Goal: Download file/media

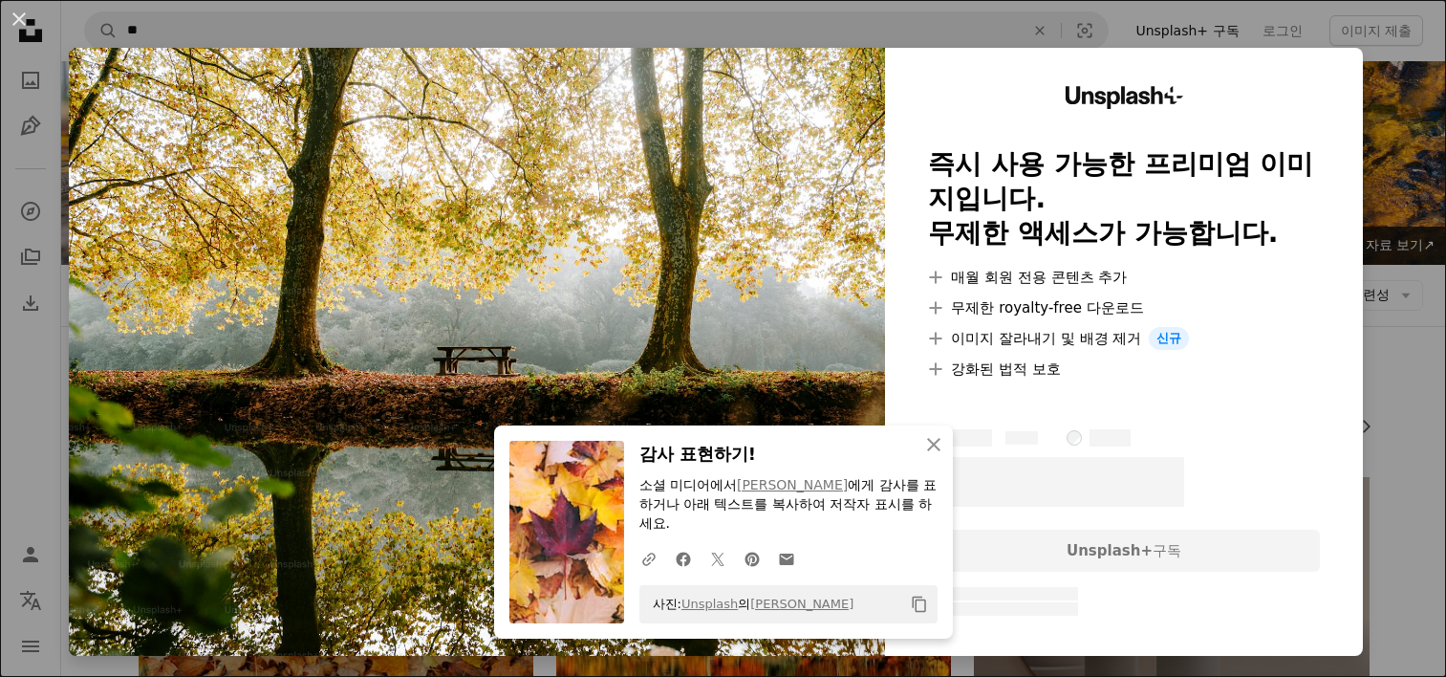
scroll to position [2198, 0]
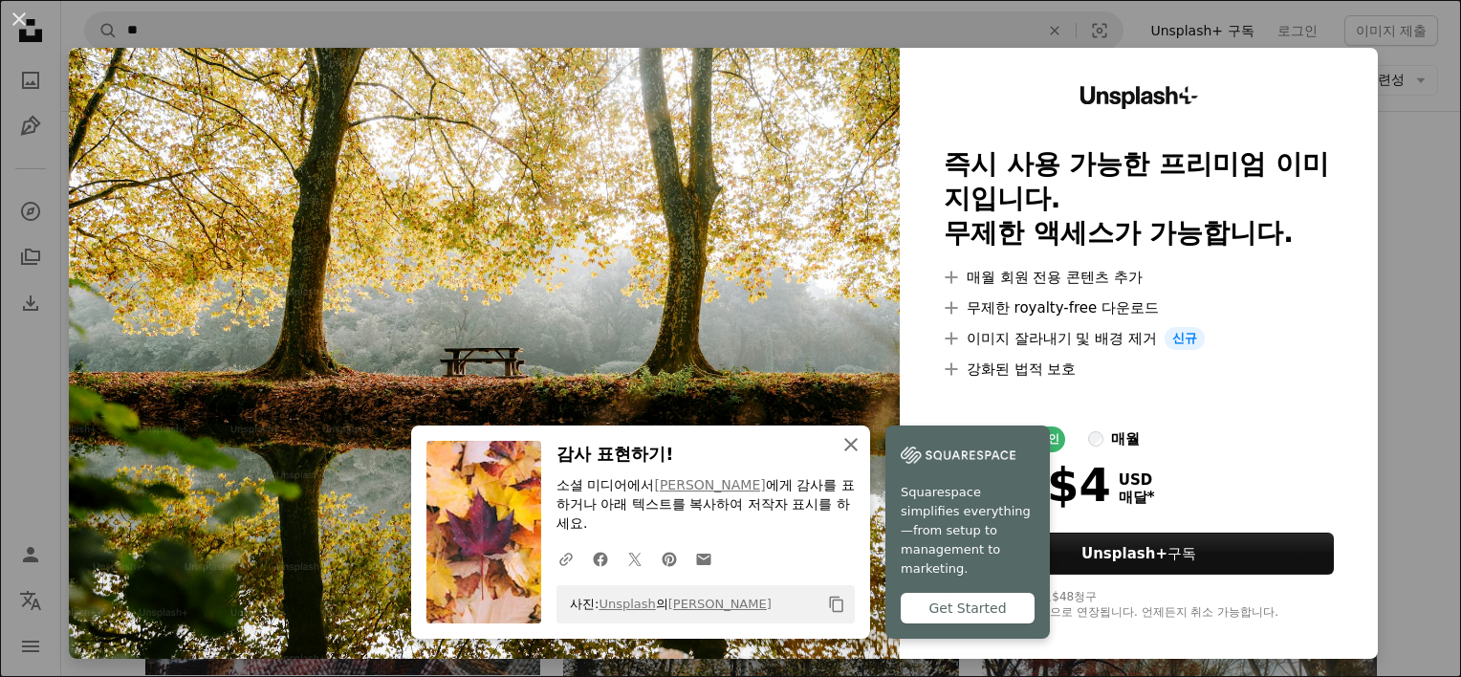
click at [847, 449] on icon "button" at bounding box center [850, 444] width 13 height 13
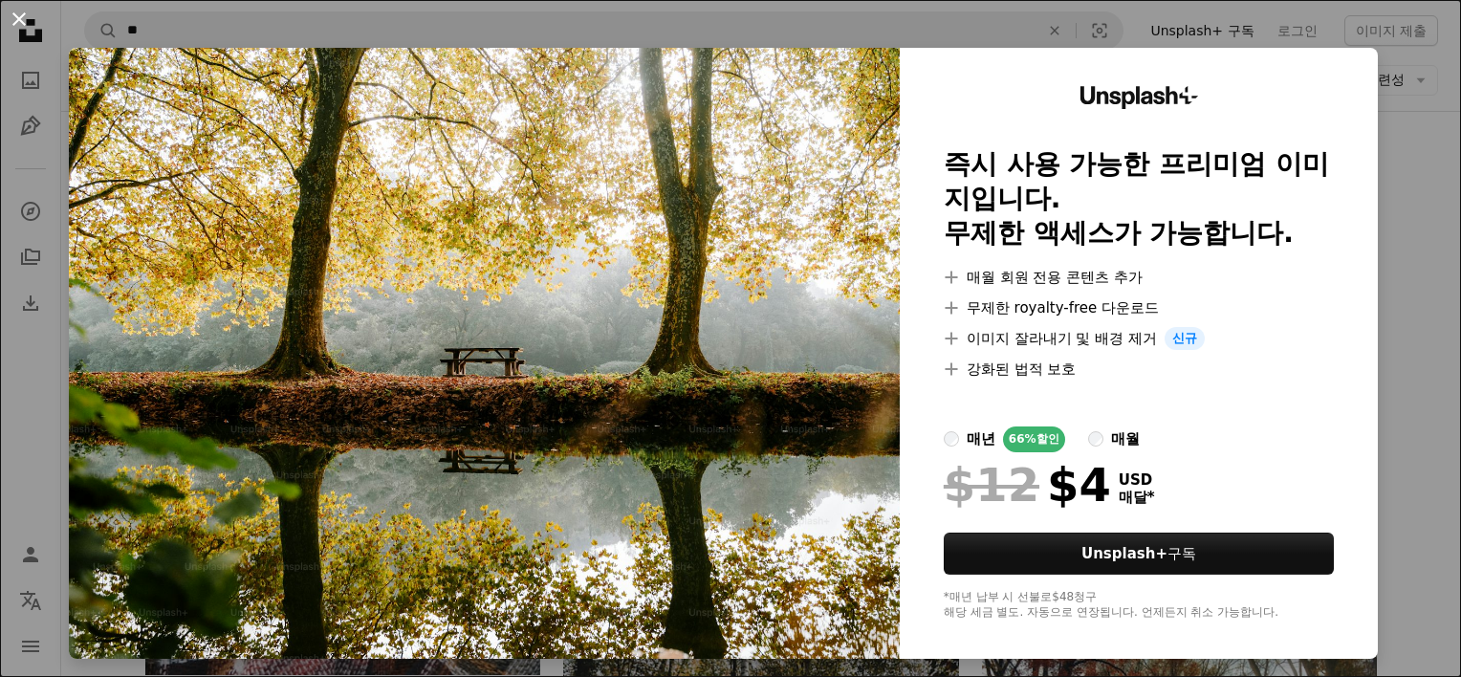
click at [20, 17] on button "An X shape" at bounding box center [19, 19] width 23 height 23
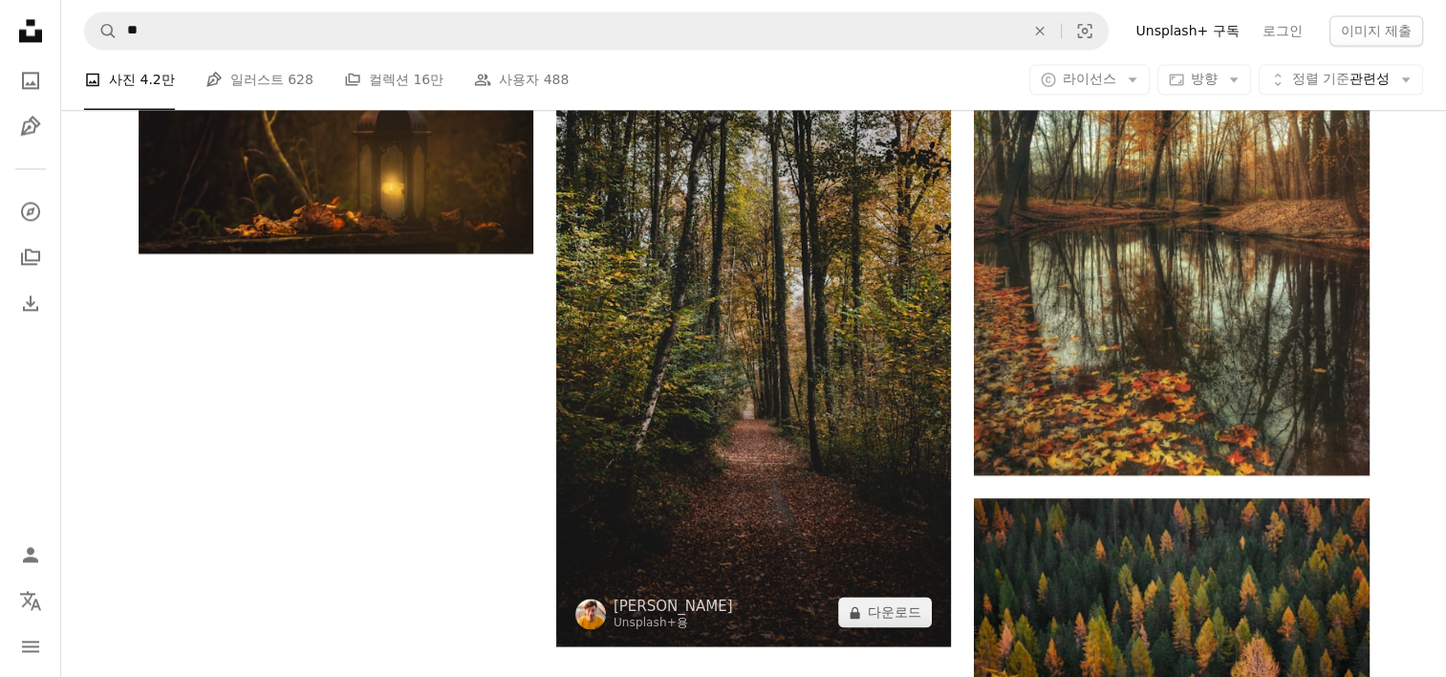
scroll to position [2963, 0]
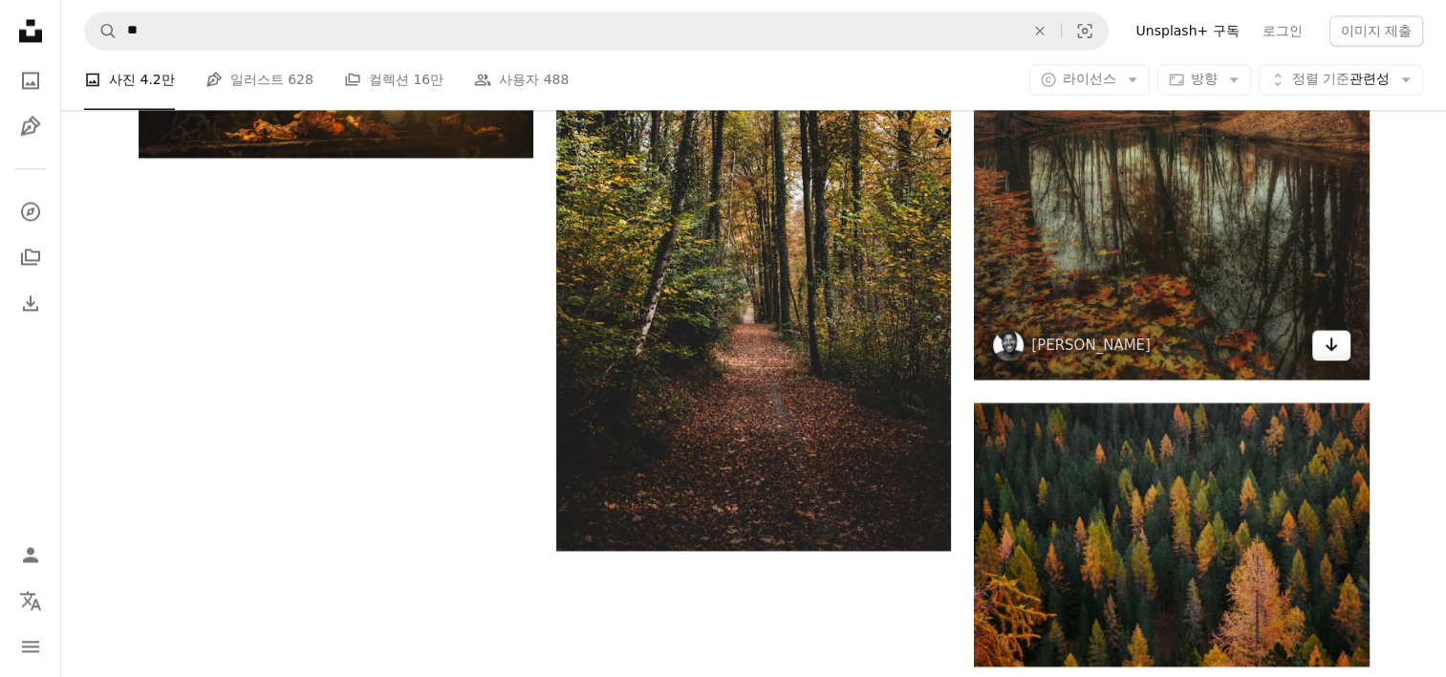
click at [1335, 341] on icon "Arrow pointing down" at bounding box center [1331, 344] width 15 height 23
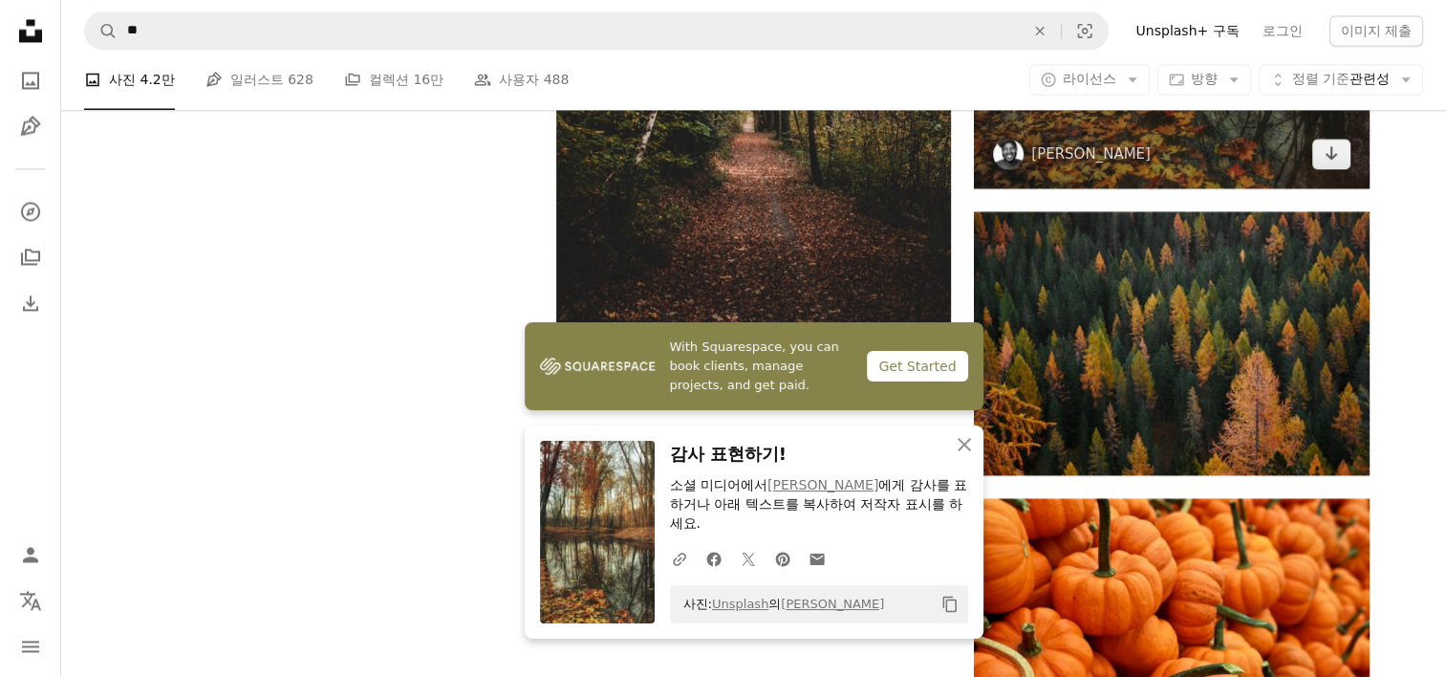
scroll to position [3250, 0]
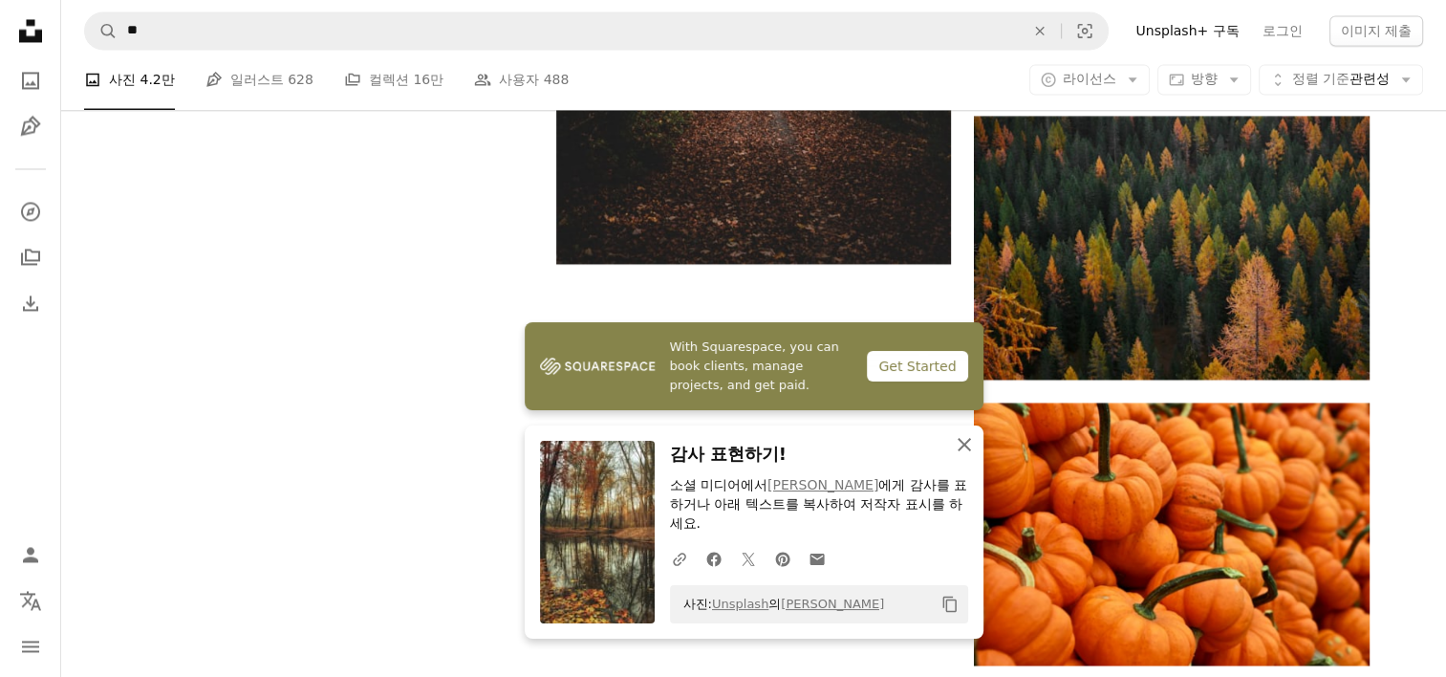
click at [967, 446] on icon "An X shape" at bounding box center [964, 444] width 23 height 23
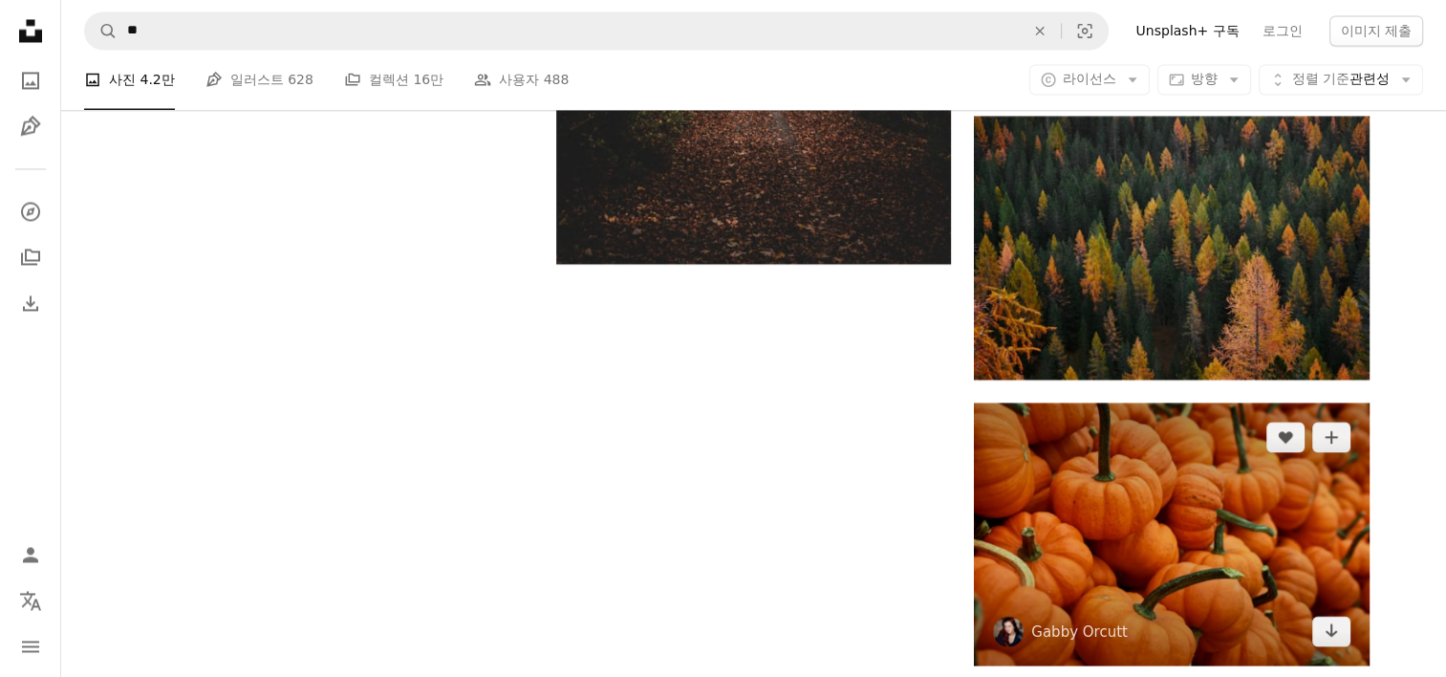
click at [1194, 542] on img at bounding box center [1171, 533] width 395 height 263
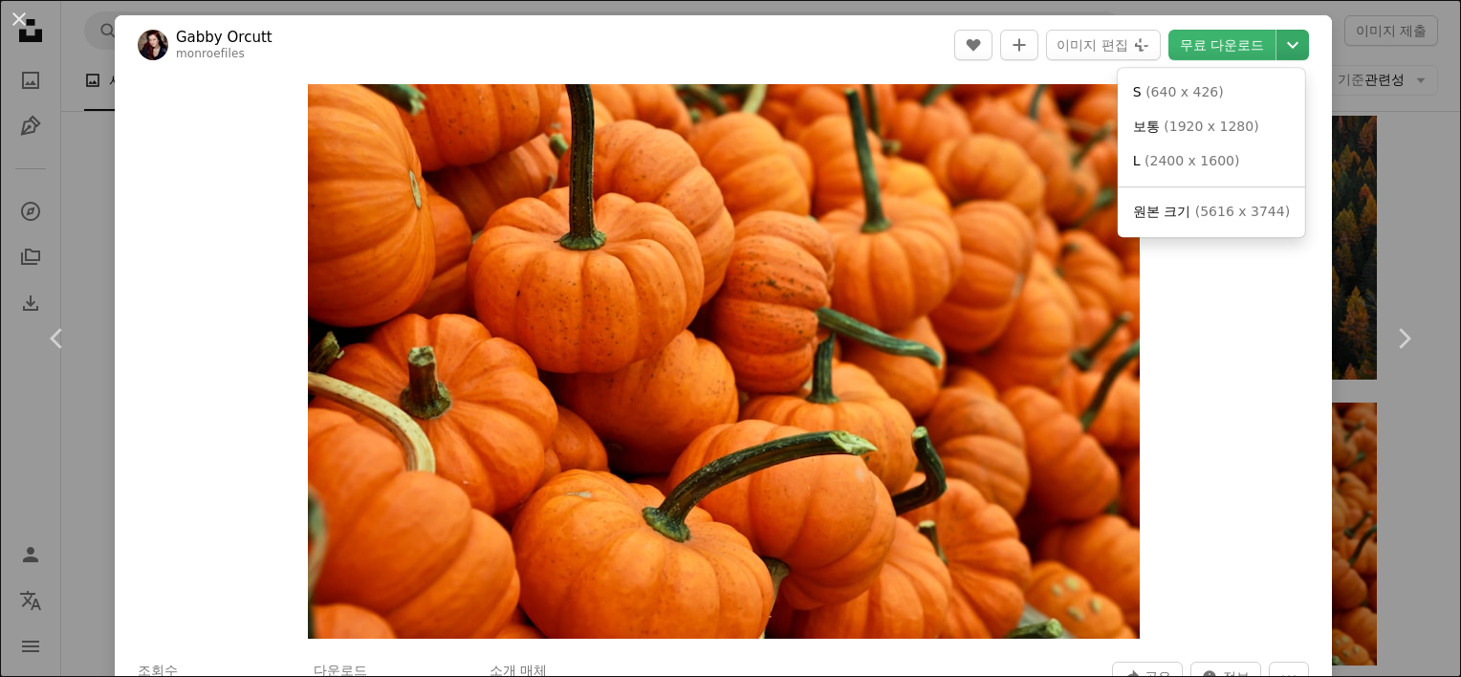
click at [1285, 44] on icon "Chevron down" at bounding box center [1292, 44] width 31 height 23
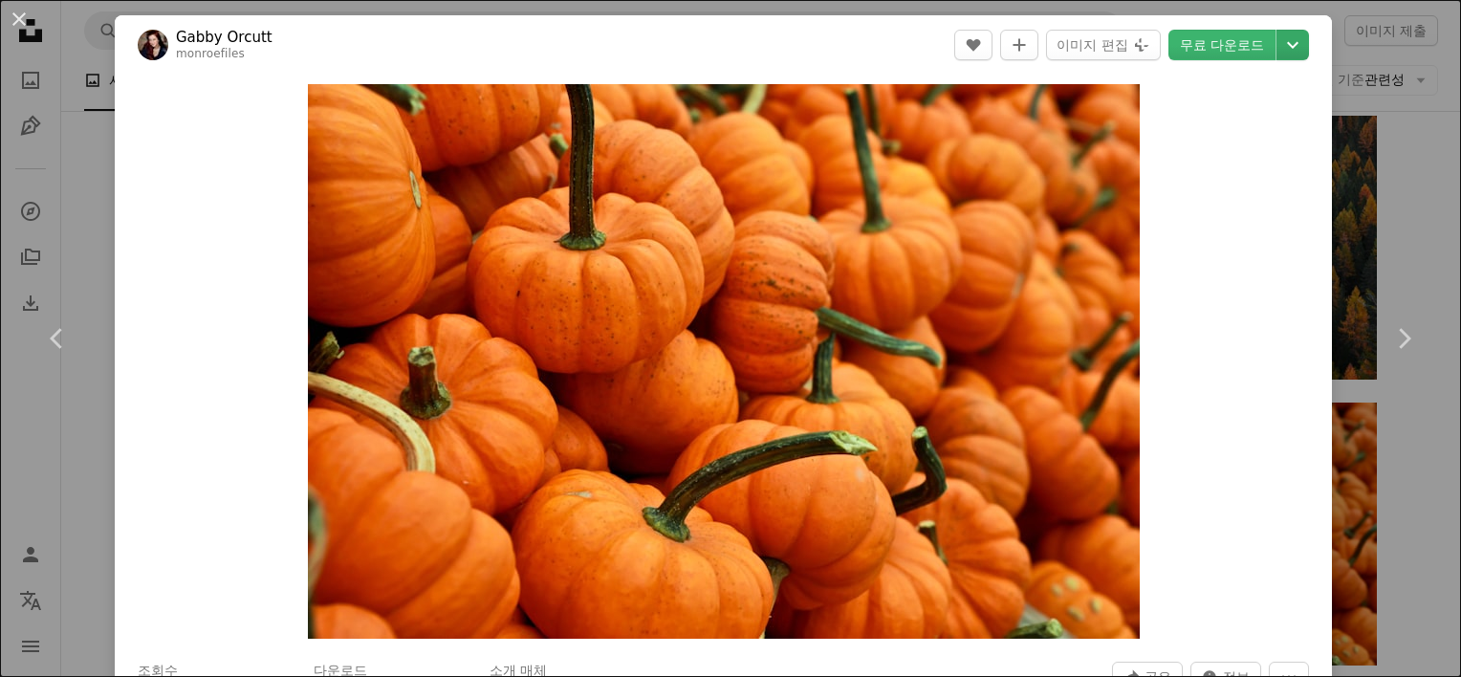
click at [1277, 40] on icon "Chevron down" at bounding box center [1292, 44] width 31 height 23
click at [24, 135] on div "An X shape Chevron left Chevron right [PERSON_NAME] monroefiles A heart A plus …" at bounding box center [730, 338] width 1461 height 677
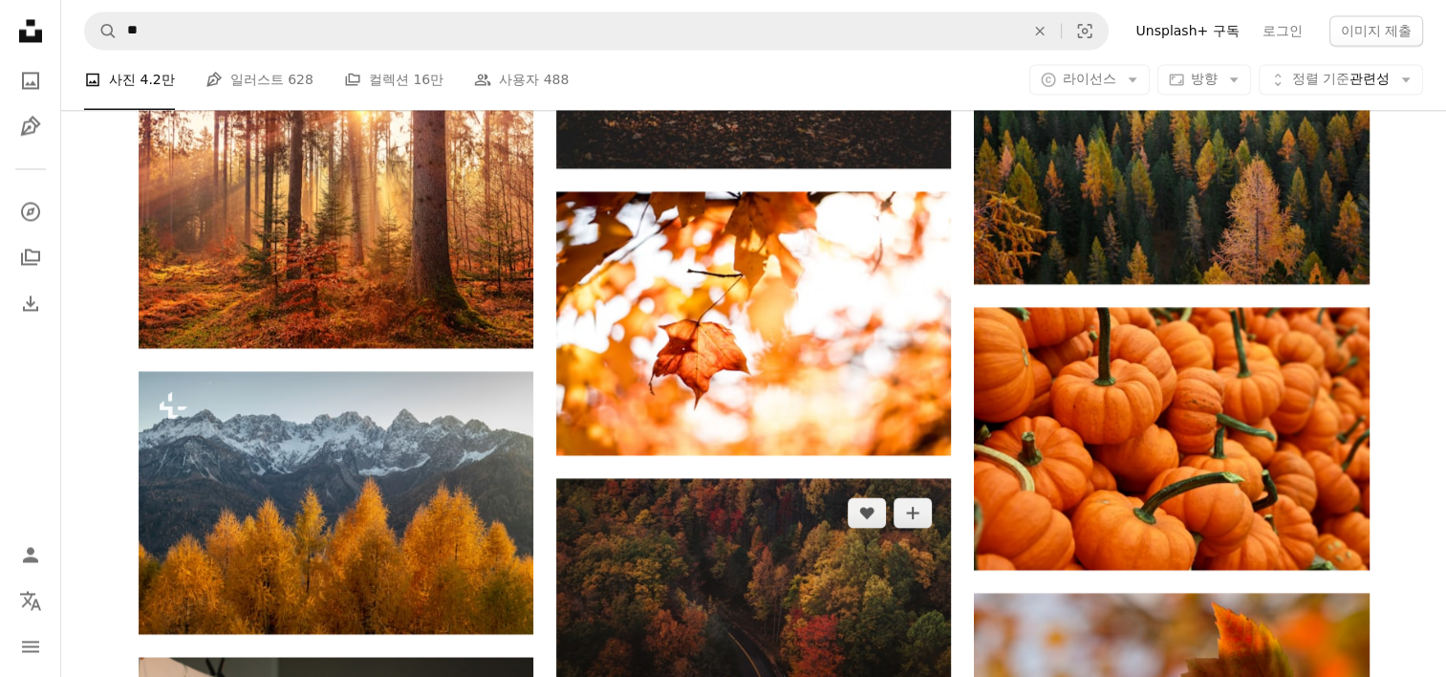
scroll to position [3537, 0]
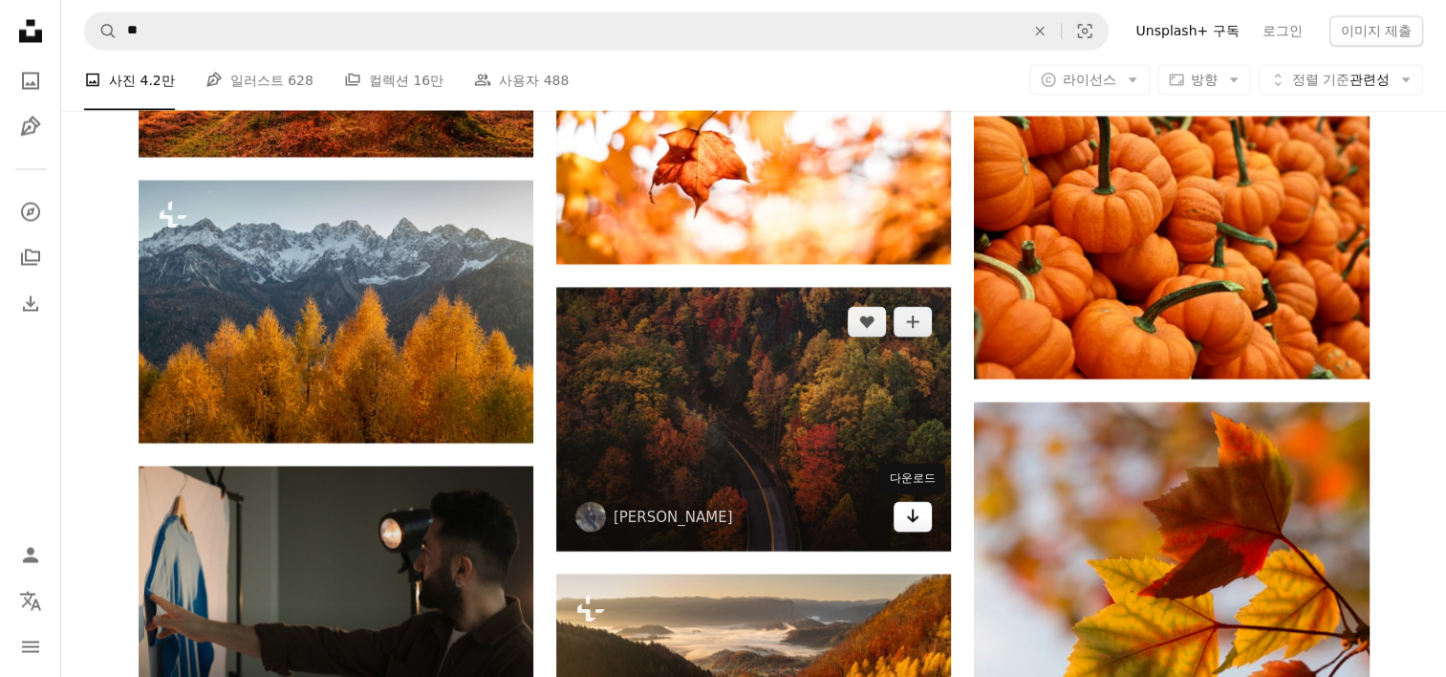
click at [915, 515] on icon "Arrow pointing down" at bounding box center [912, 515] width 15 height 23
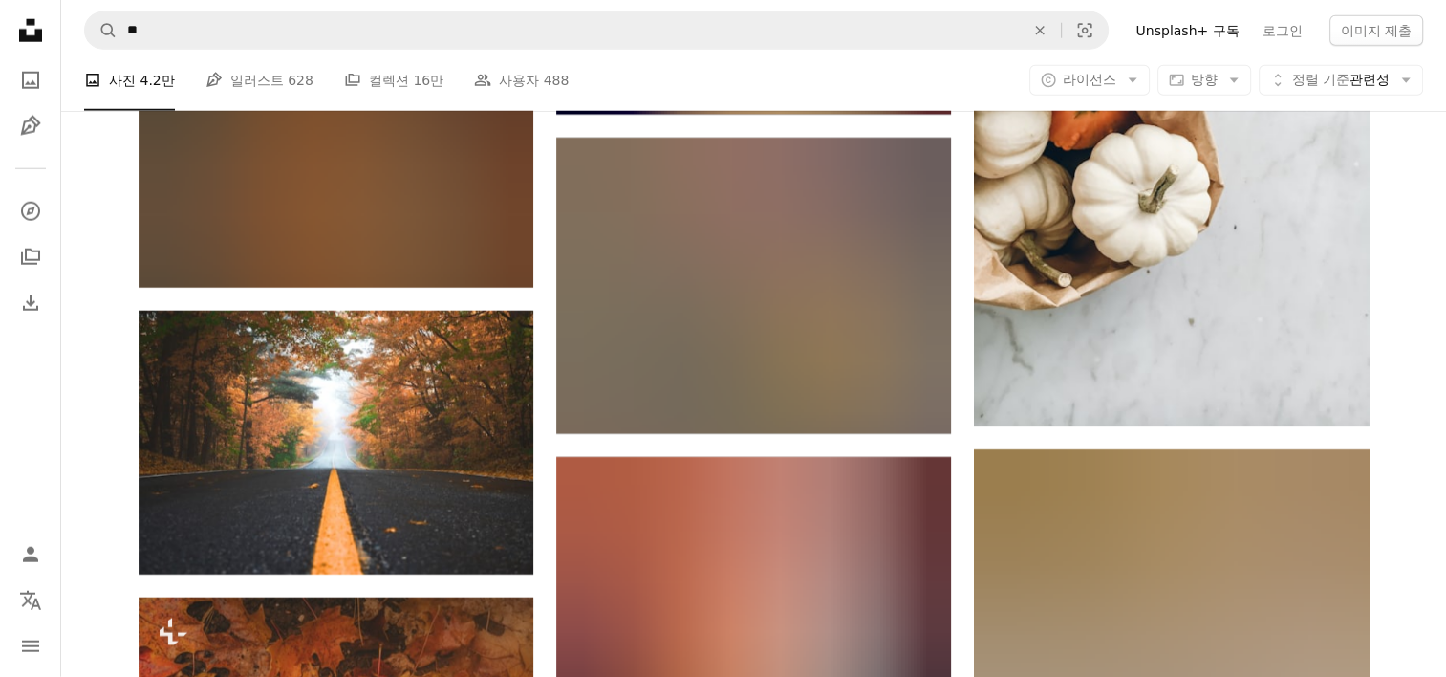
scroll to position [5257, 0]
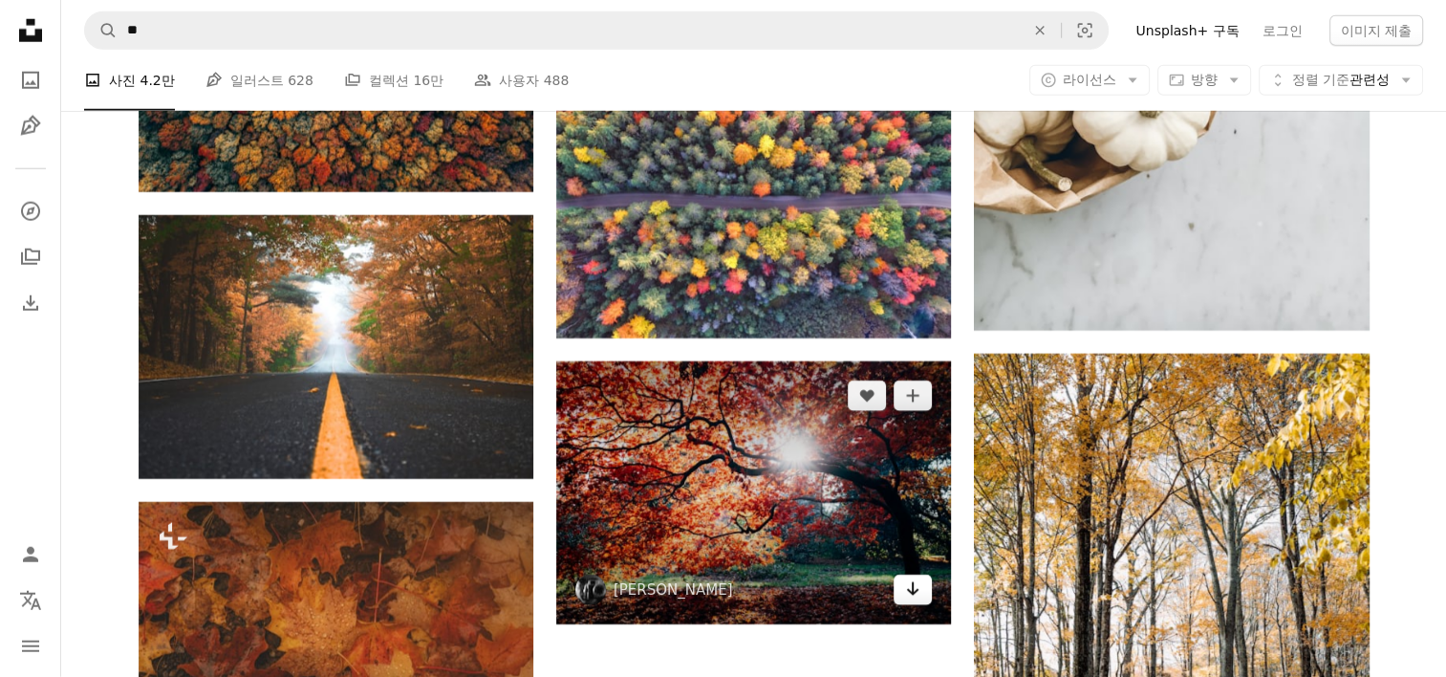
click at [907, 589] on icon "Arrow pointing down" at bounding box center [912, 588] width 15 height 23
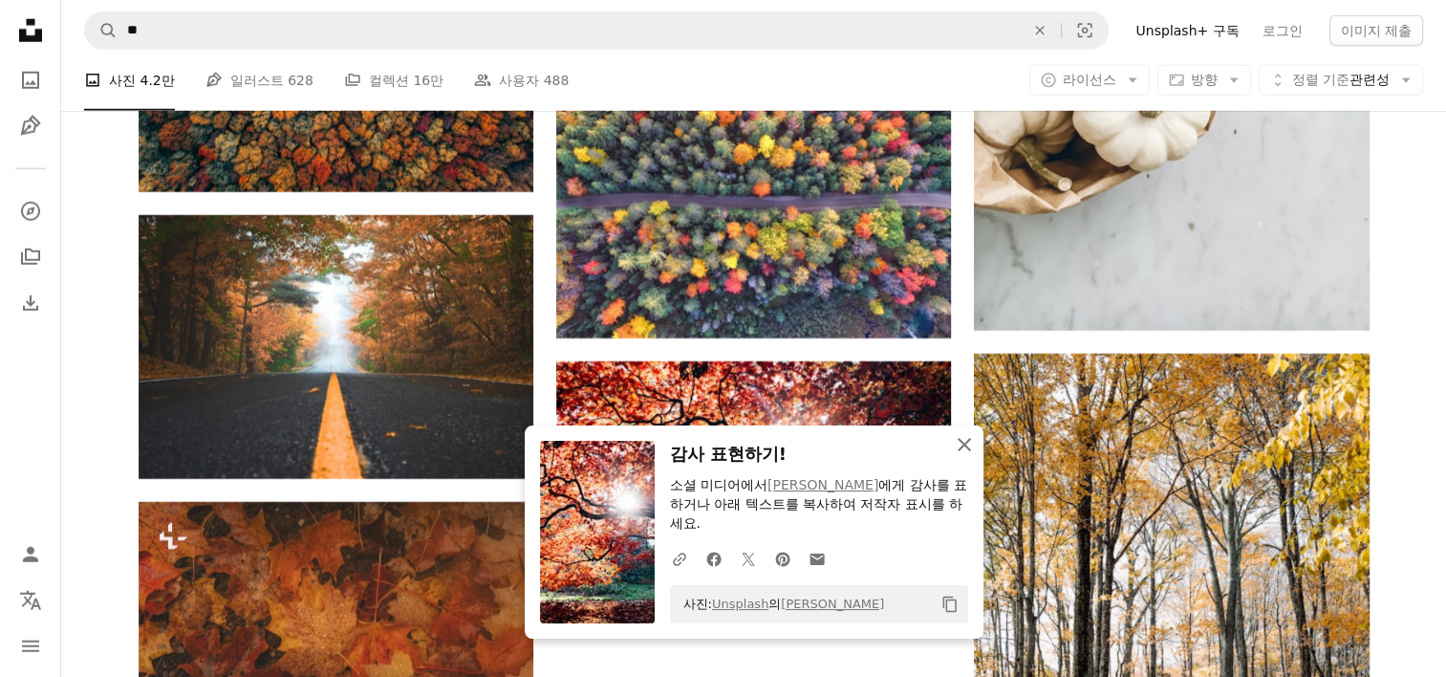
click at [963, 450] on icon "An X shape" at bounding box center [964, 444] width 23 height 23
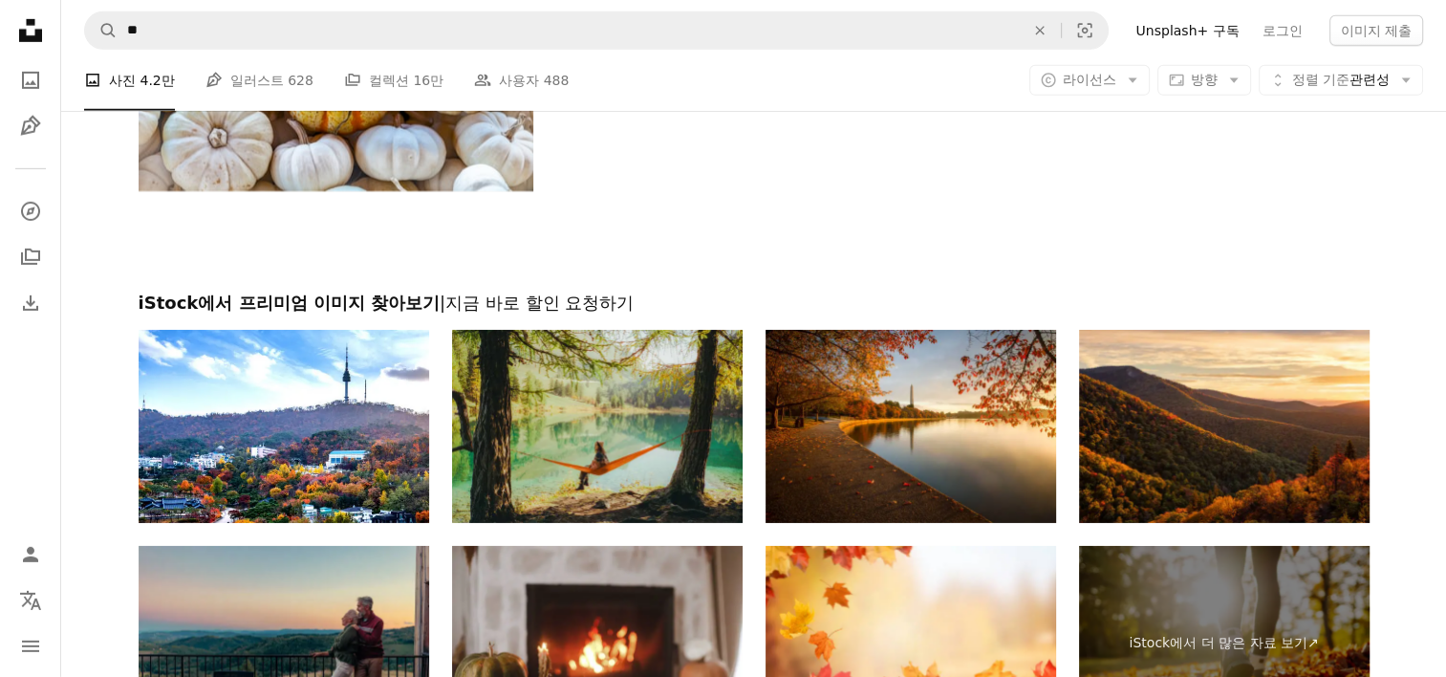
scroll to position [6213, 0]
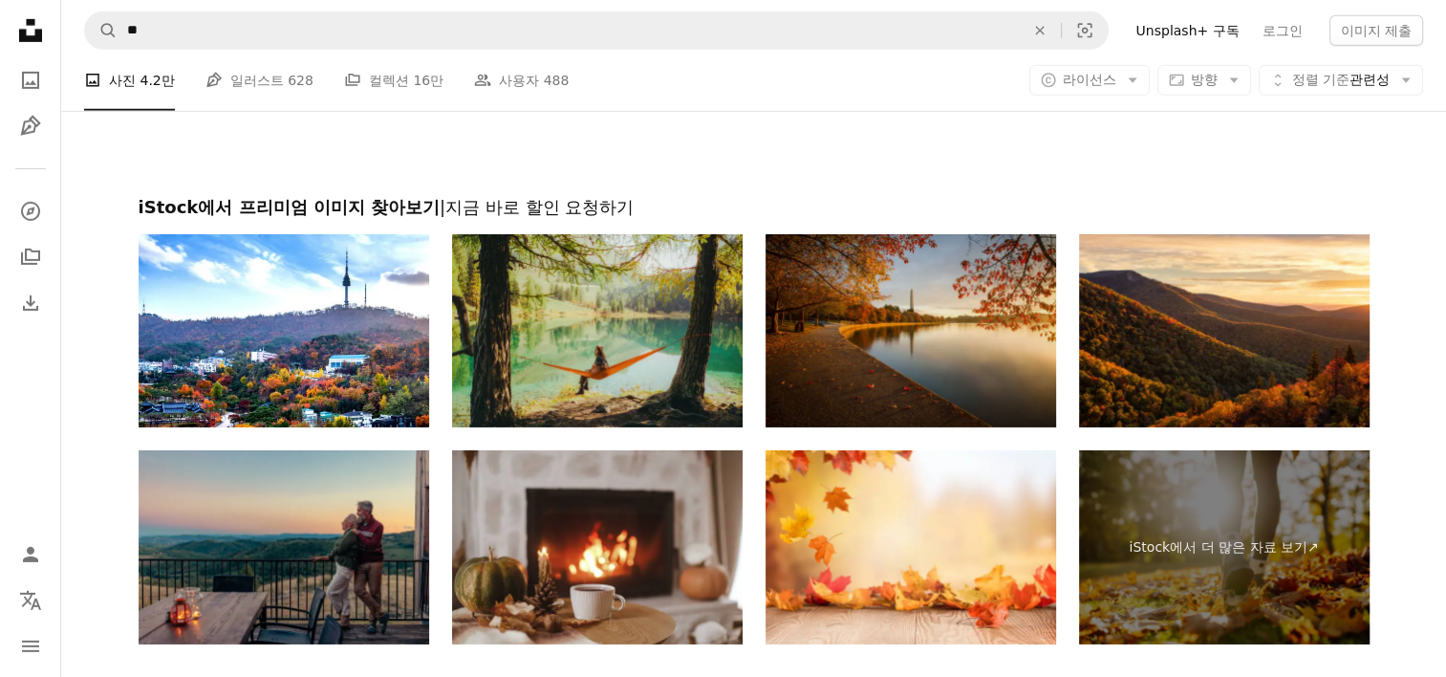
click at [981, 347] on img at bounding box center [911, 331] width 291 height 194
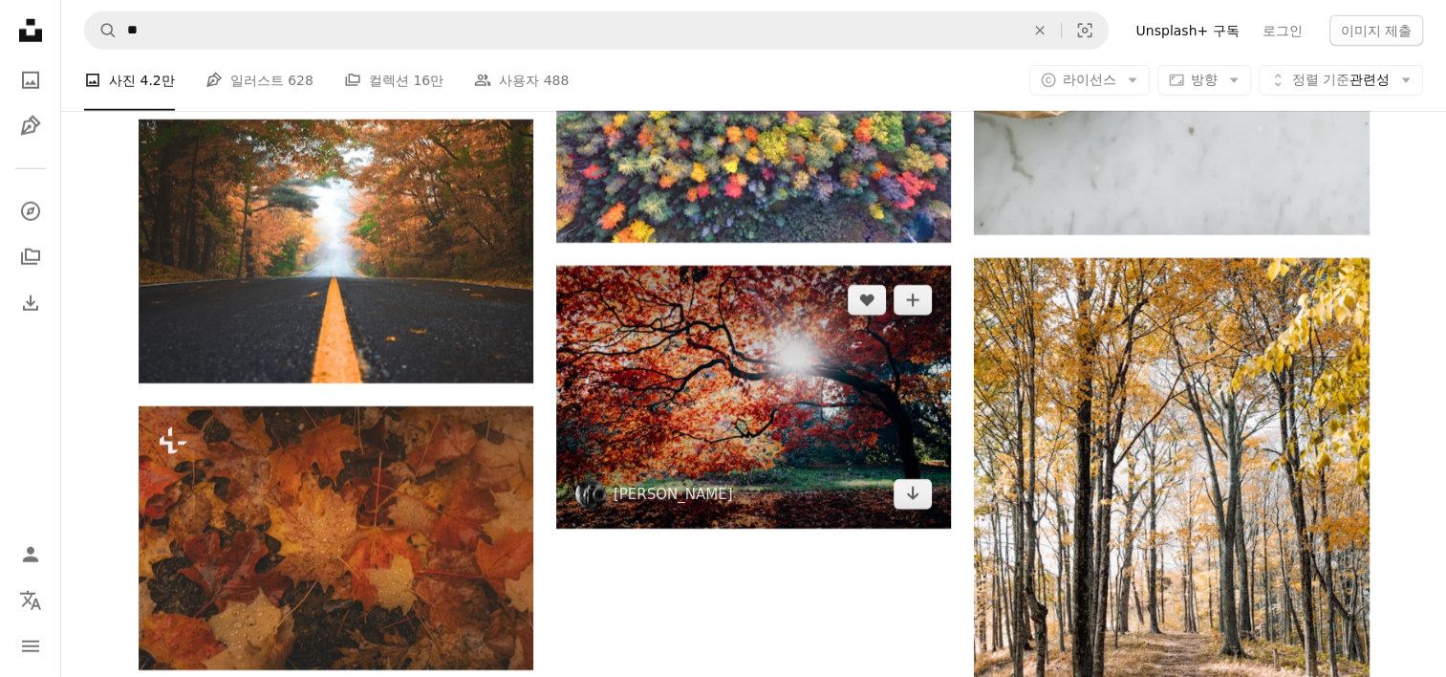
scroll to position [5257, 0]
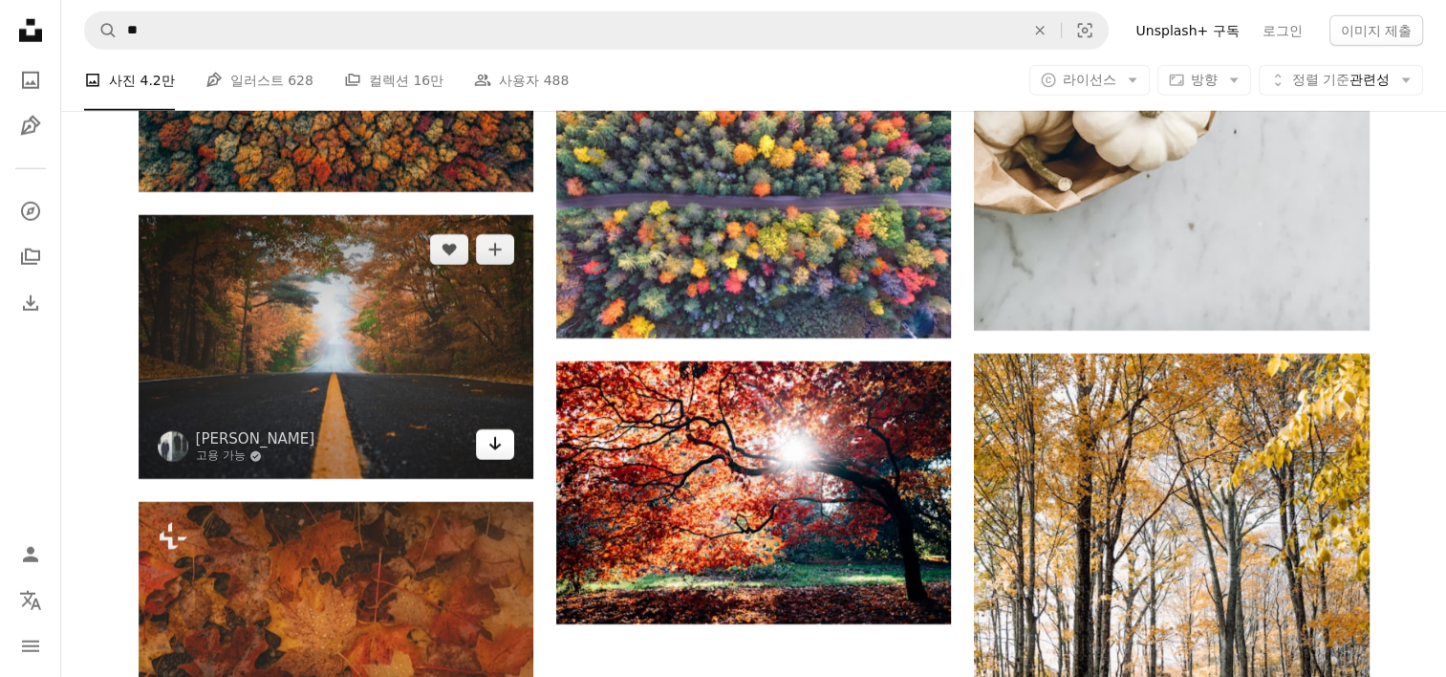
click at [493, 444] on icon "다운로드" at bounding box center [495, 443] width 12 height 13
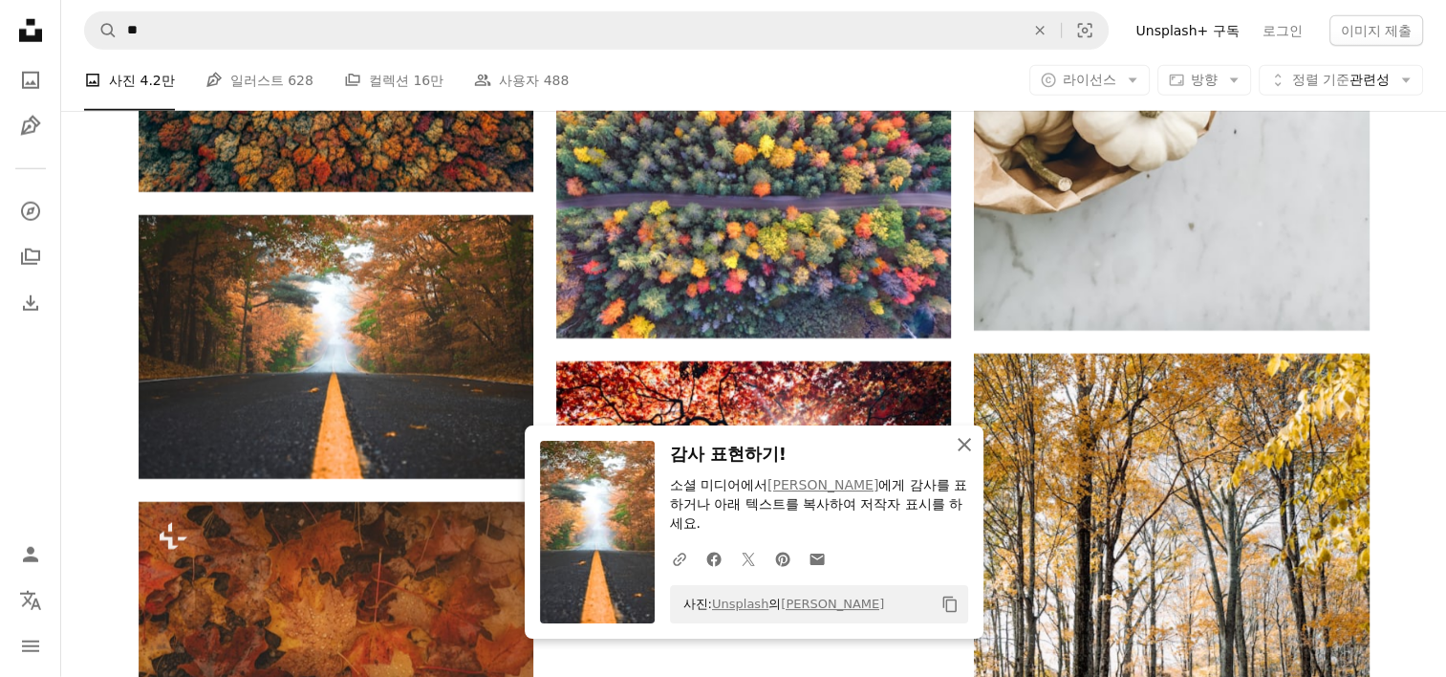
click at [963, 442] on icon "An X shape" at bounding box center [964, 444] width 23 height 23
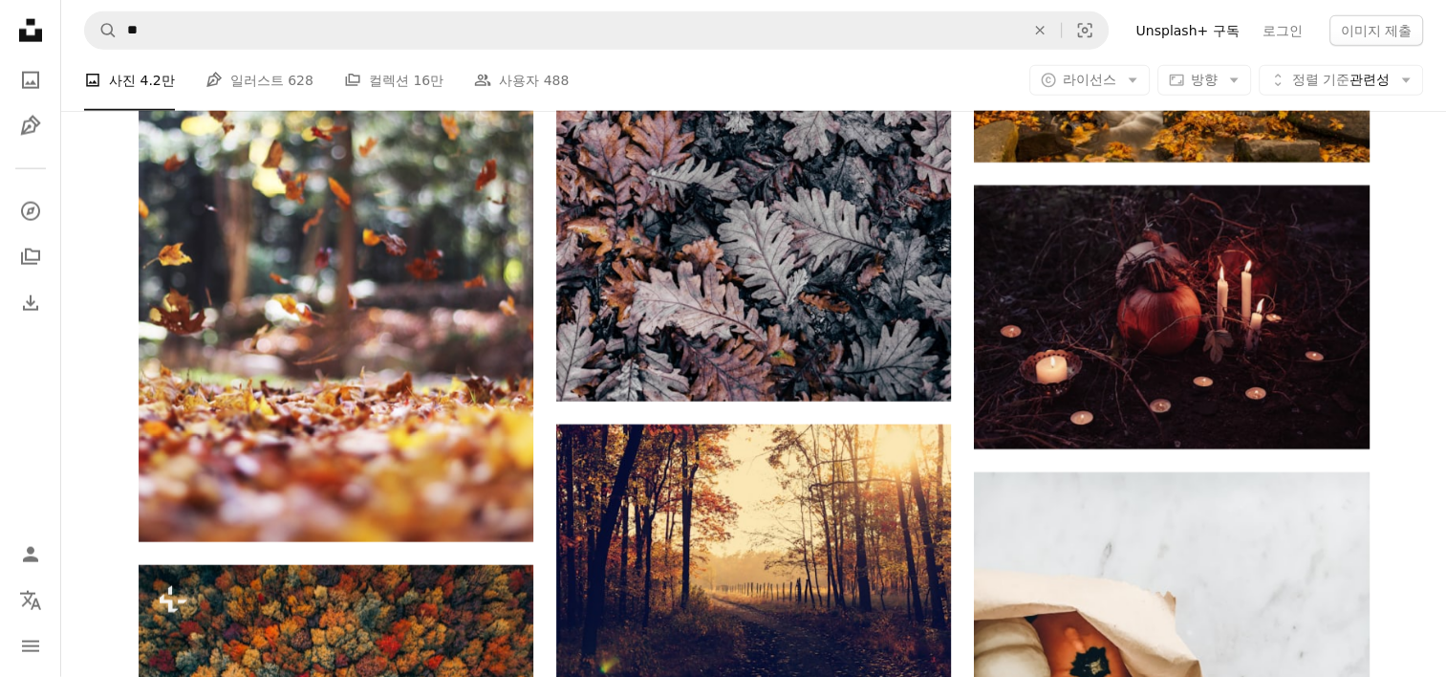
scroll to position [4492, 0]
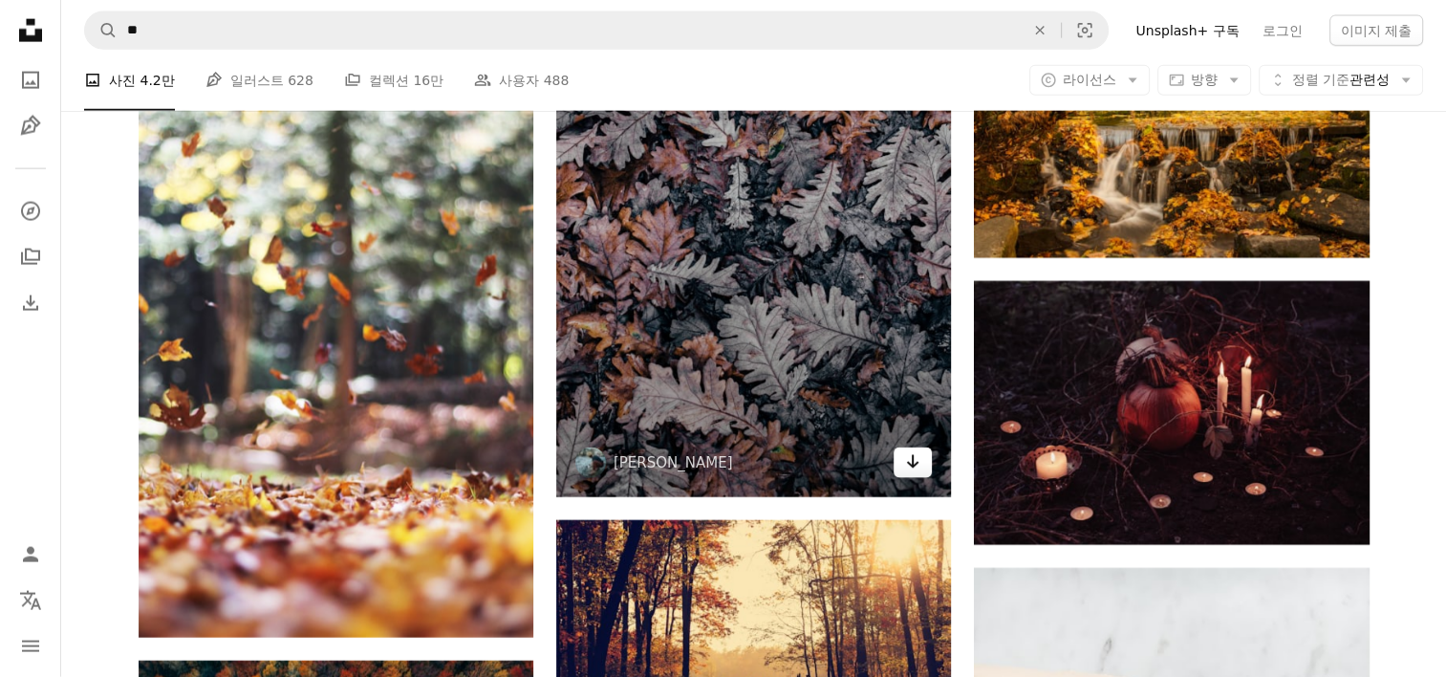
click at [914, 450] on icon "Arrow pointing down" at bounding box center [912, 461] width 15 height 23
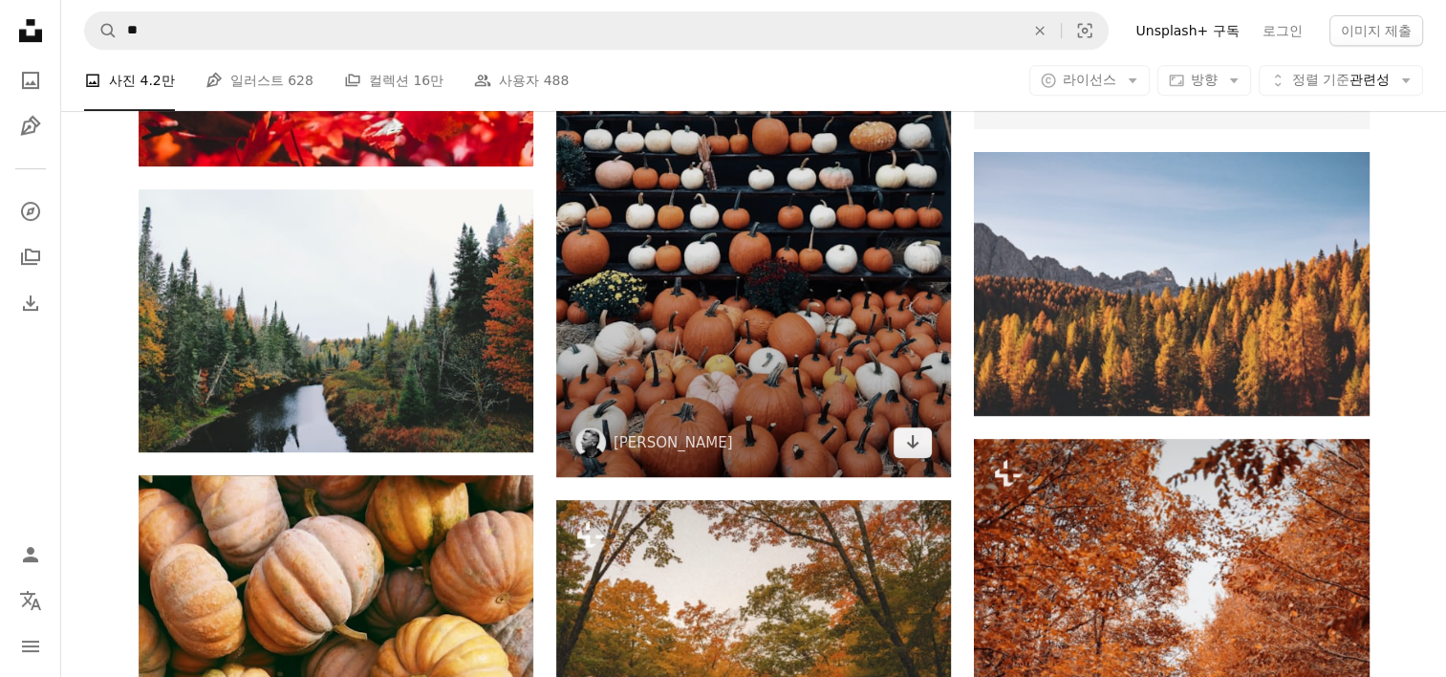
scroll to position [765, 0]
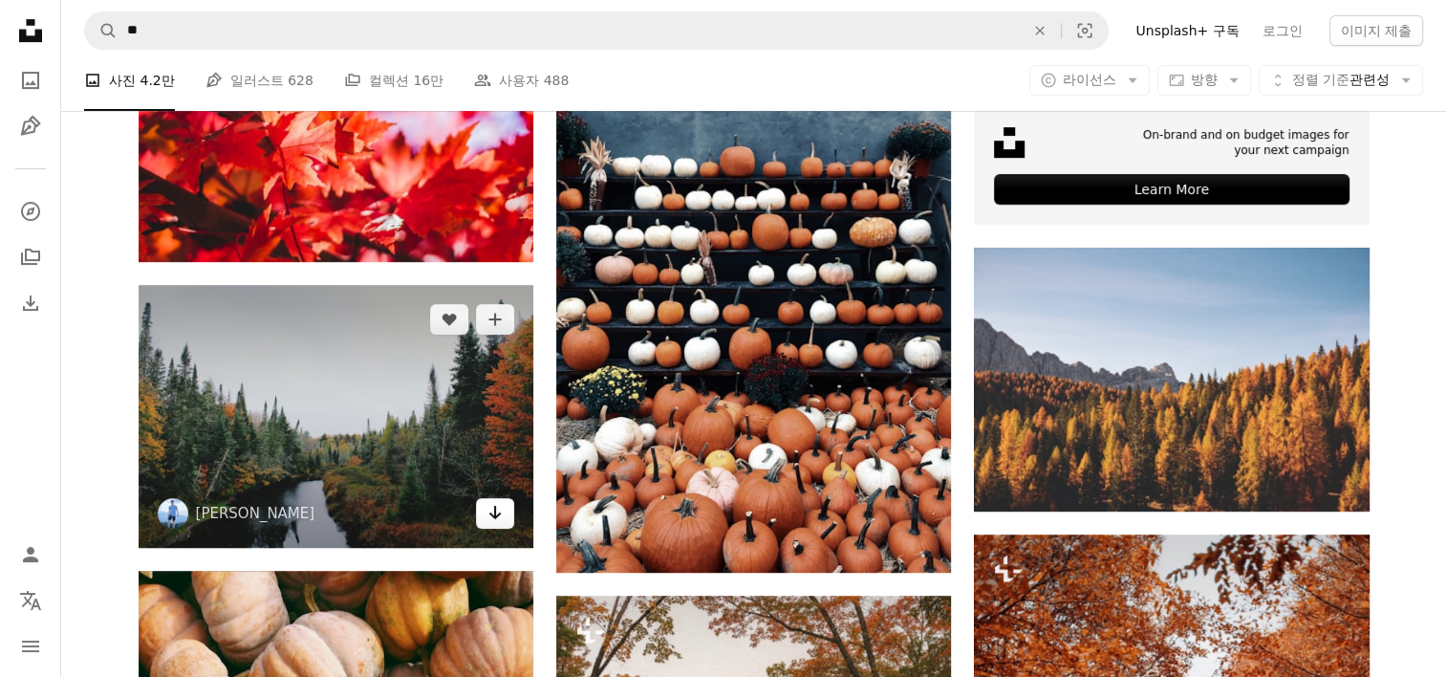
click at [497, 518] on icon "Arrow pointing down" at bounding box center [494, 512] width 15 height 23
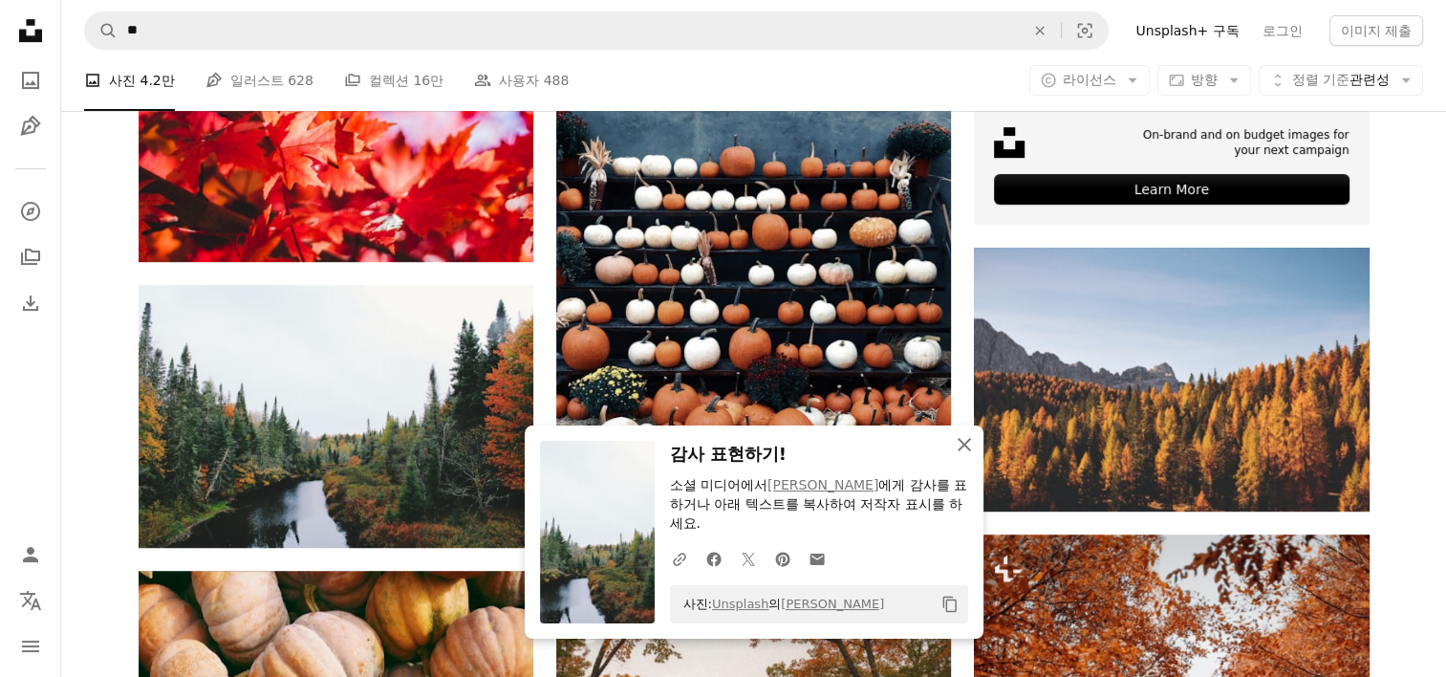
click at [959, 446] on icon "An X shape" at bounding box center [964, 444] width 23 height 23
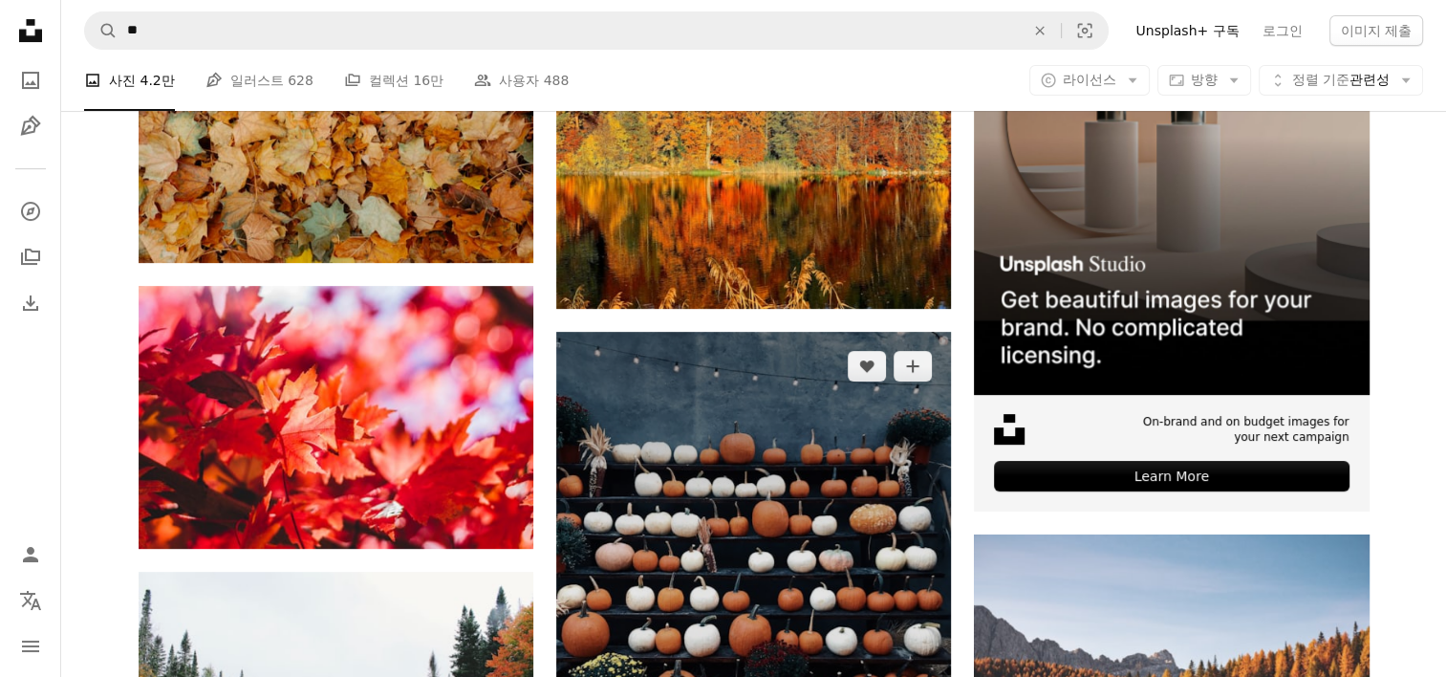
scroll to position [287, 0]
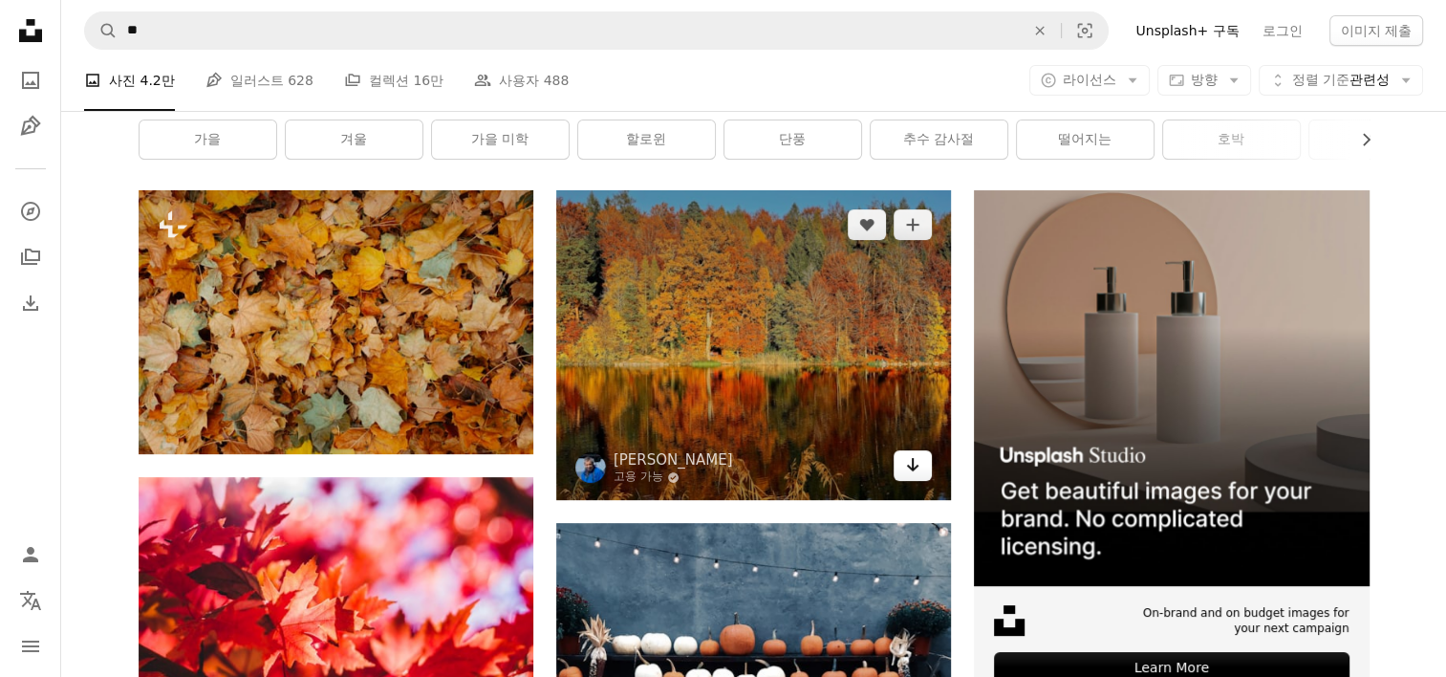
click at [916, 467] on icon "다운로드" at bounding box center [913, 464] width 12 height 13
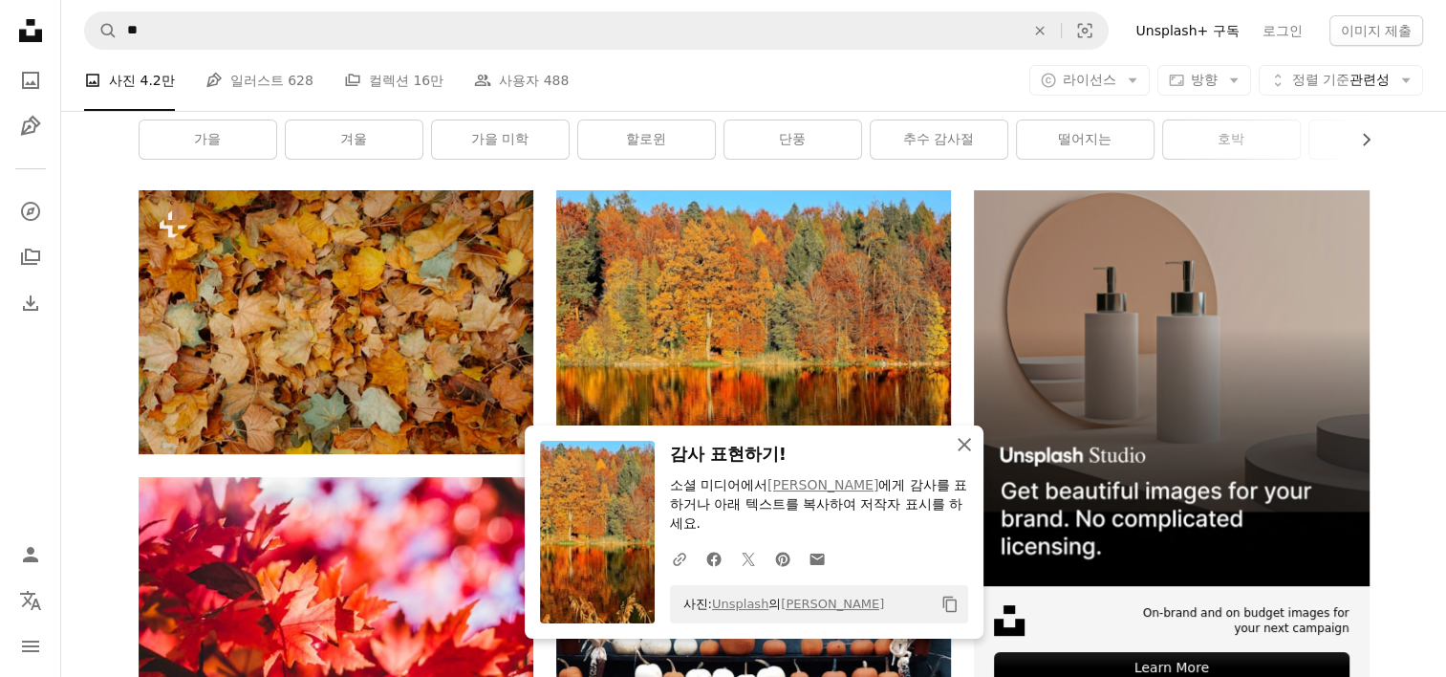
click at [957, 444] on icon "An X shape" at bounding box center [964, 444] width 23 height 23
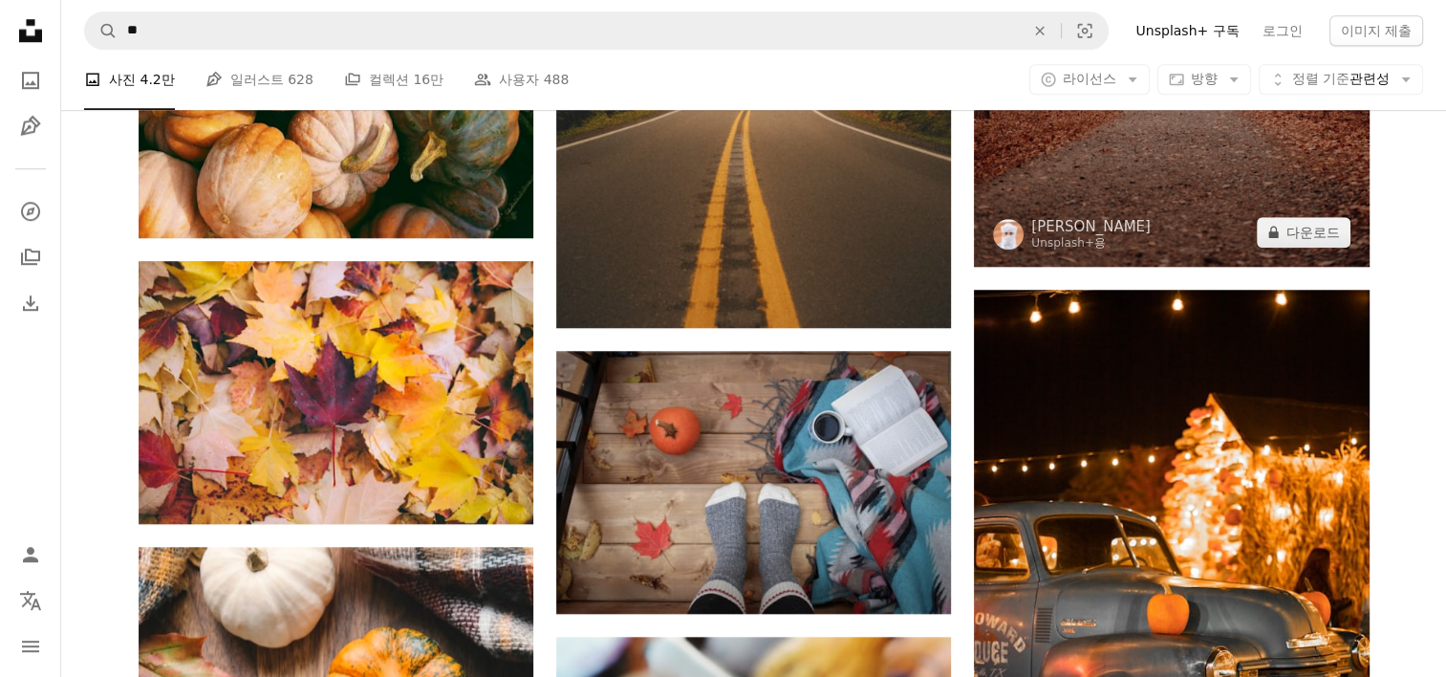
scroll to position [1721, 0]
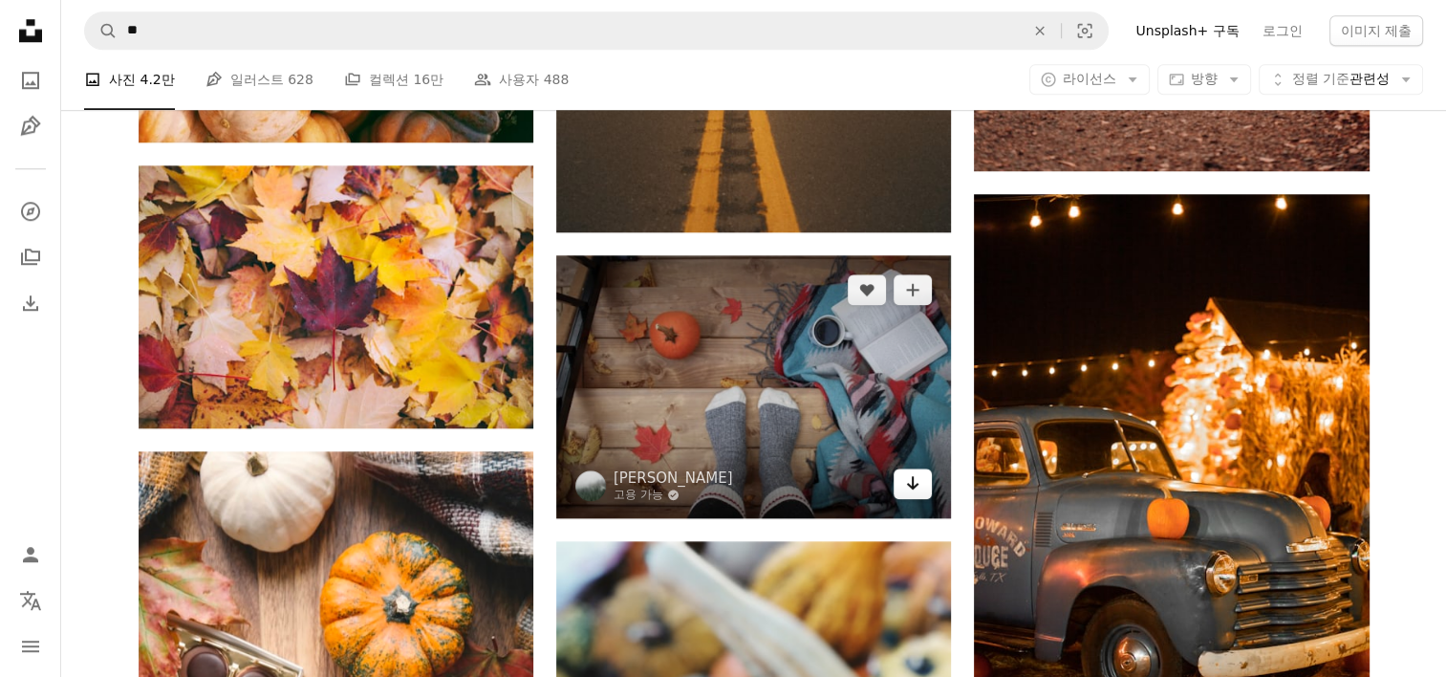
click at [908, 481] on icon "Arrow pointing down" at bounding box center [912, 482] width 15 height 23
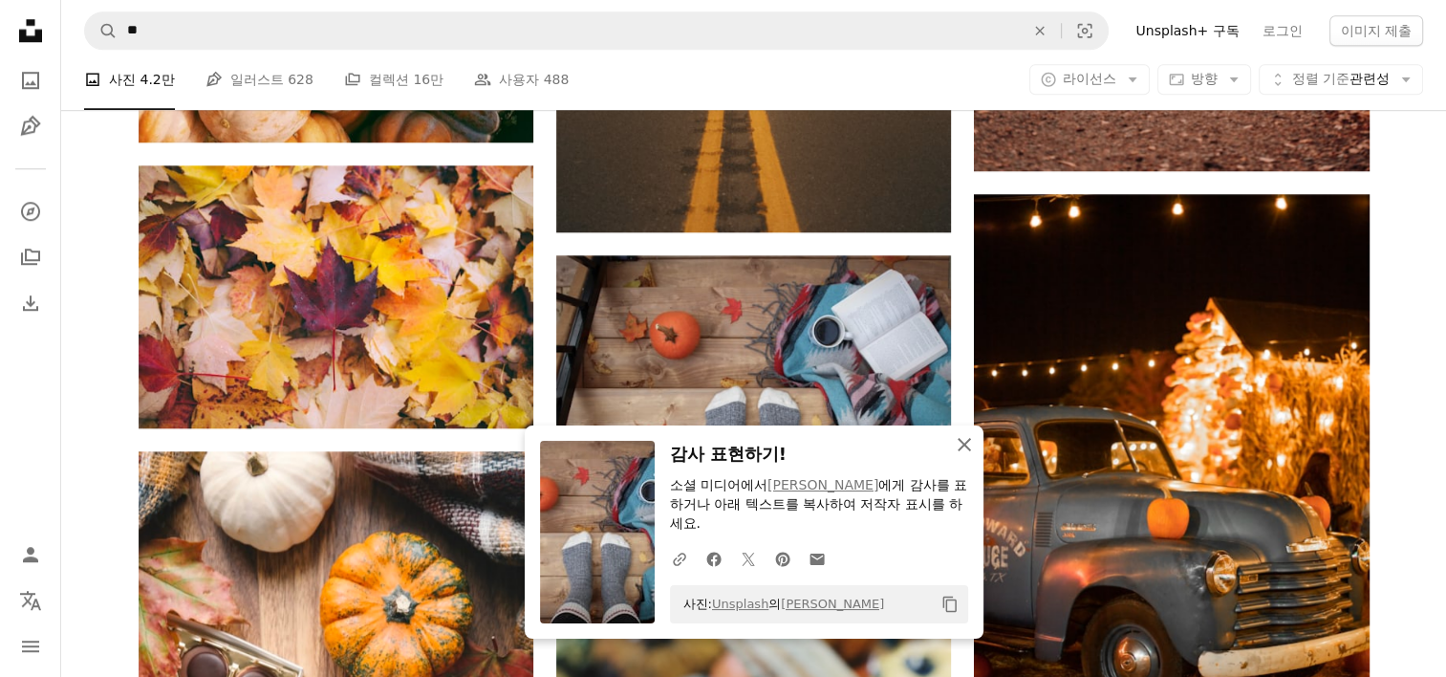
click at [958, 443] on icon "An X shape" at bounding box center [964, 444] width 23 height 23
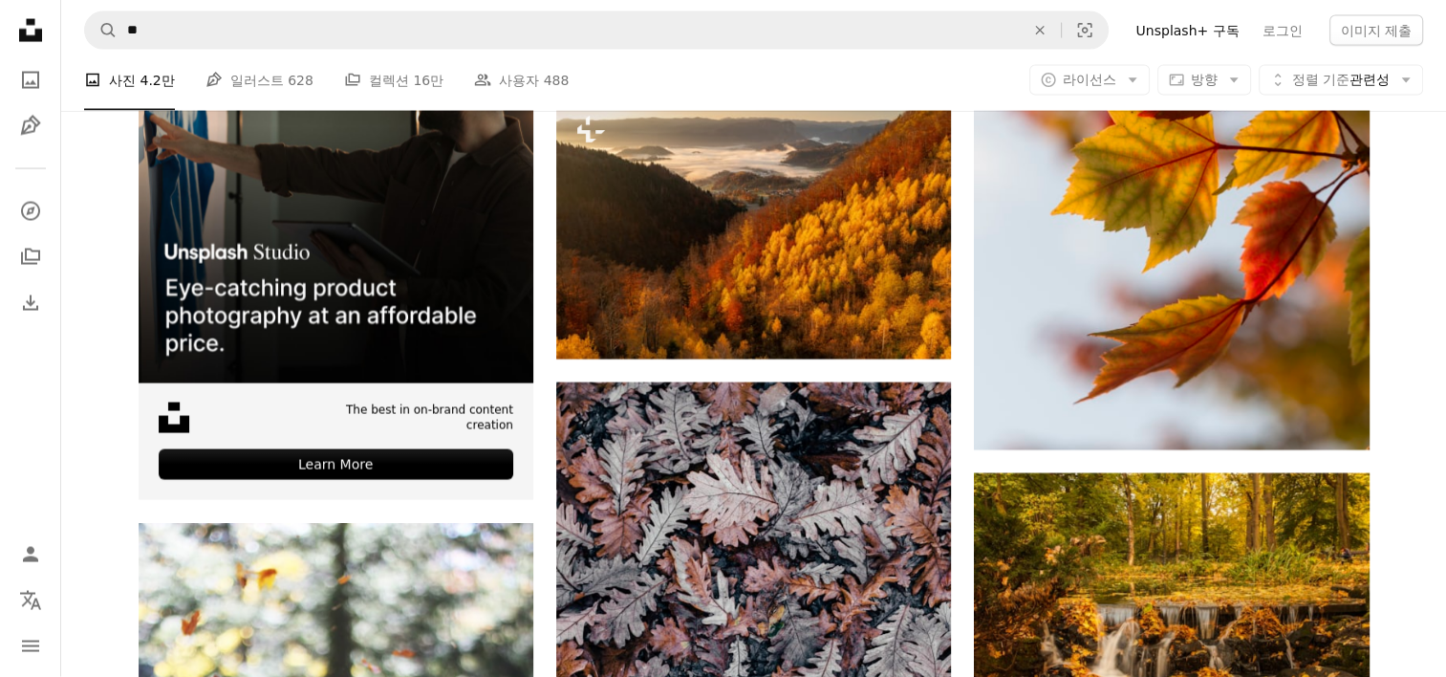
scroll to position [4110, 0]
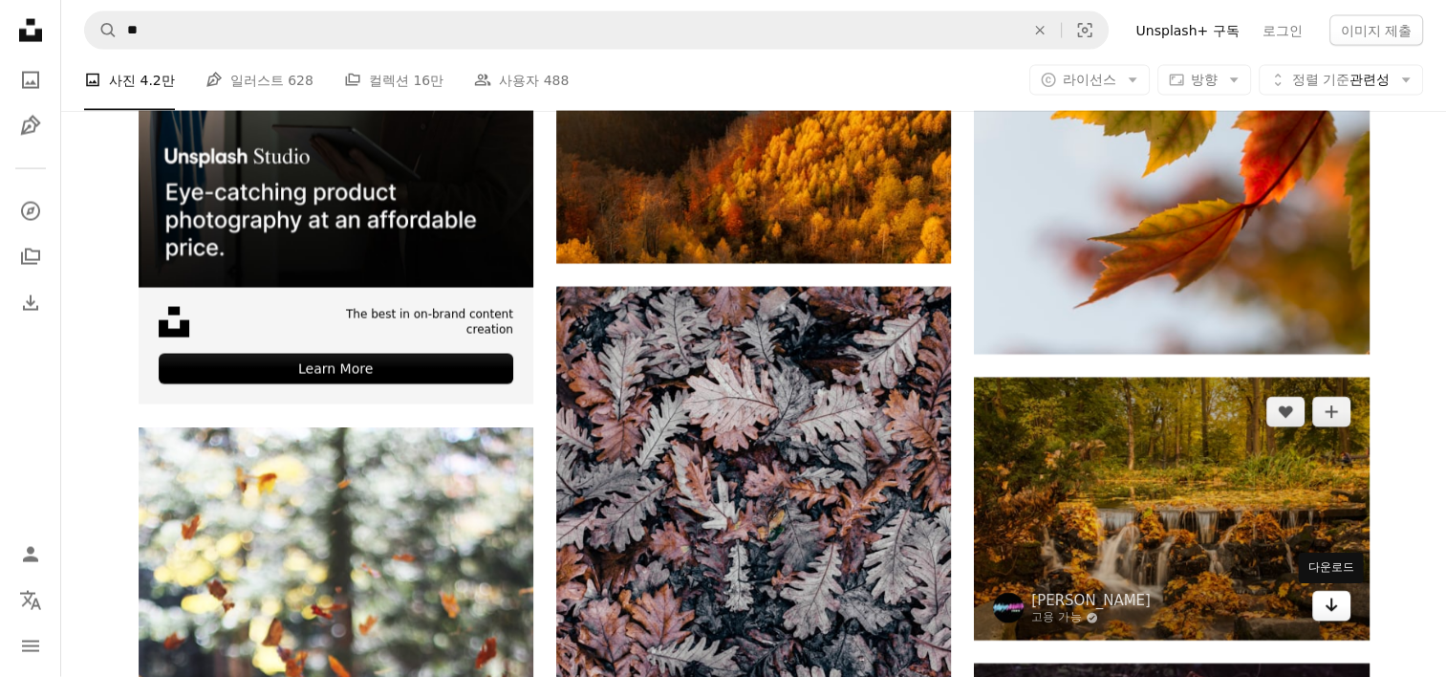
click at [1337, 608] on icon "Arrow pointing down" at bounding box center [1331, 605] width 15 height 23
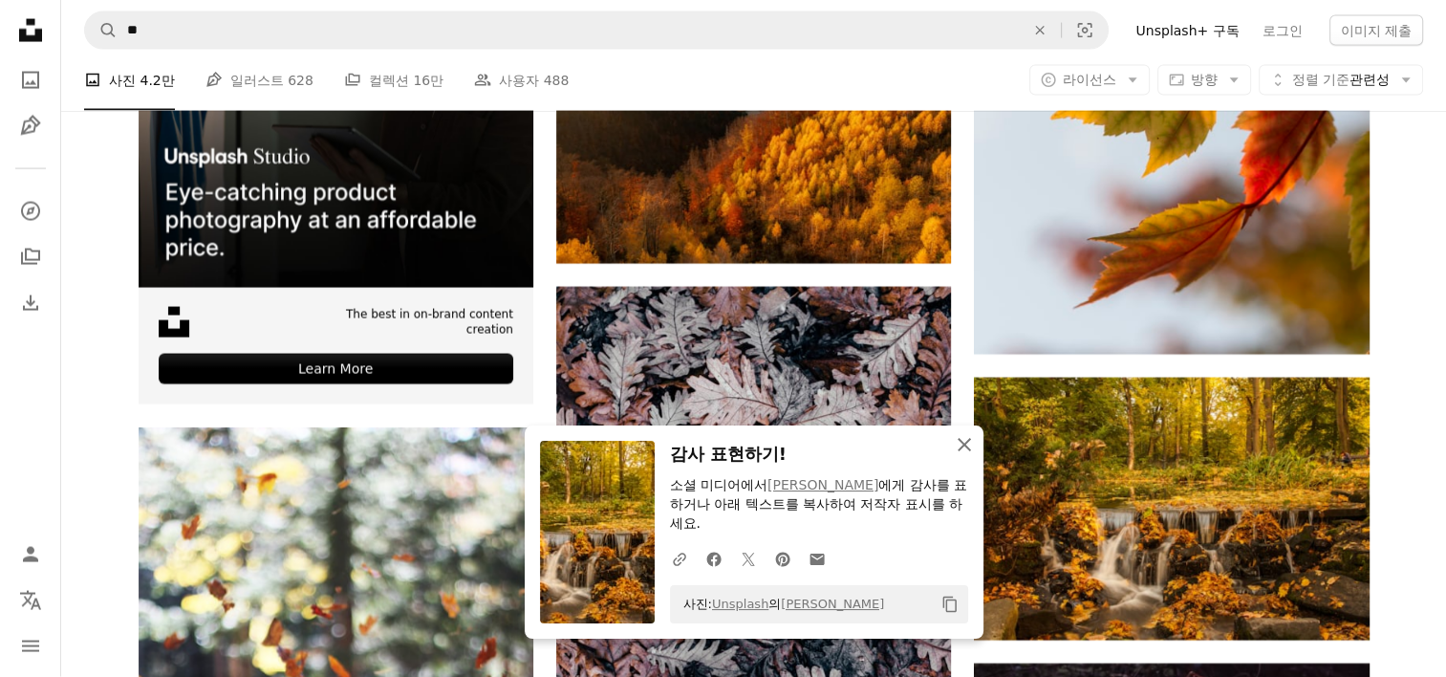
click at [961, 447] on icon "button" at bounding box center [964, 444] width 13 height 13
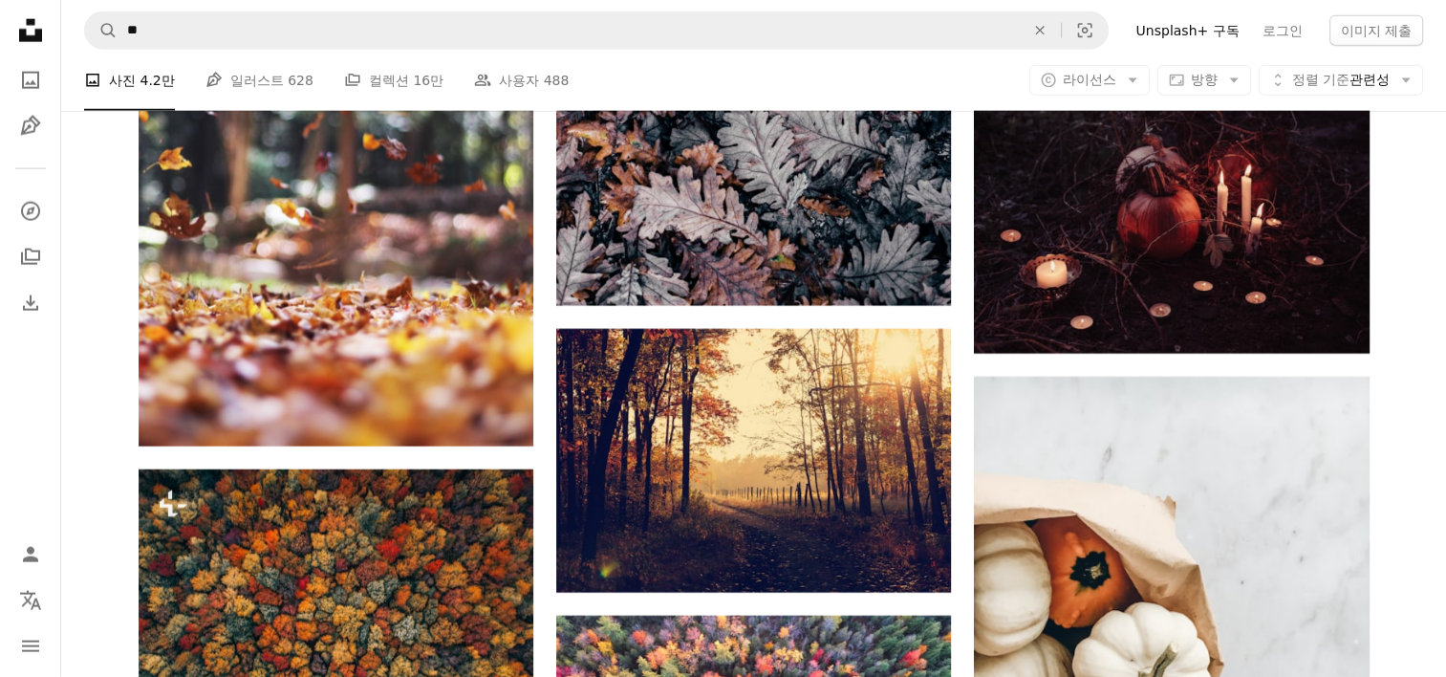
scroll to position [4779, 0]
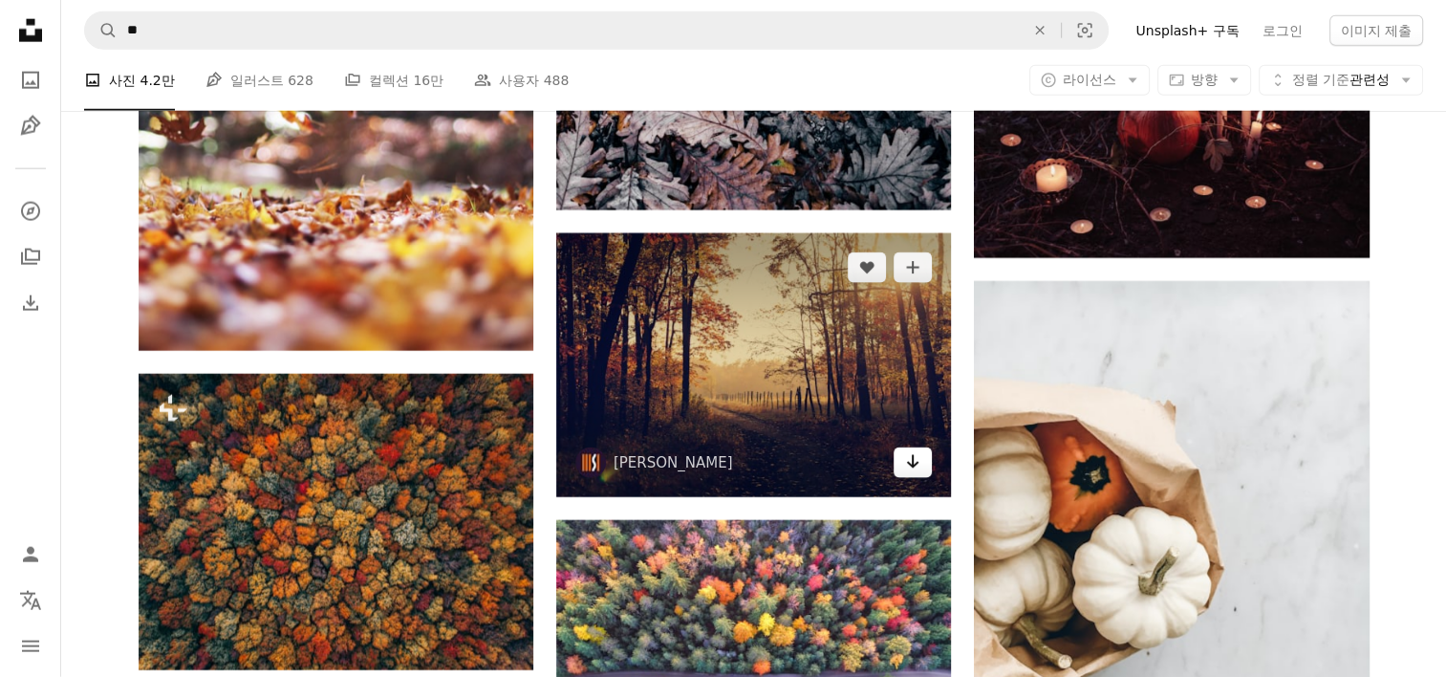
click at [911, 460] on icon "Arrow pointing down" at bounding box center [912, 461] width 15 height 23
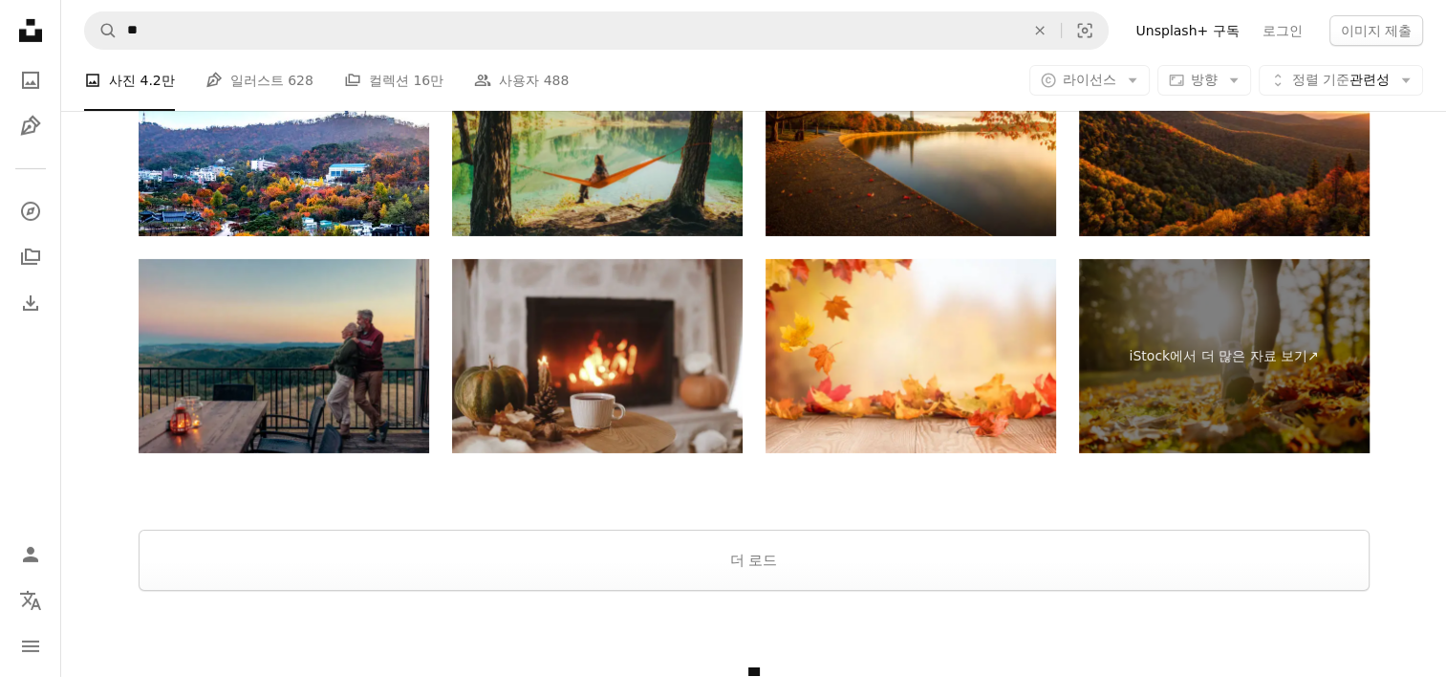
scroll to position [6500, 0]
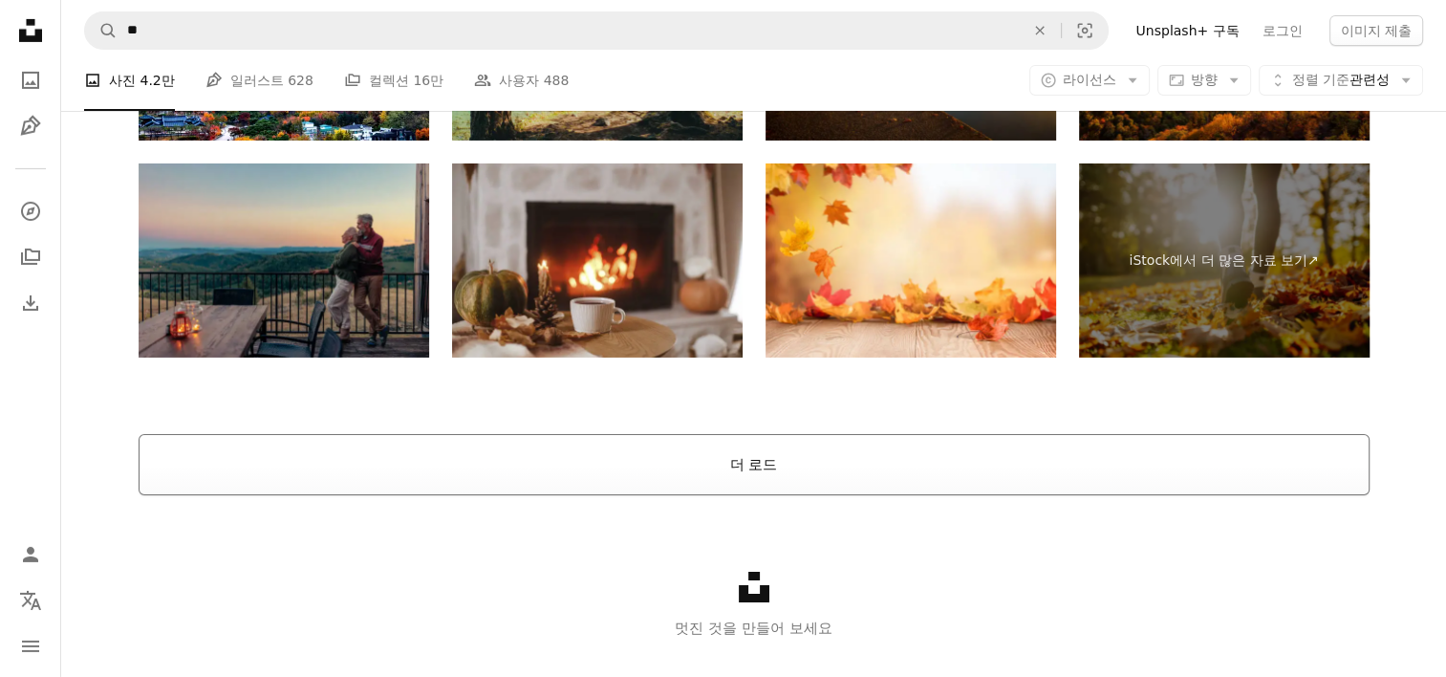
click at [738, 466] on button "더 로드" at bounding box center [754, 464] width 1231 height 61
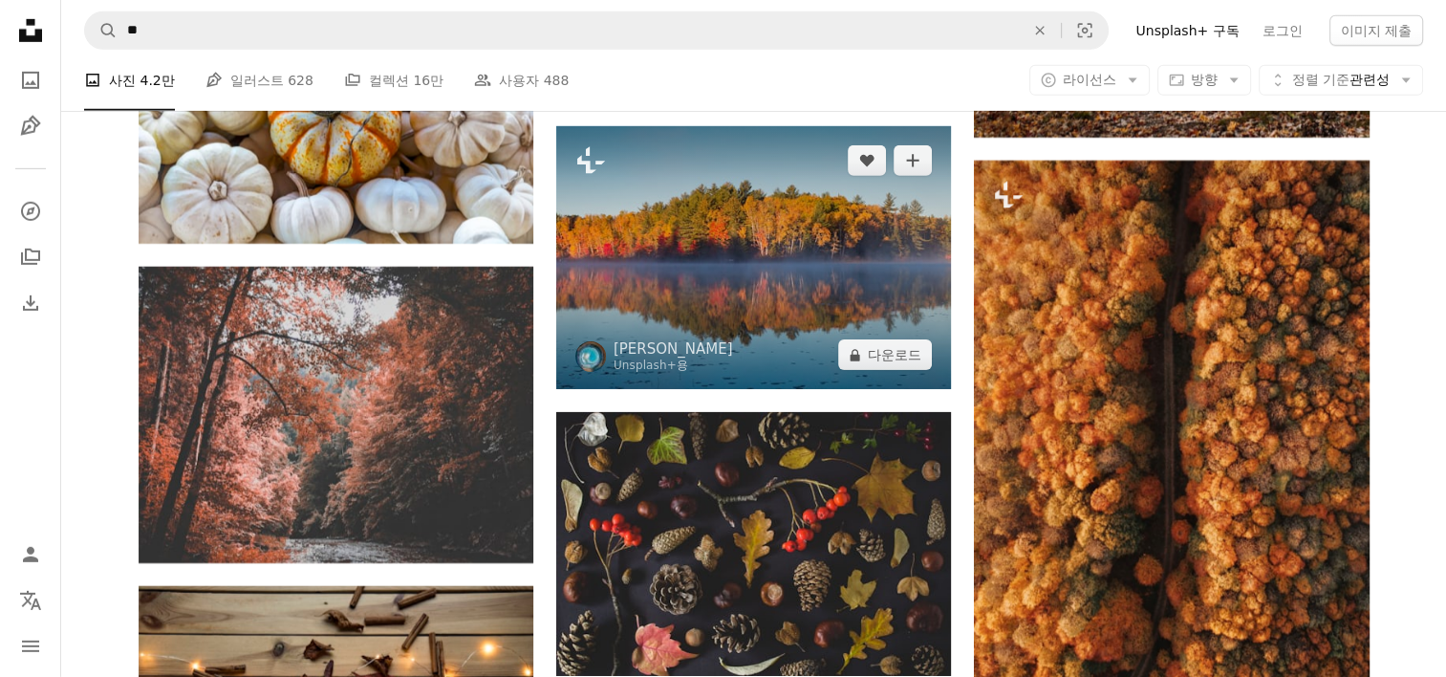
scroll to position [6160, 0]
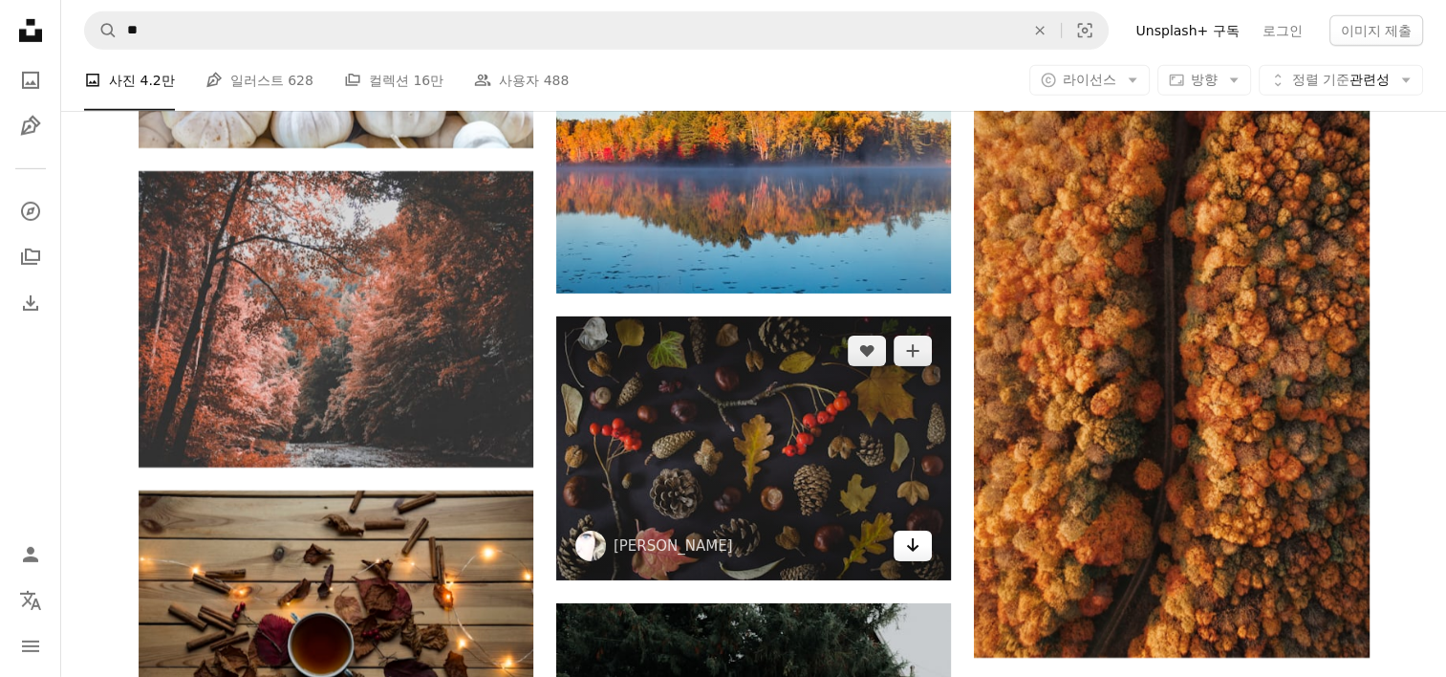
click at [913, 547] on icon "다운로드" at bounding box center [913, 544] width 12 height 13
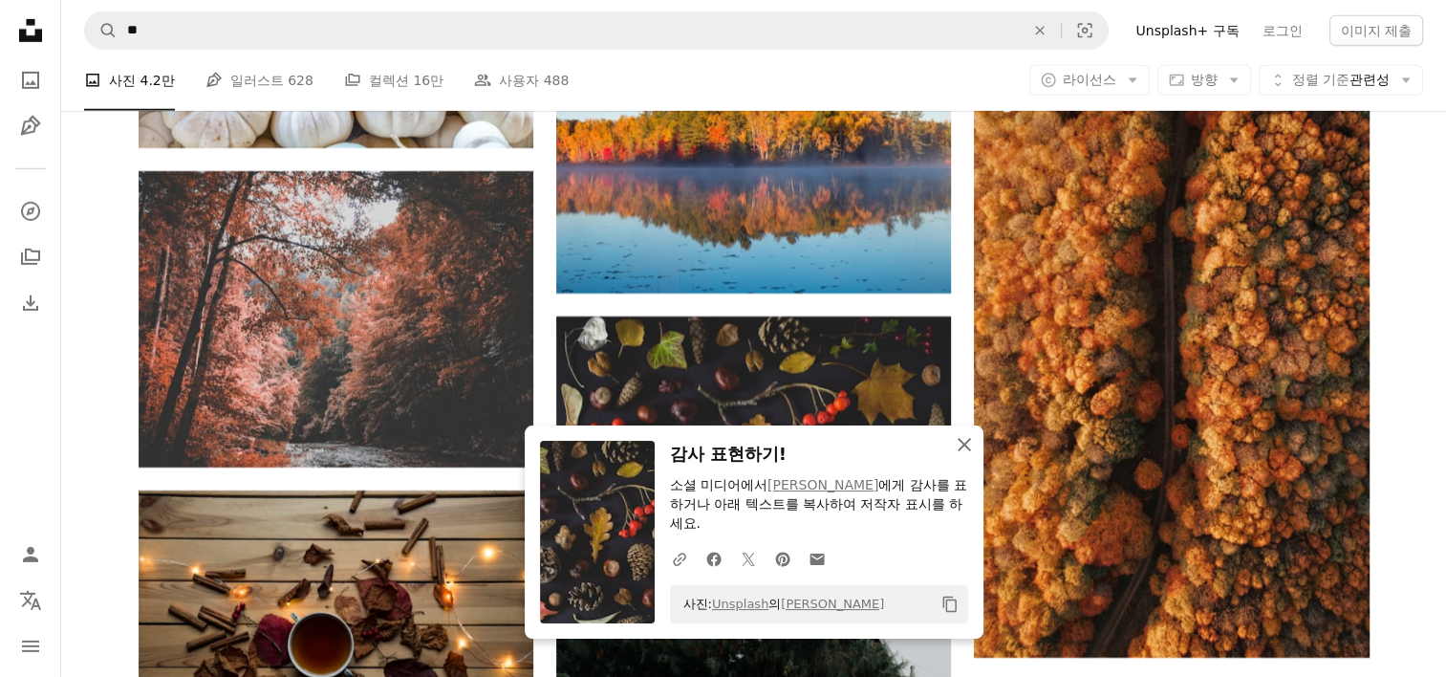
click at [960, 451] on icon "An X shape" at bounding box center [964, 444] width 23 height 23
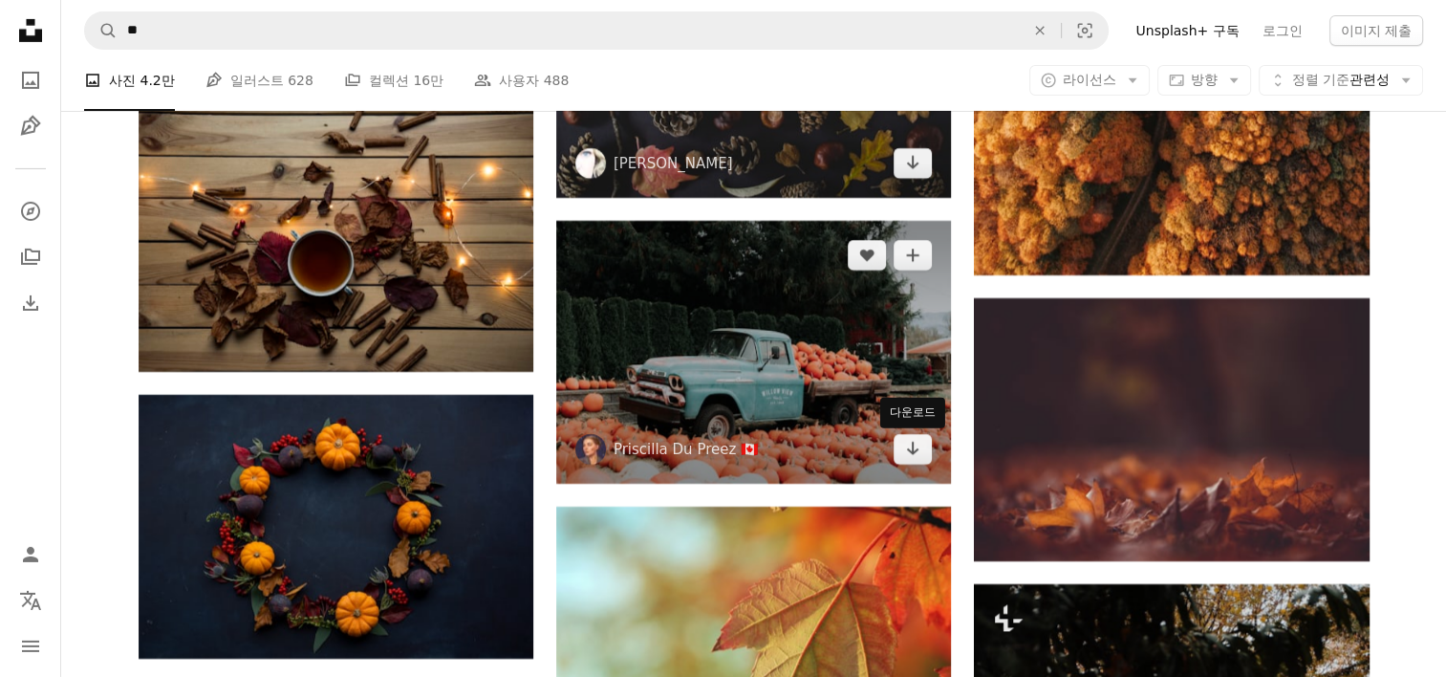
scroll to position [6734, 0]
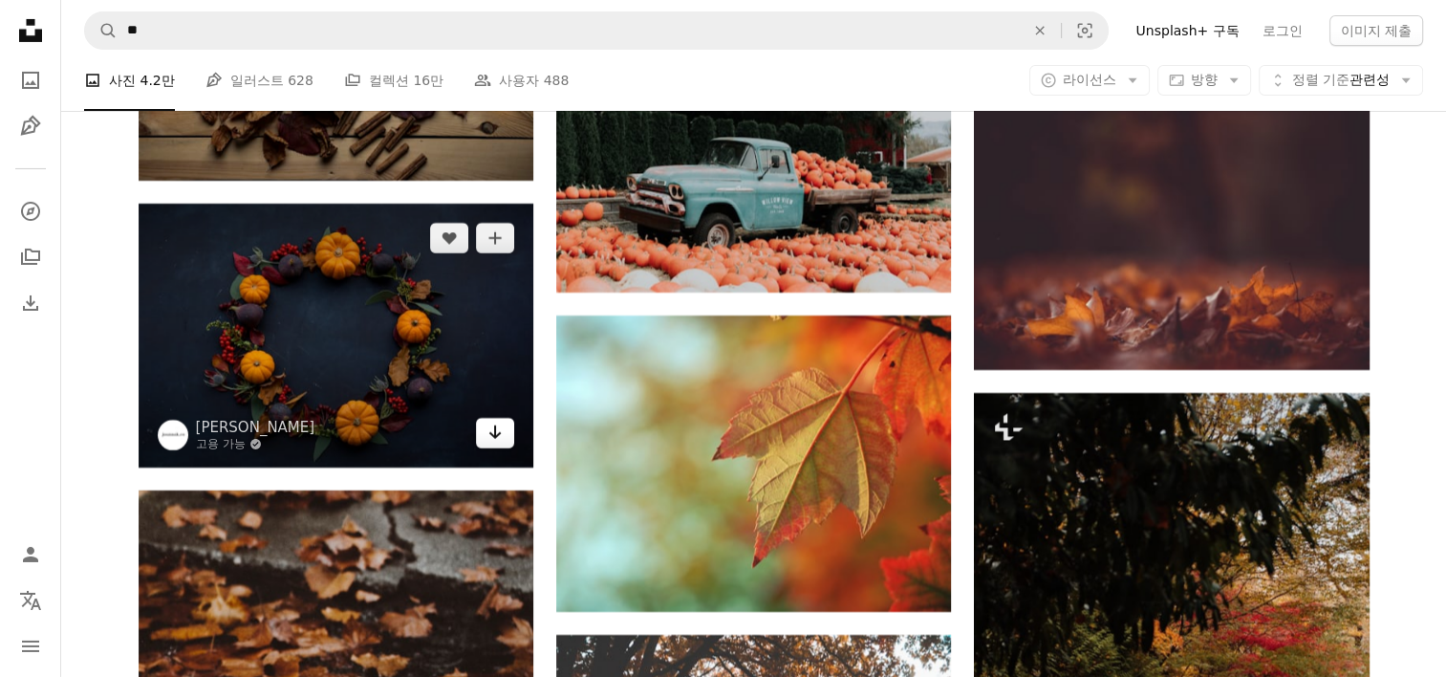
click at [496, 433] on icon "Arrow pointing down" at bounding box center [494, 432] width 15 height 23
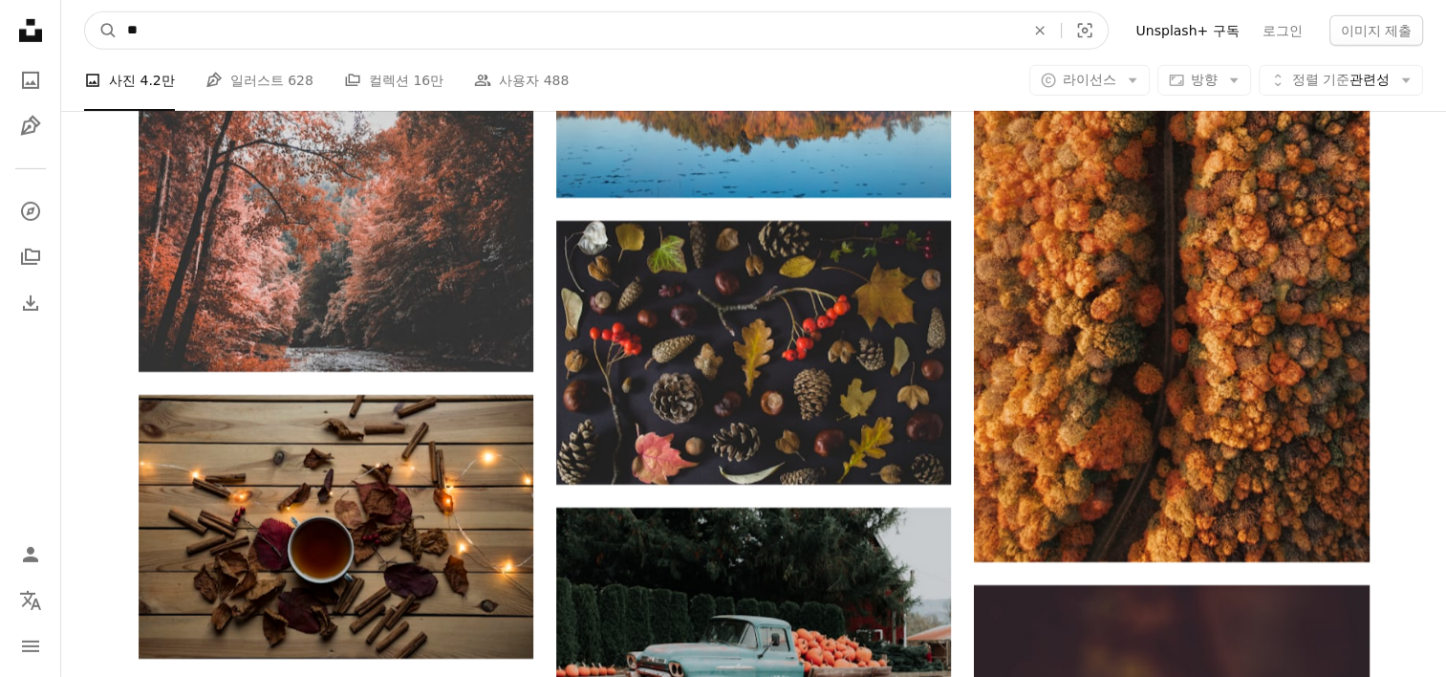
drag, startPoint x: 171, startPoint y: 23, endPoint x: 54, endPoint y: 22, distance: 117.6
type input "**"
click button "A magnifying glass" at bounding box center [101, 30] width 32 height 36
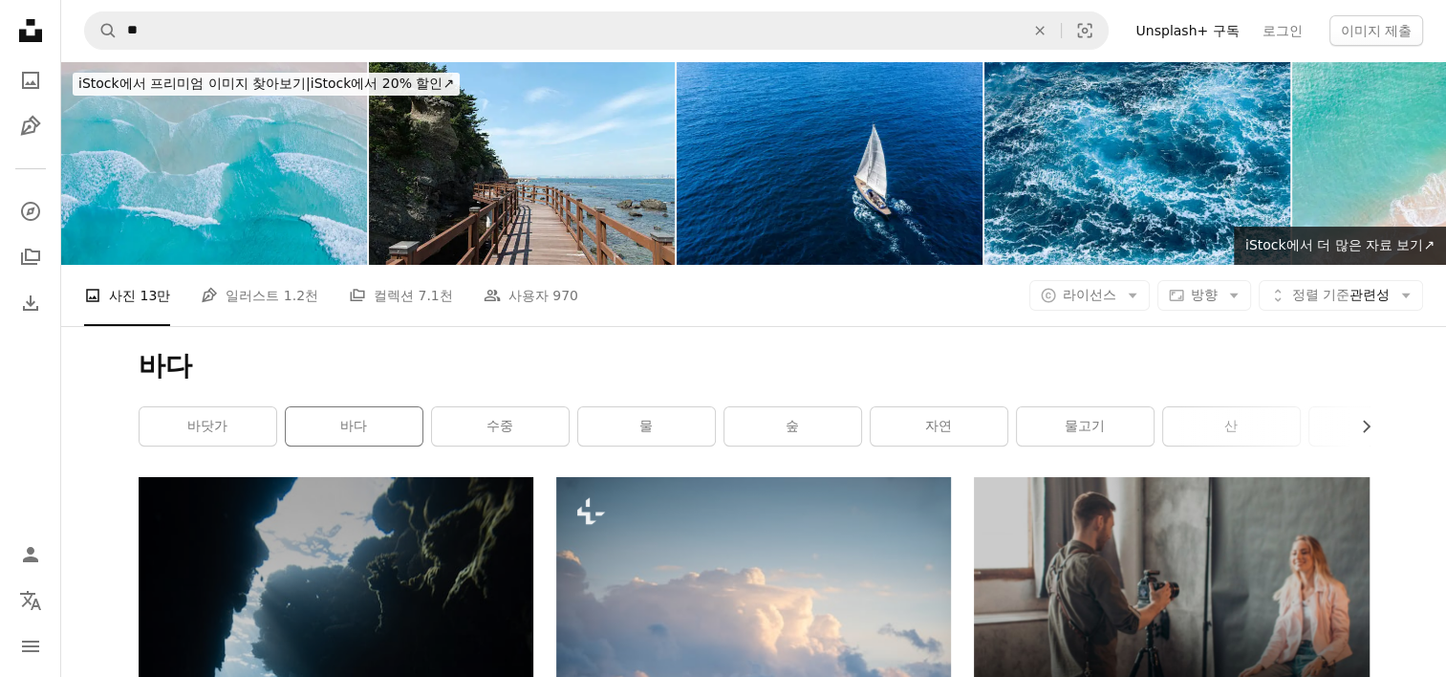
scroll to position [191, 0]
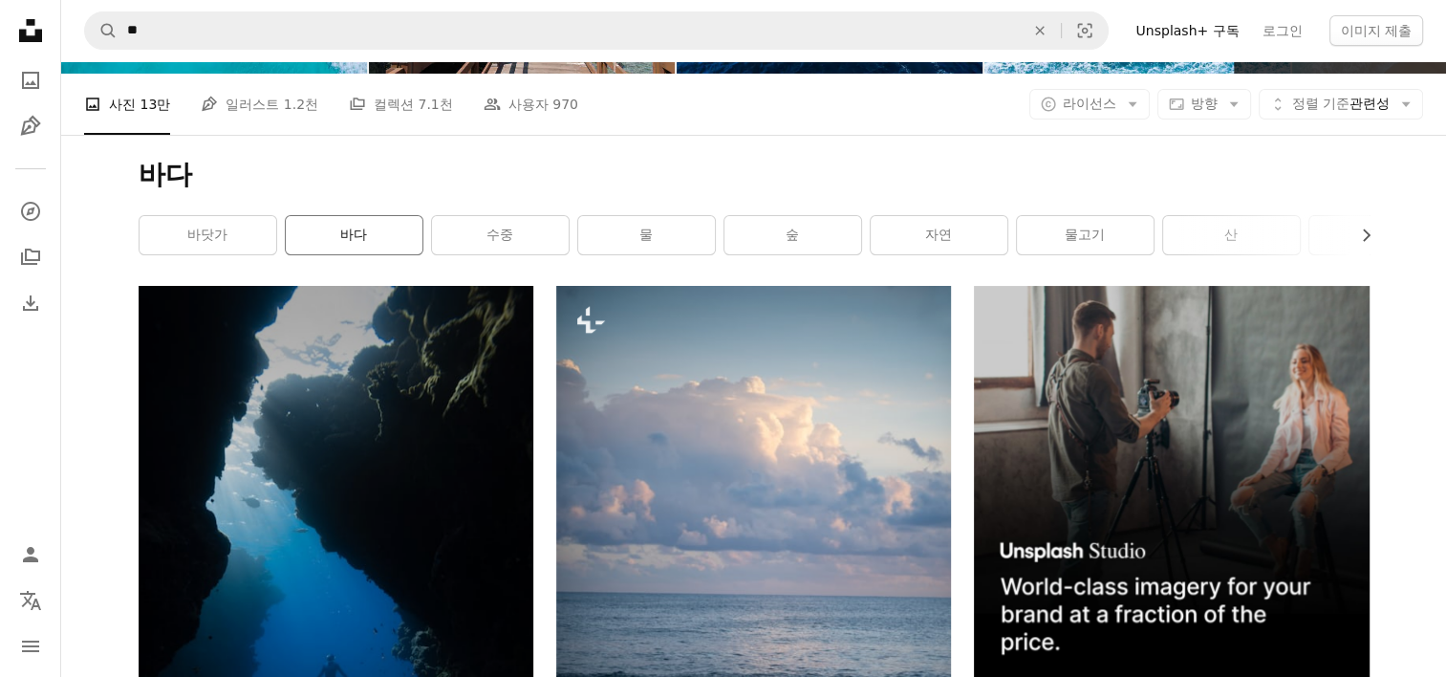
click at [347, 237] on link "바다" at bounding box center [354, 235] width 137 height 38
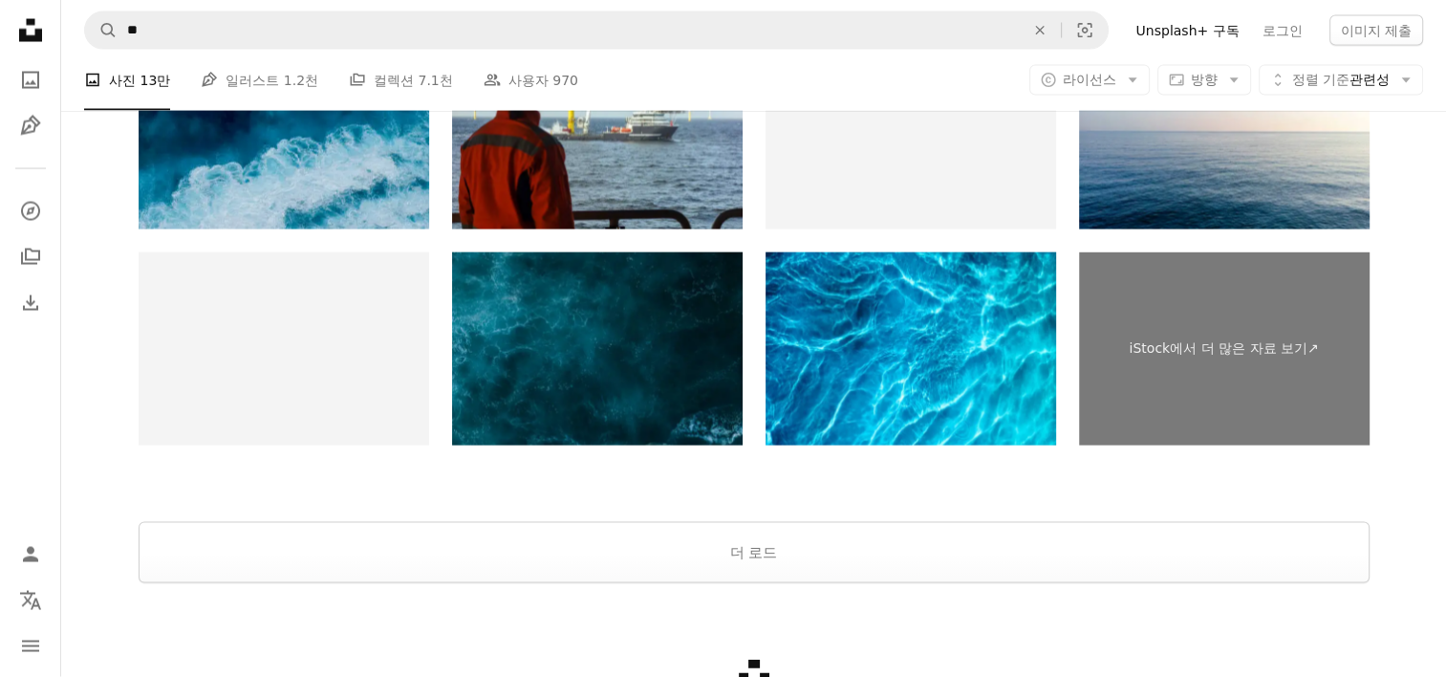
scroll to position [4015, 0]
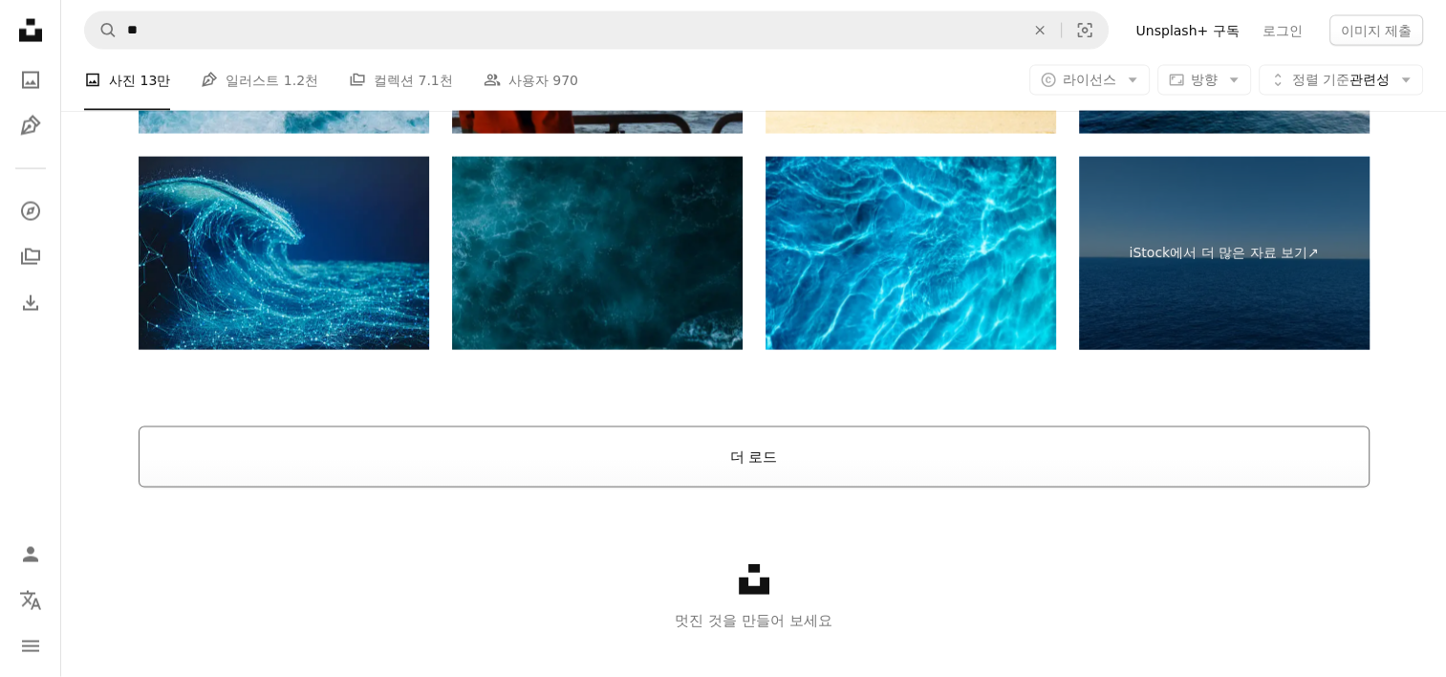
click at [749, 458] on button "더 로드" at bounding box center [754, 456] width 1231 height 61
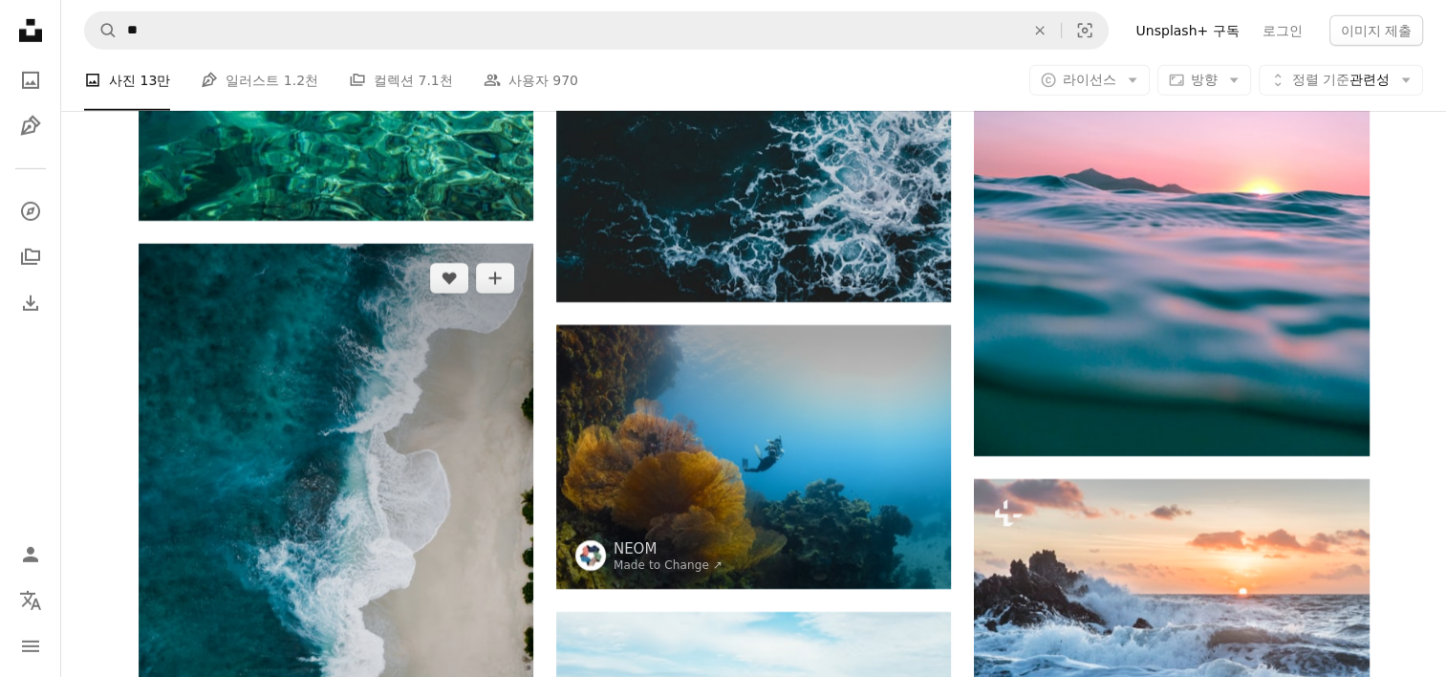
scroll to position [6160, 0]
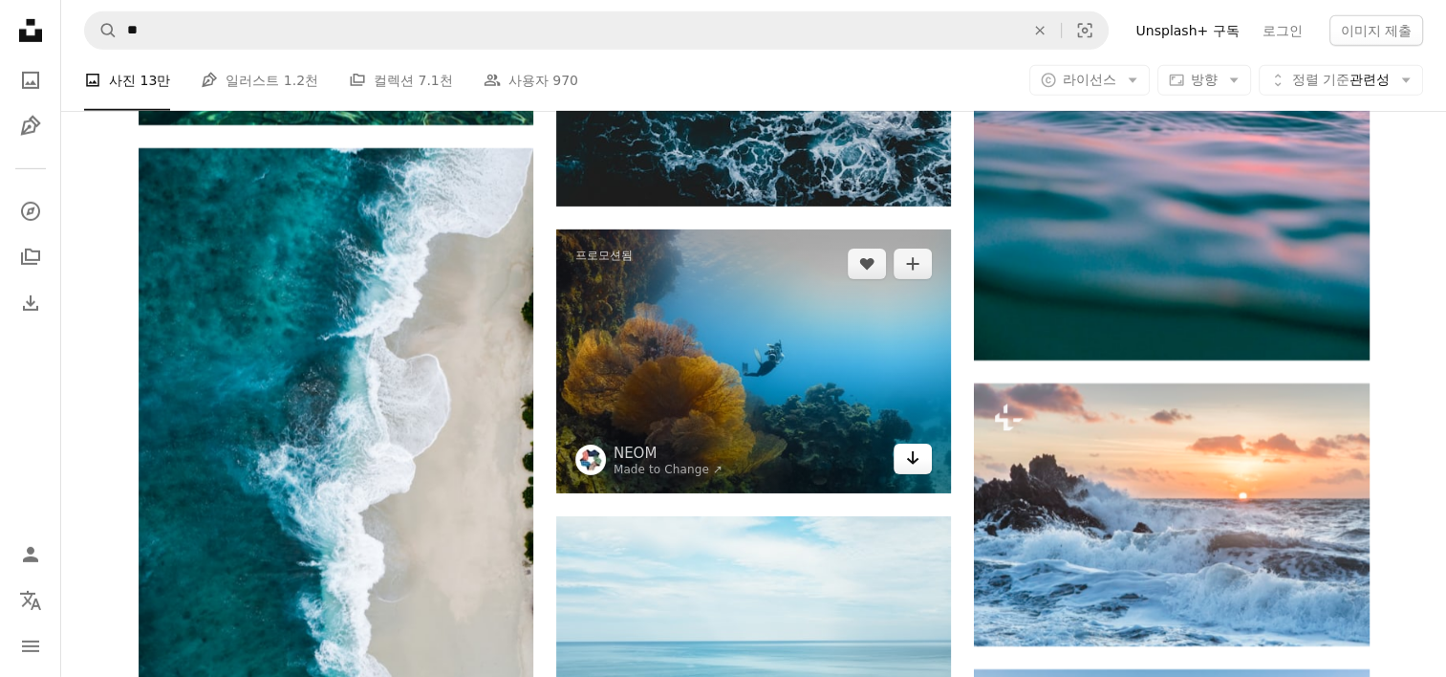
click at [906, 455] on icon "Arrow pointing down" at bounding box center [912, 457] width 15 height 23
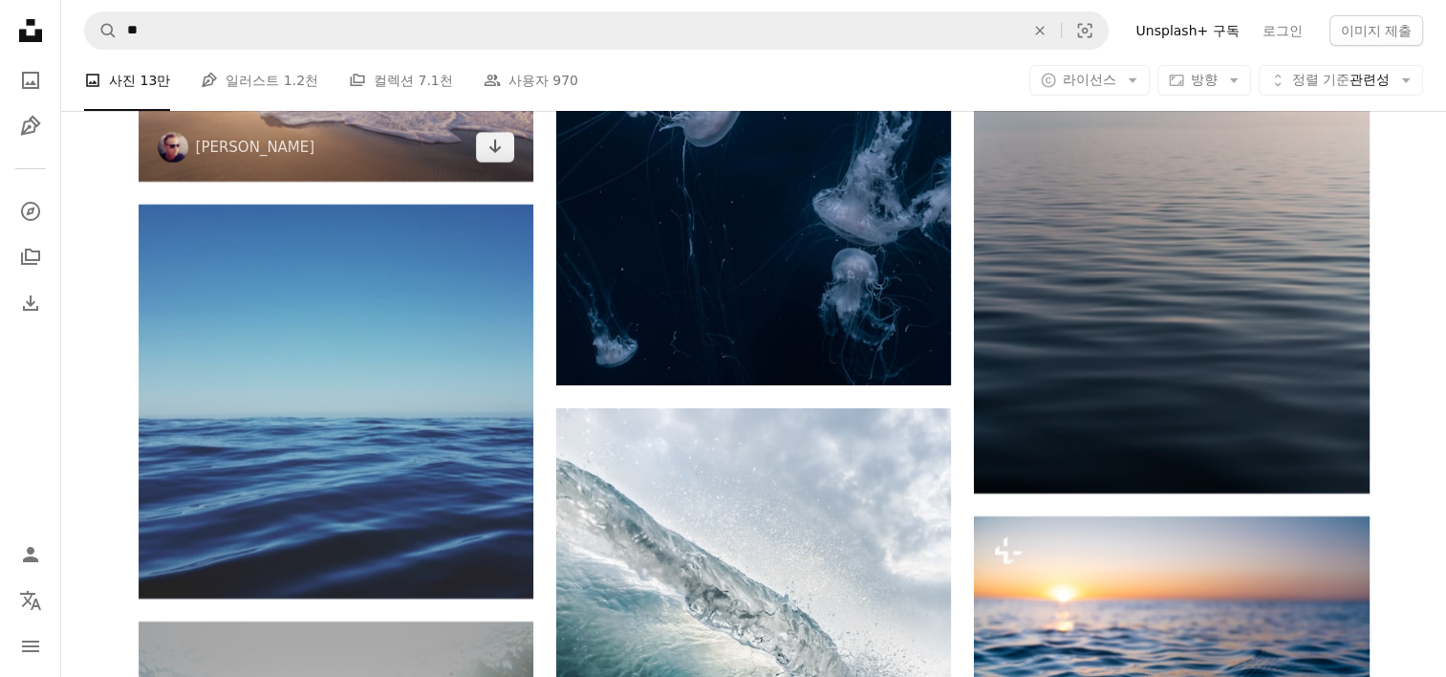
scroll to position [7212, 0]
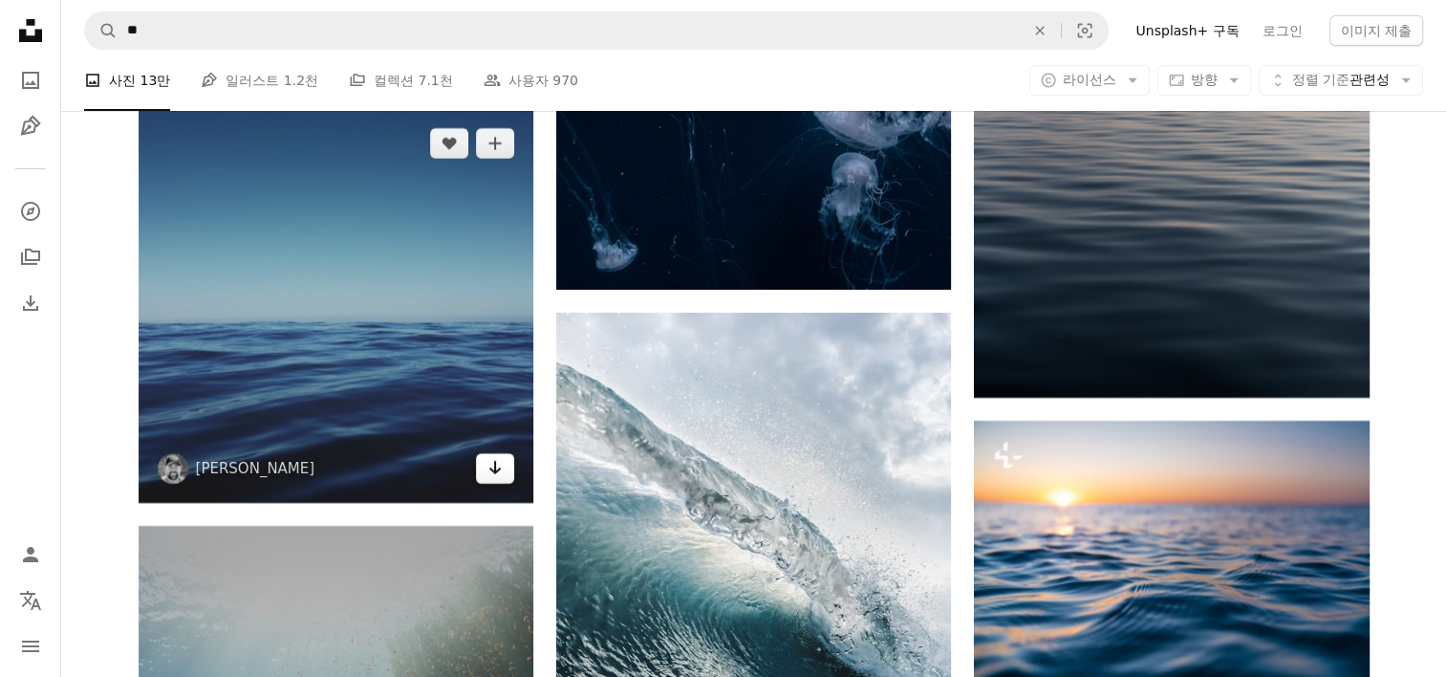
click at [501, 466] on icon "Arrow pointing down" at bounding box center [494, 467] width 15 height 23
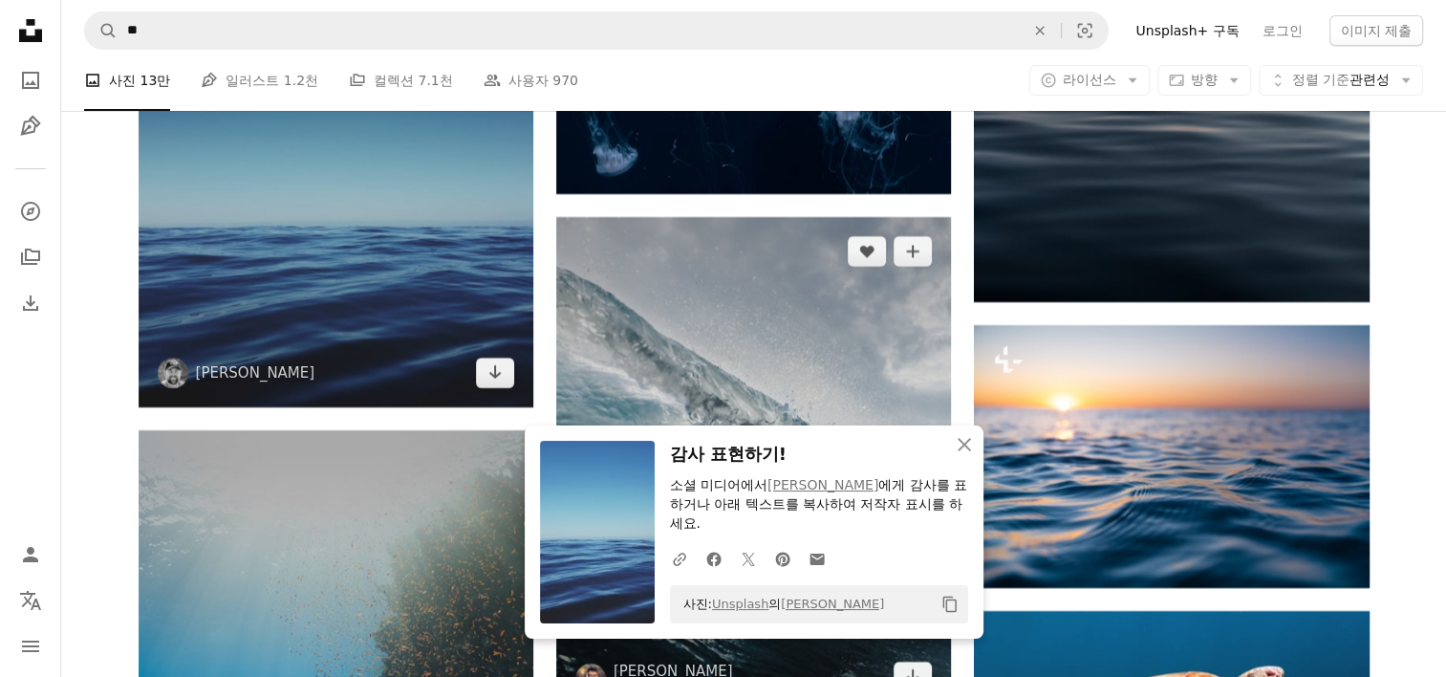
scroll to position [7403, 0]
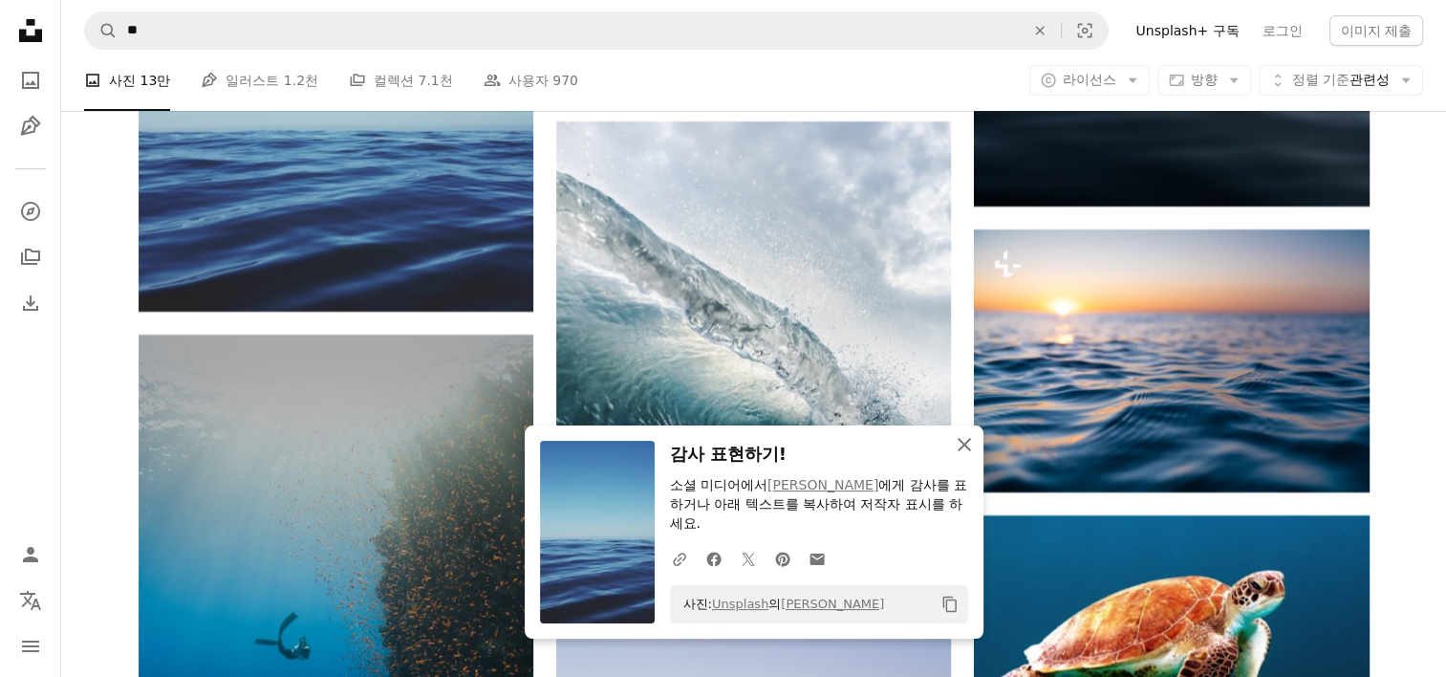
click at [955, 446] on icon "An X shape" at bounding box center [964, 444] width 23 height 23
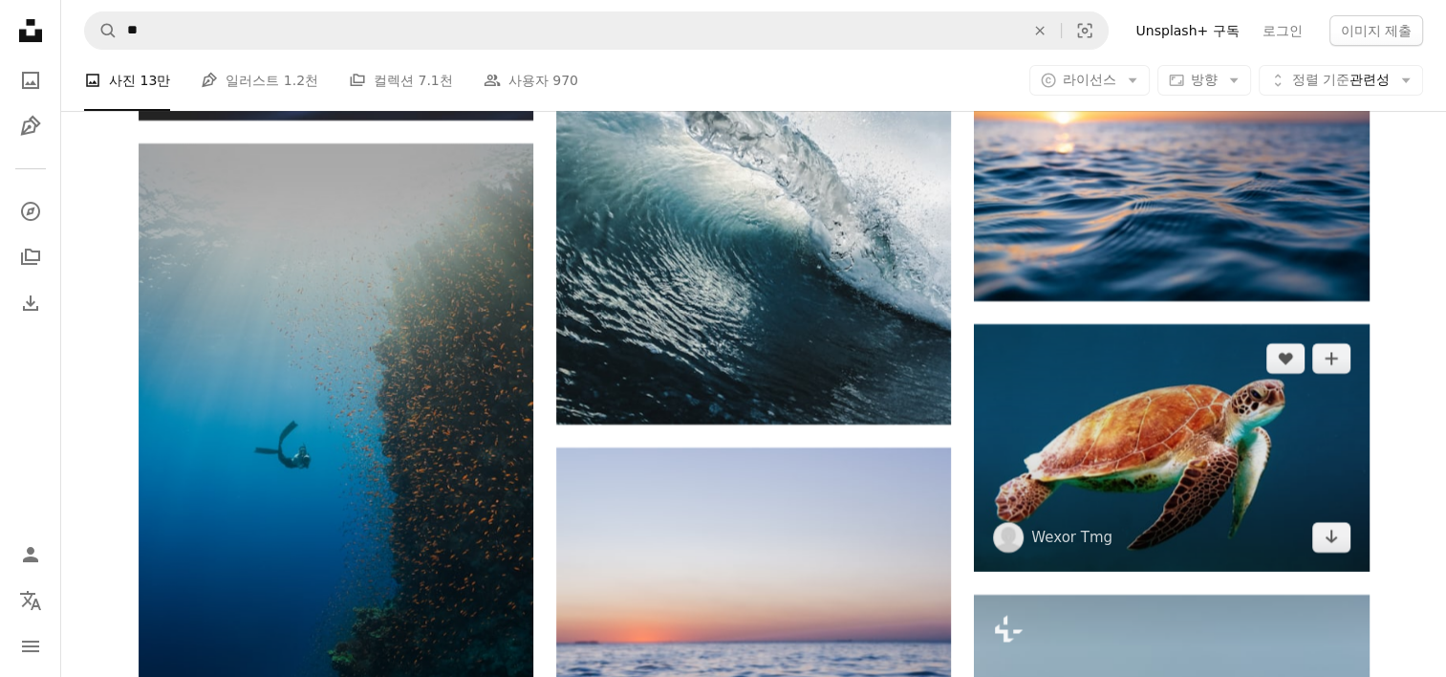
scroll to position [7690, 0]
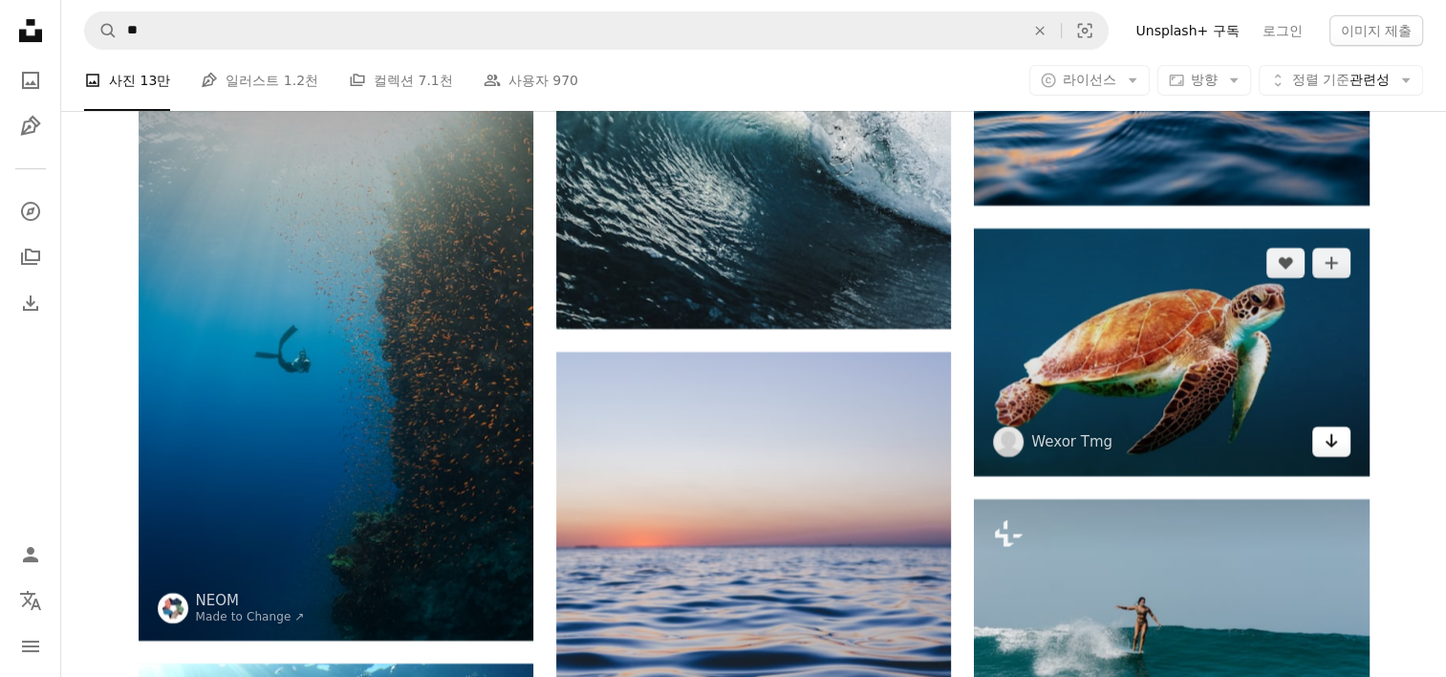
click at [1332, 444] on icon "다운로드" at bounding box center [1331, 440] width 12 height 13
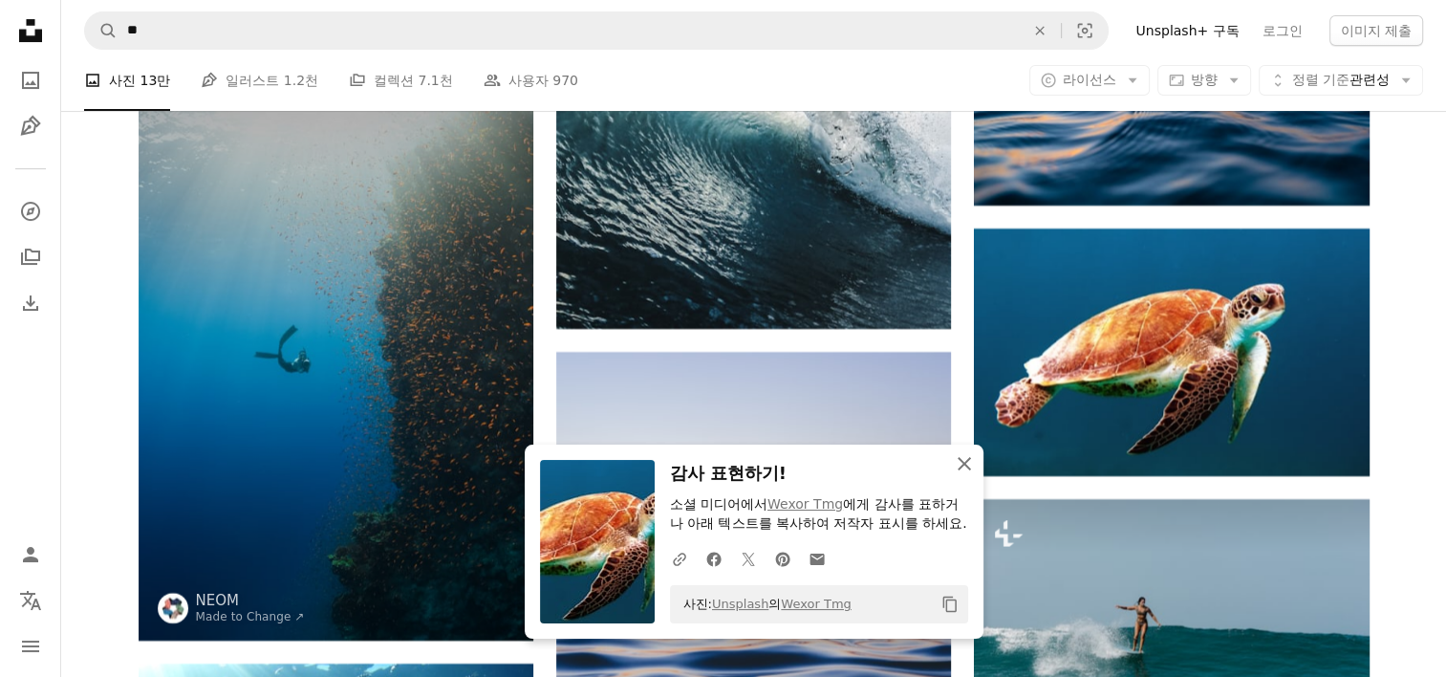
click at [953, 452] on icon "An X shape" at bounding box center [964, 463] width 23 height 23
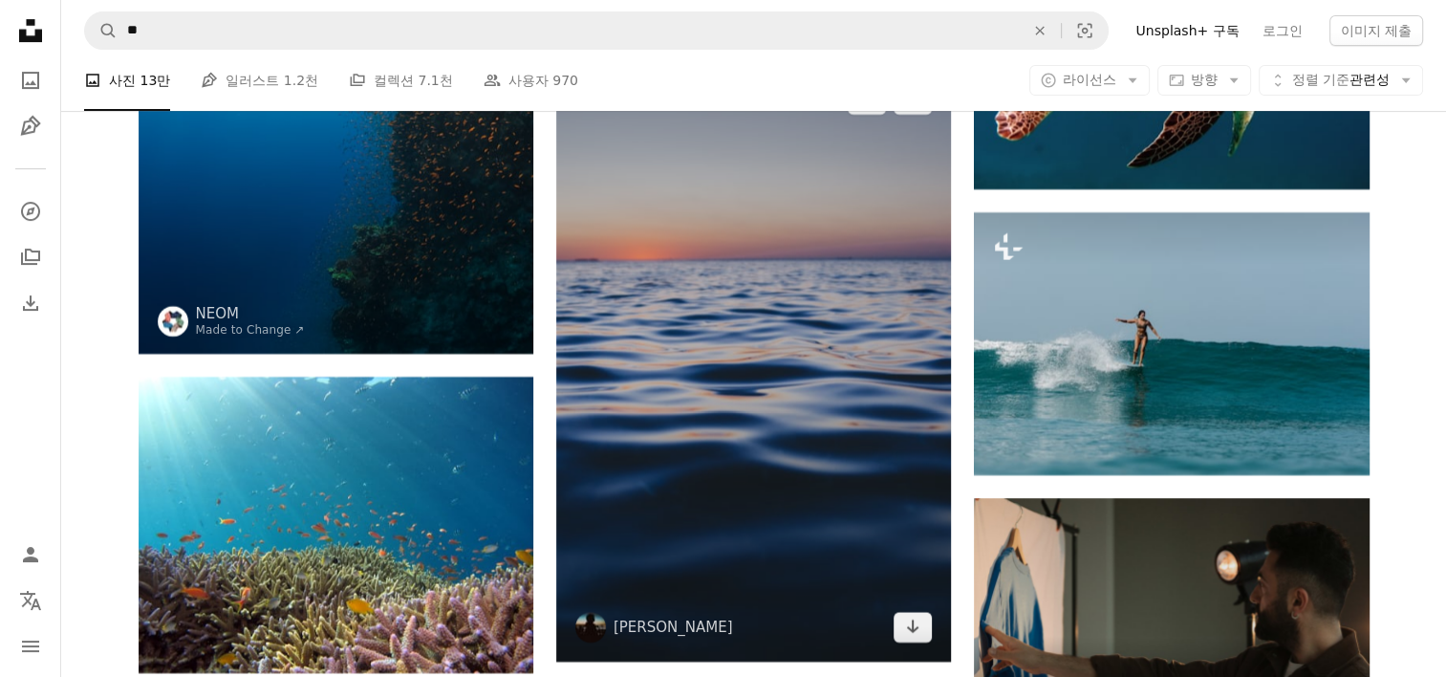
scroll to position [8072, 0]
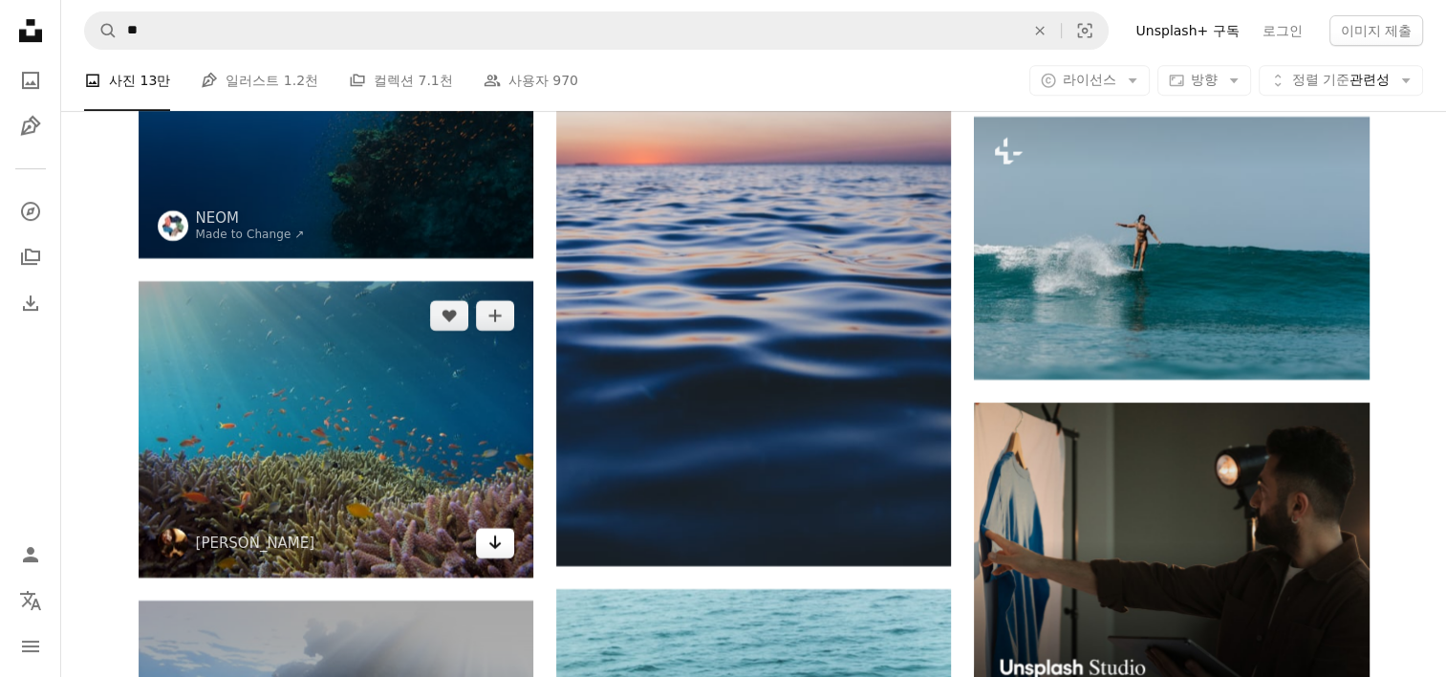
click at [490, 543] on icon "다운로드" at bounding box center [495, 541] width 12 height 13
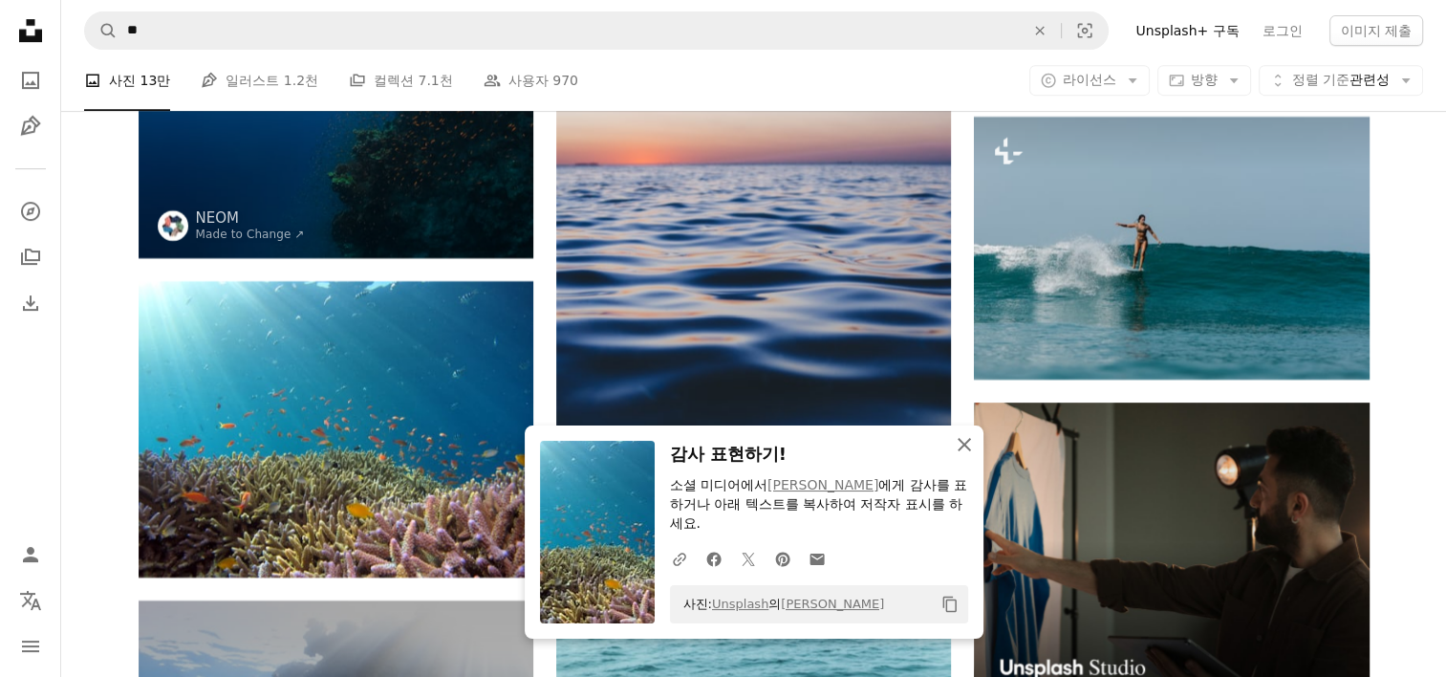
click at [953, 448] on icon "An X shape" at bounding box center [964, 444] width 23 height 23
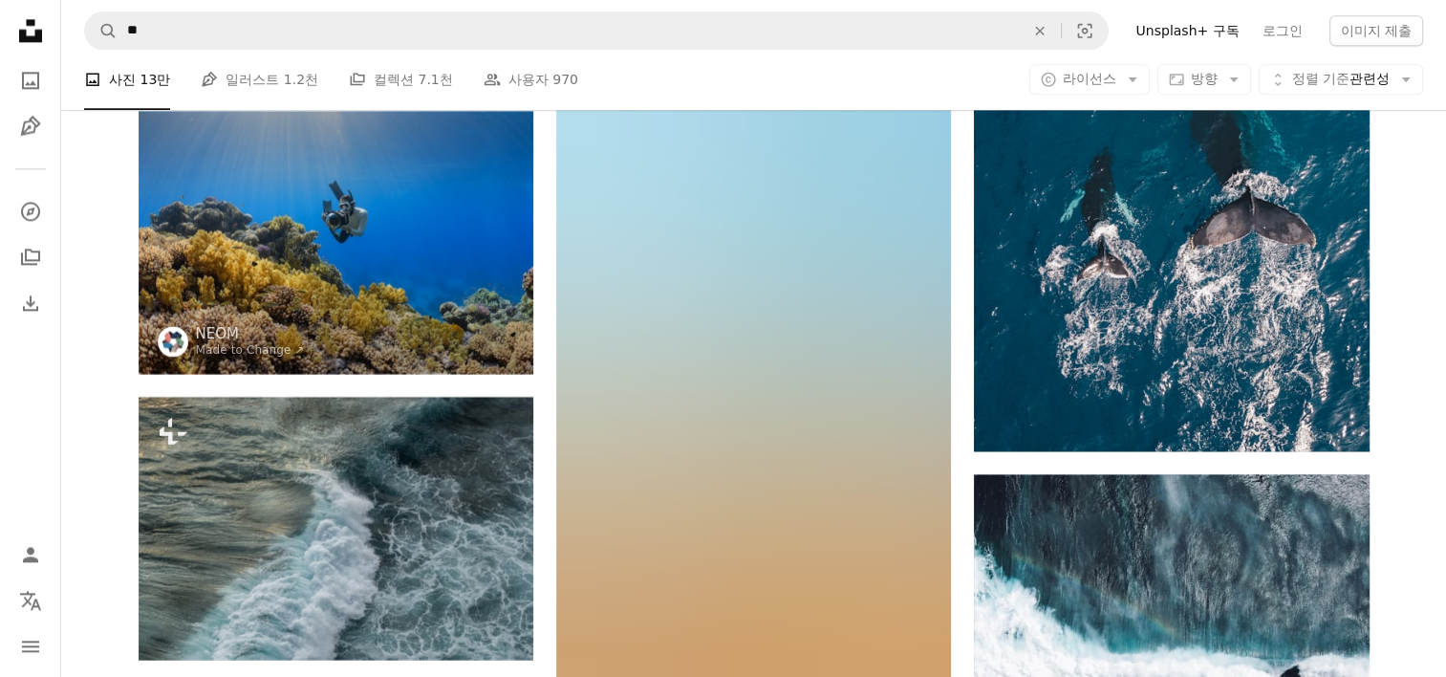
scroll to position [9888, 0]
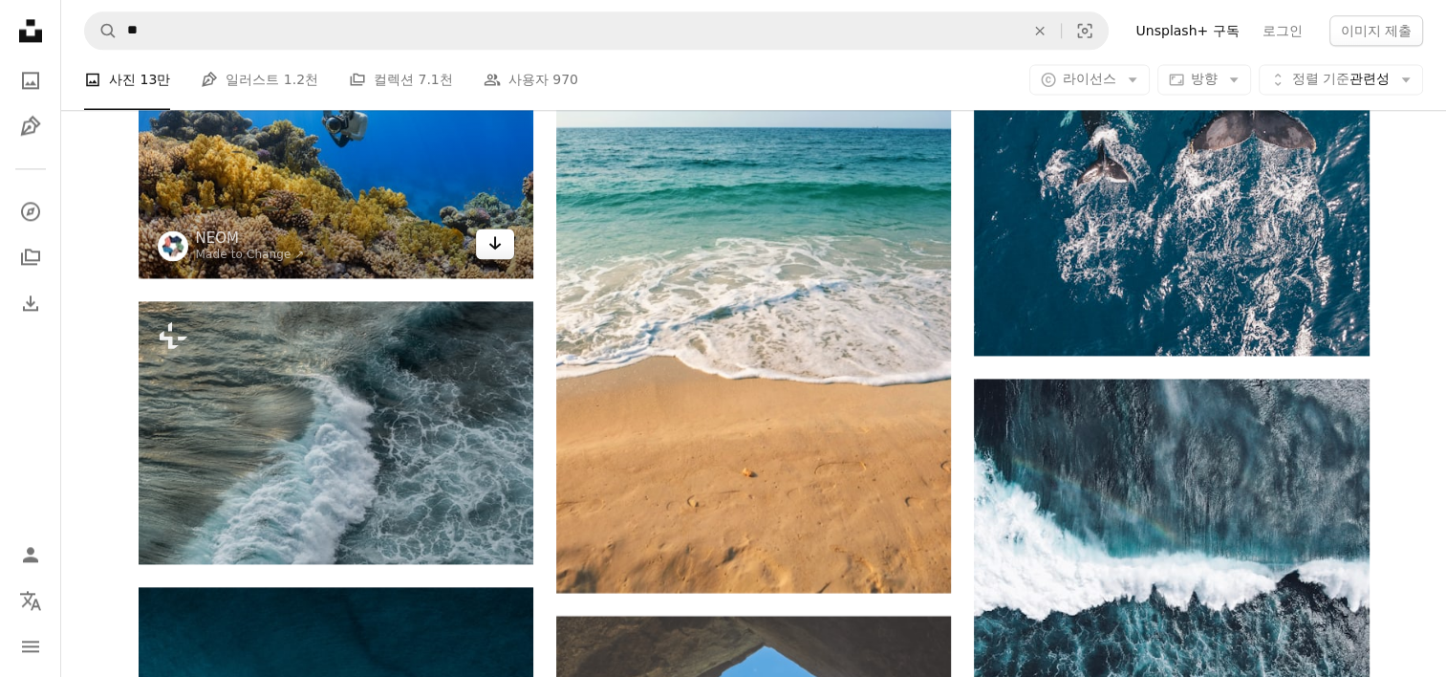
click at [493, 241] on icon "다운로드" at bounding box center [495, 242] width 12 height 13
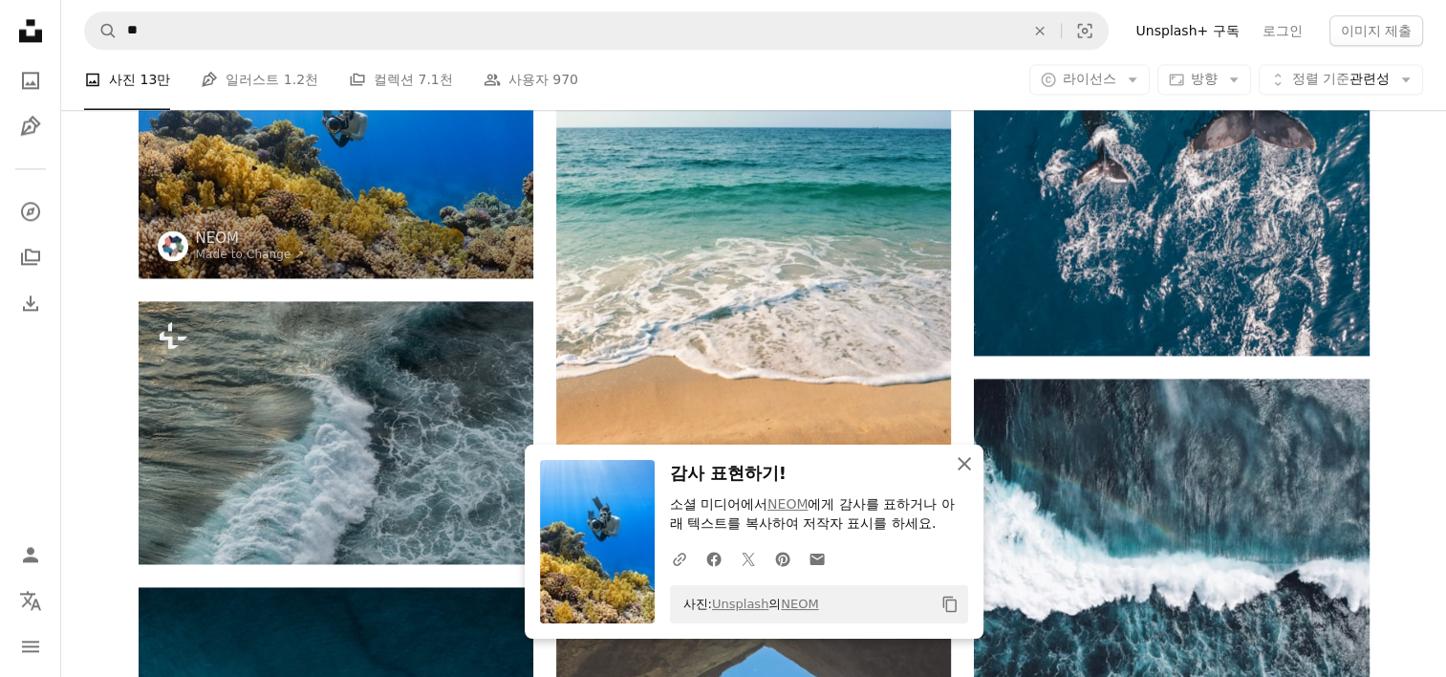
click at [963, 461] on icon "An X shape" at bounding box center [964, 463] width 23 height 23
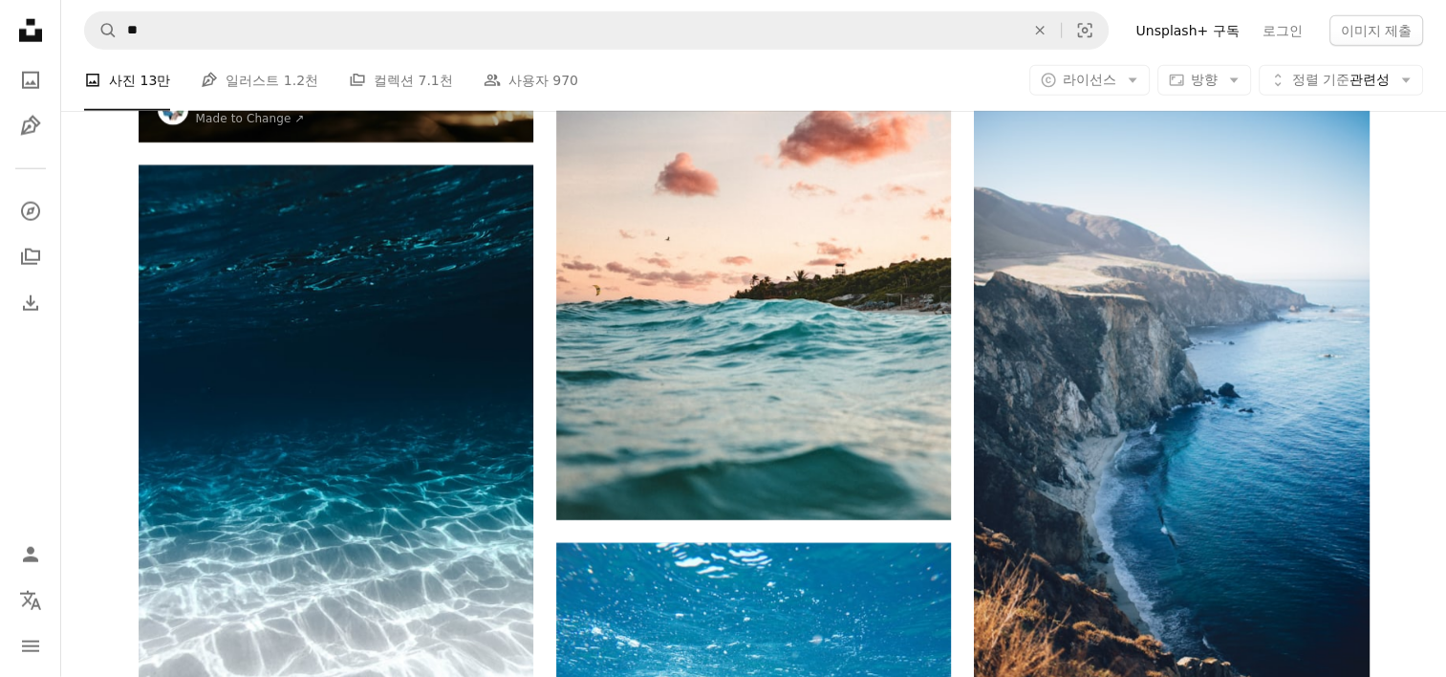
scroll to position [12278, 0]
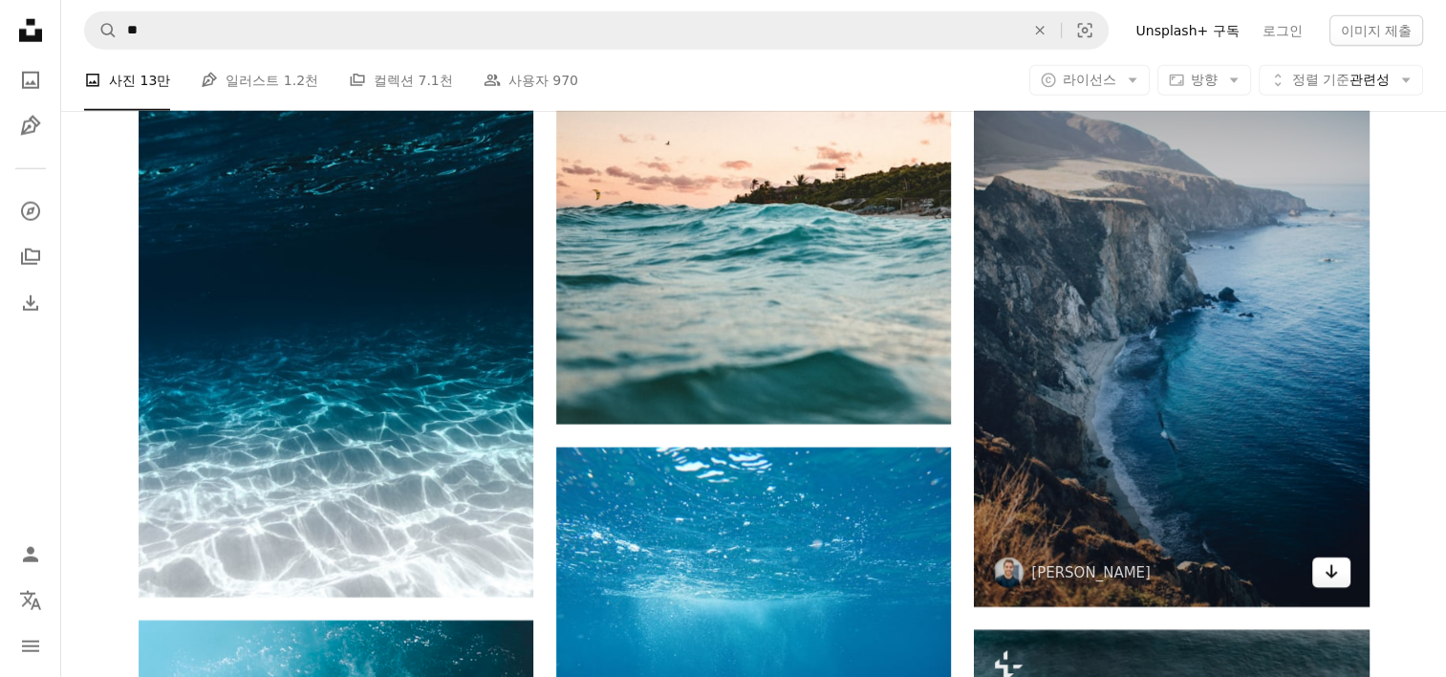
click at [1325, 561] on icon "Arrow pointing down" at bounding box center [1331, 571] width 15 height 23
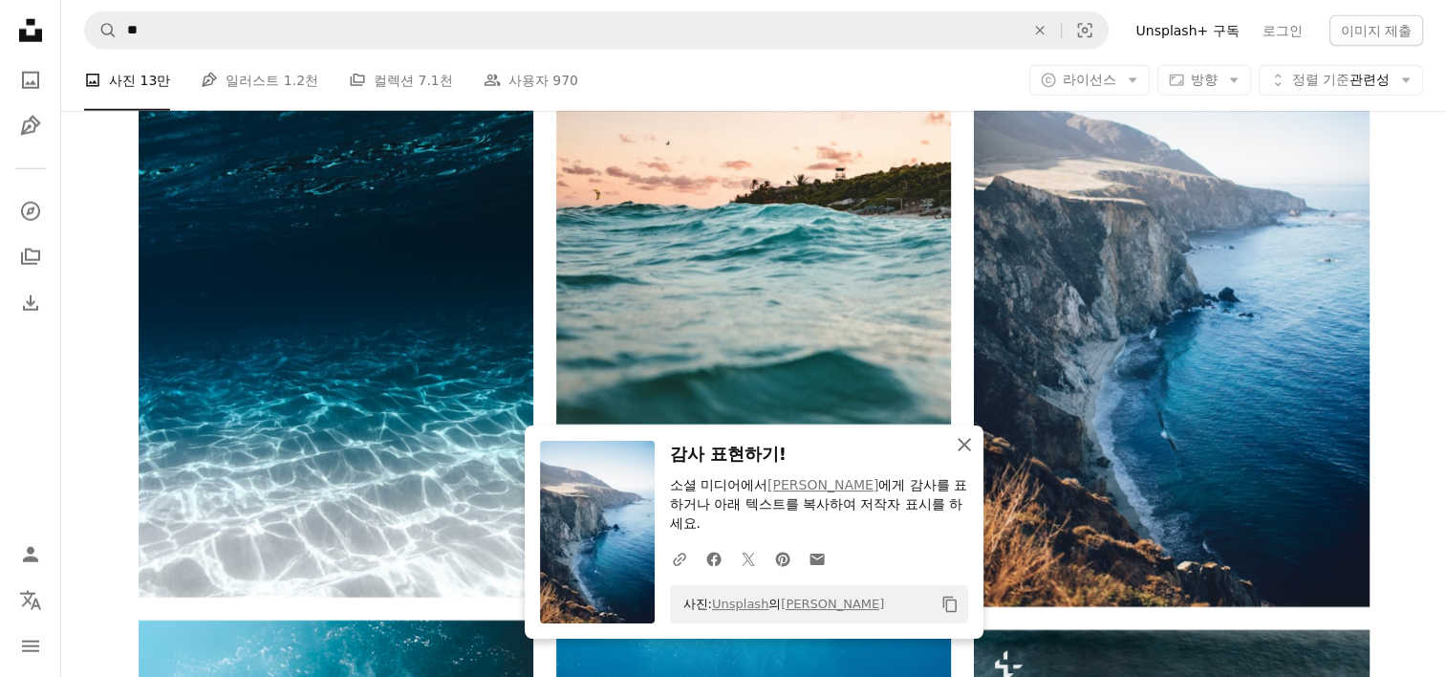
click at [963, 444] on icon "button" at bounding box center [964, 444] width 13 height 13
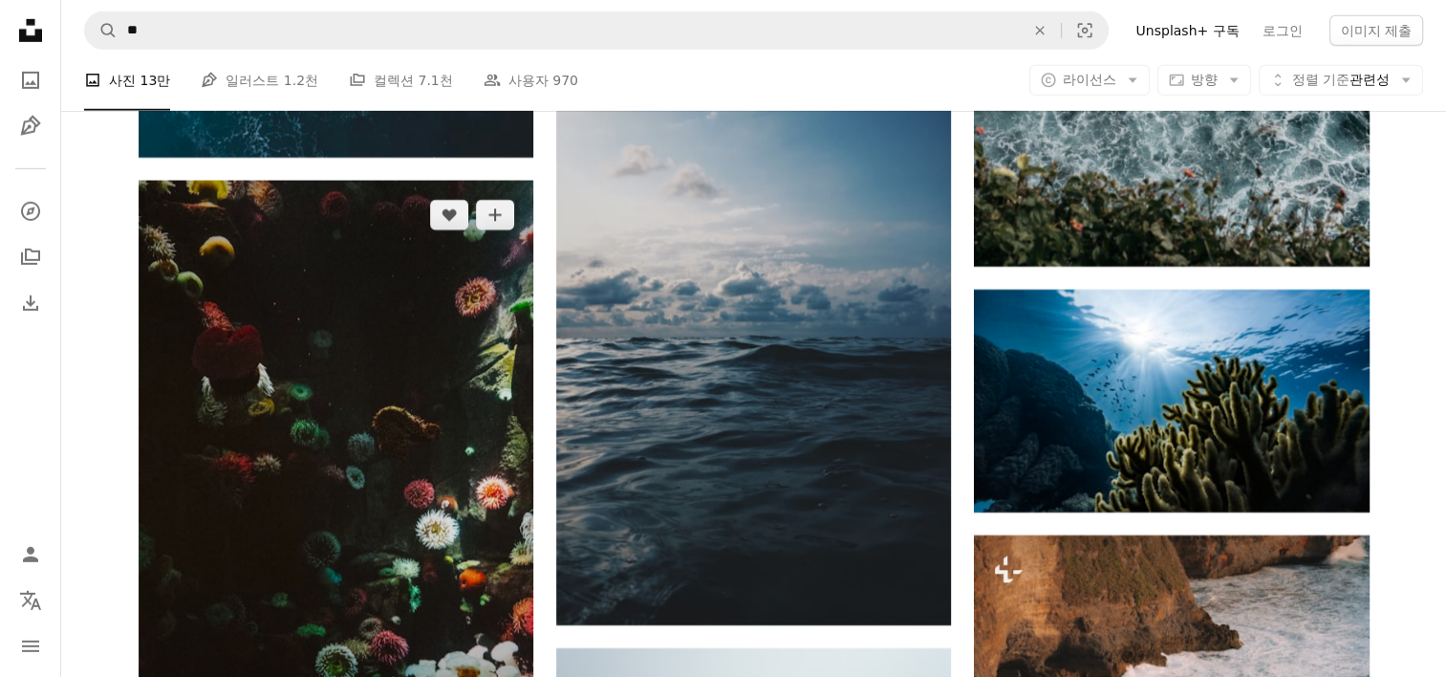
scroll to position [13425, 0]
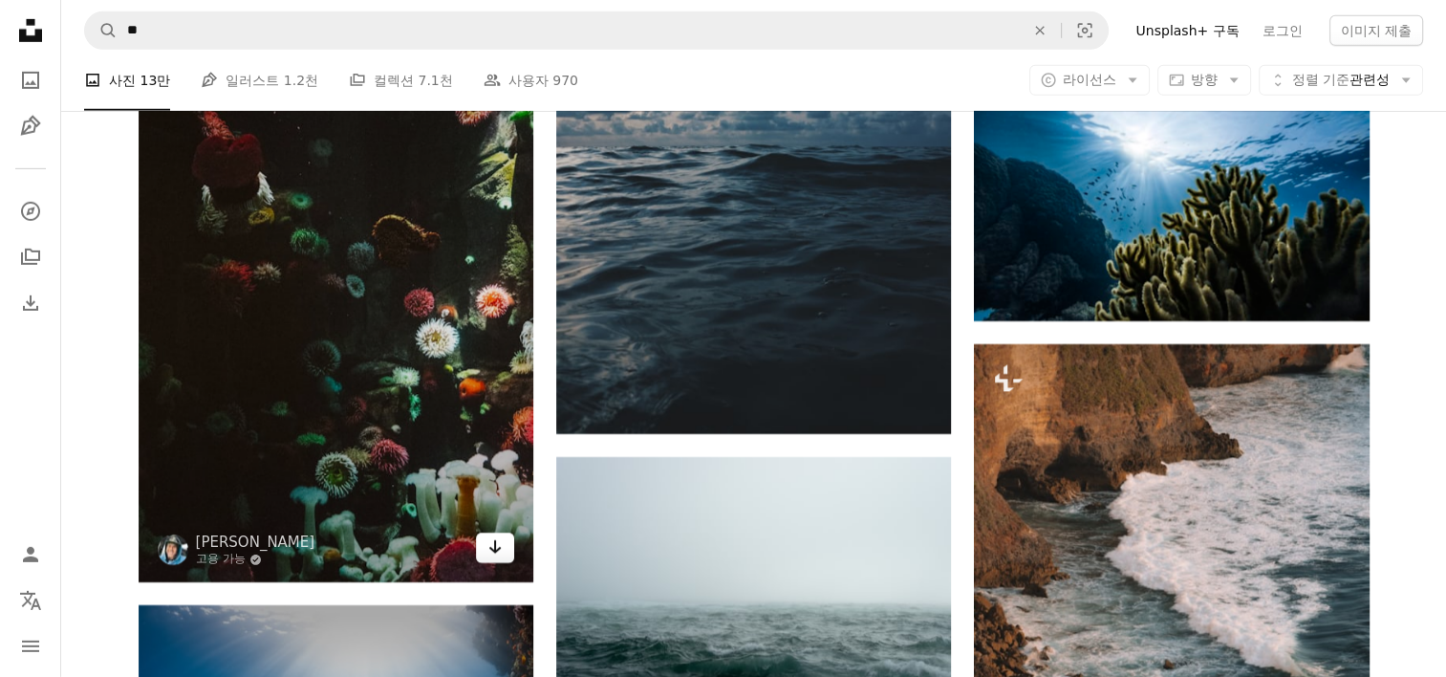
click at [503, 540] on link "Arrow pointing down" at bounding box center [495, 547] width 38 height 31
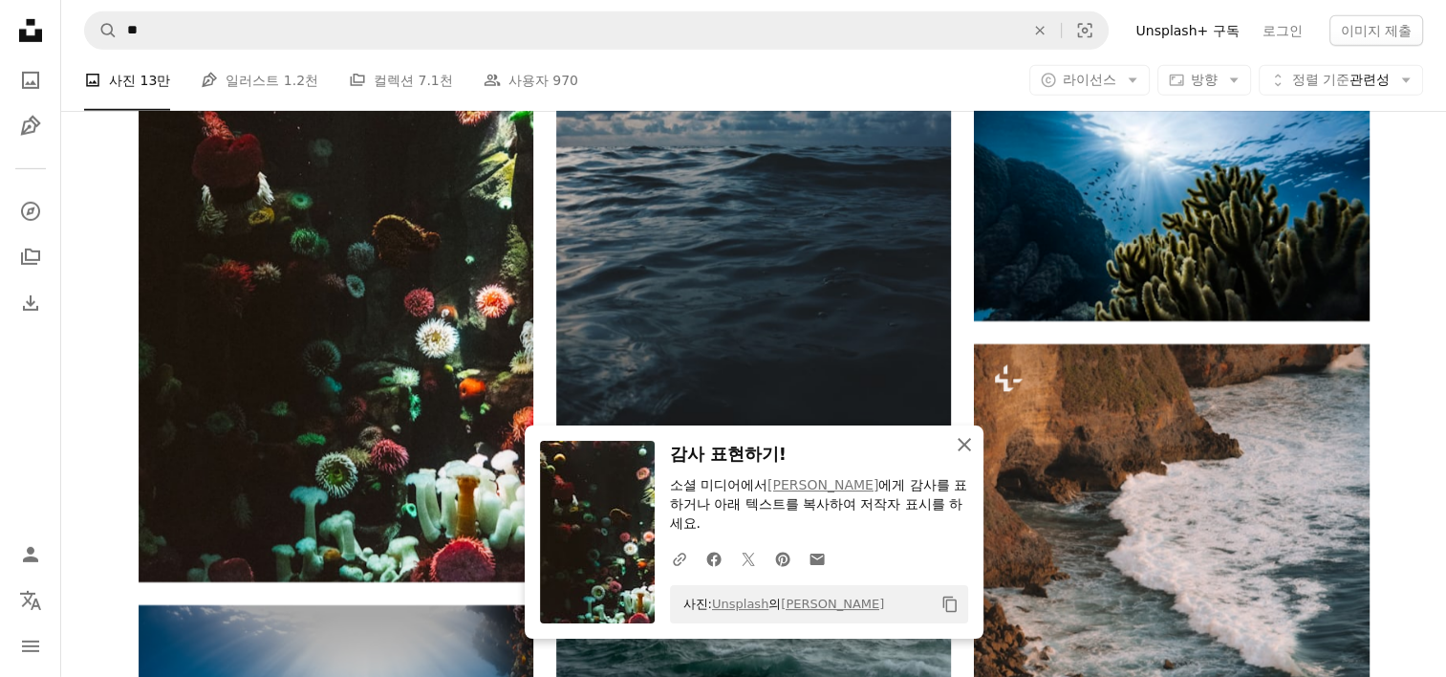
click at [954, 442] on icon "An X shape" at bounding box center [964, 444] width 23 height 23
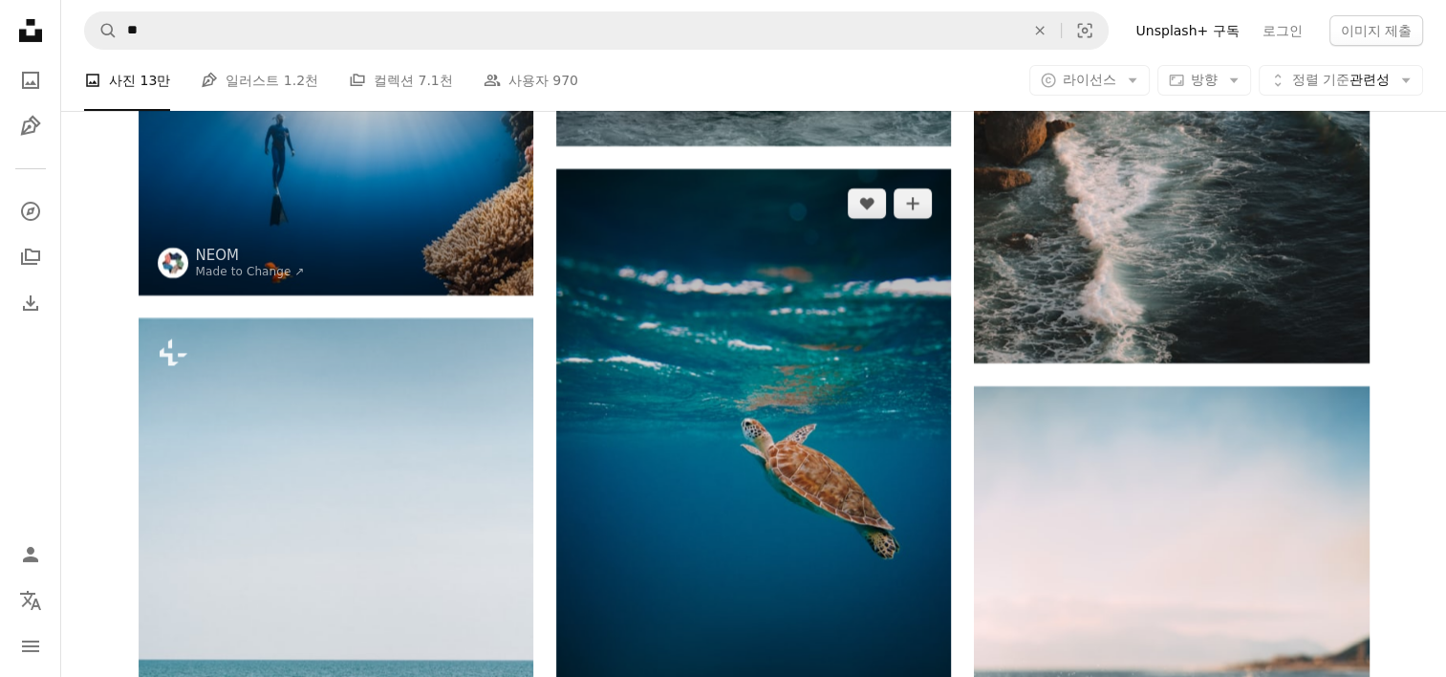
scroll to position [14189, 0]
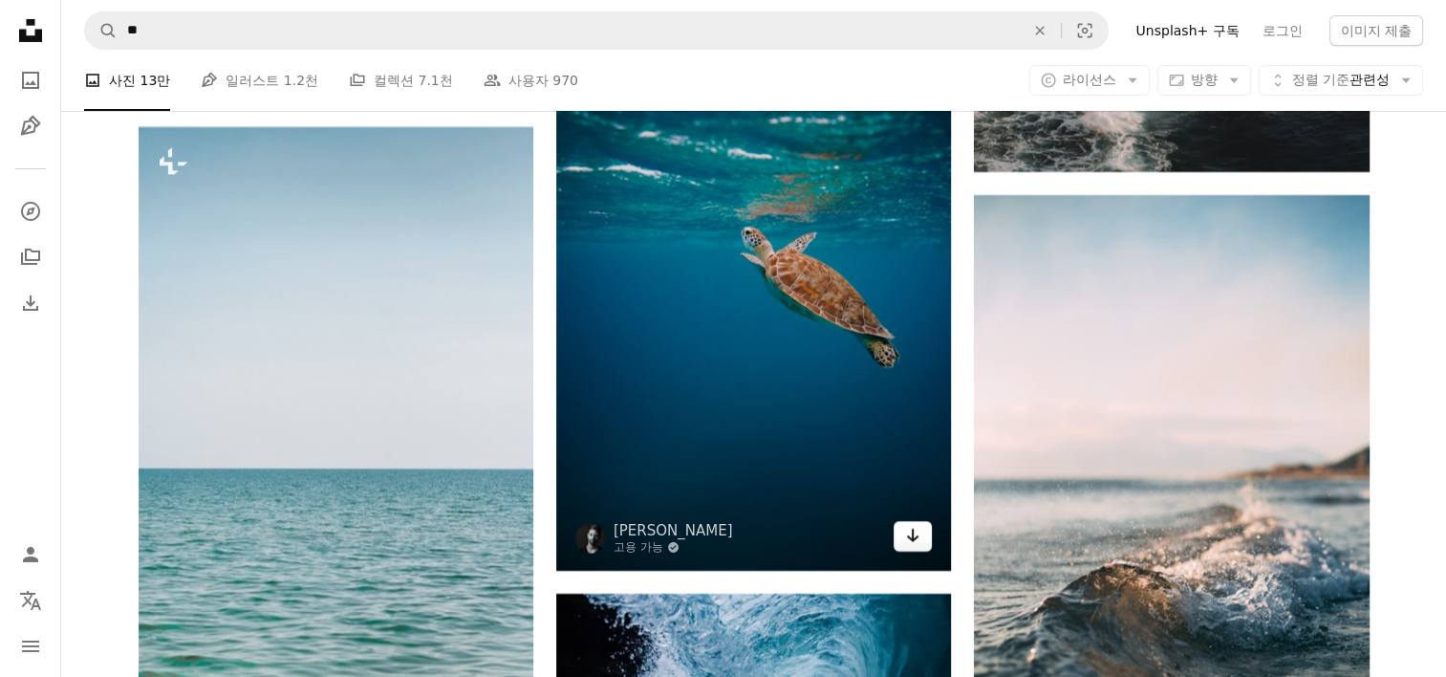
click at [914, 535] on icon "Arrow pointing down" at bounding box center [912, 535] width 15 height 23
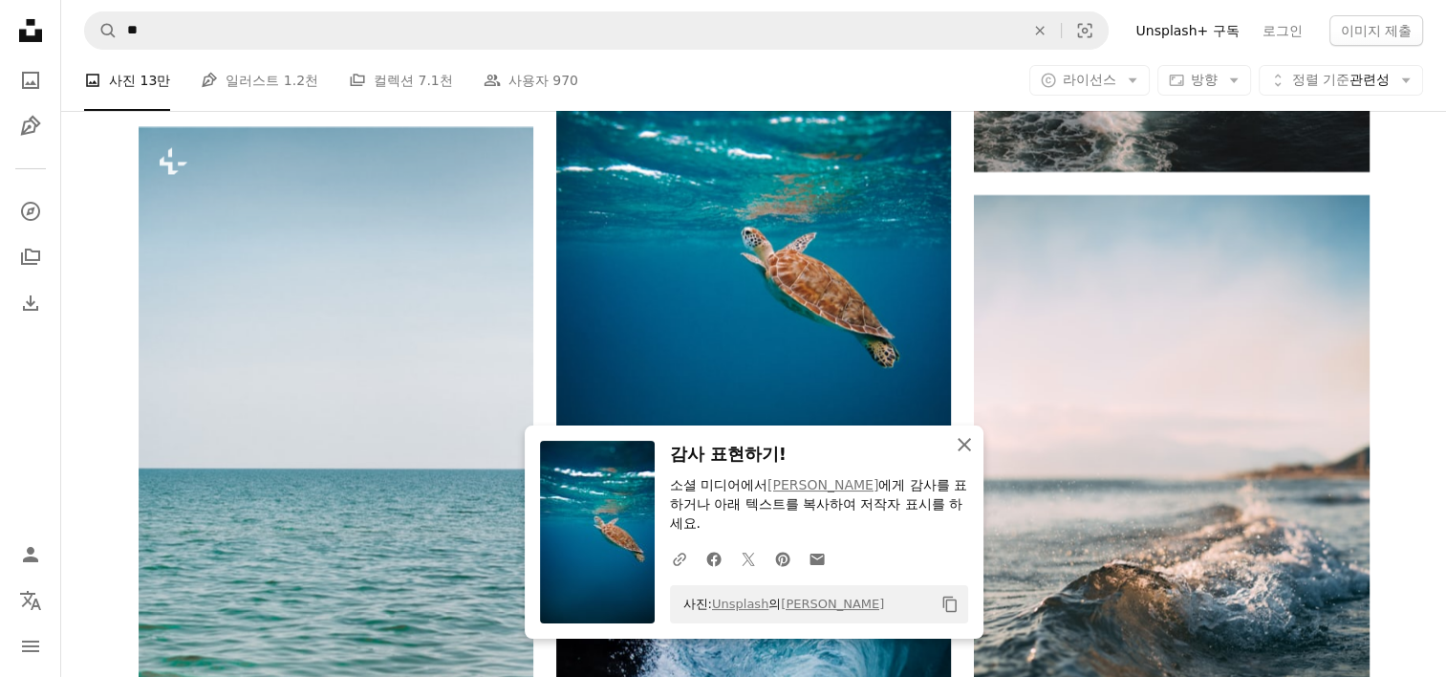
click at [961, 444] on icon "An X shape" at bounding box center [964, 444] width 23 height 23
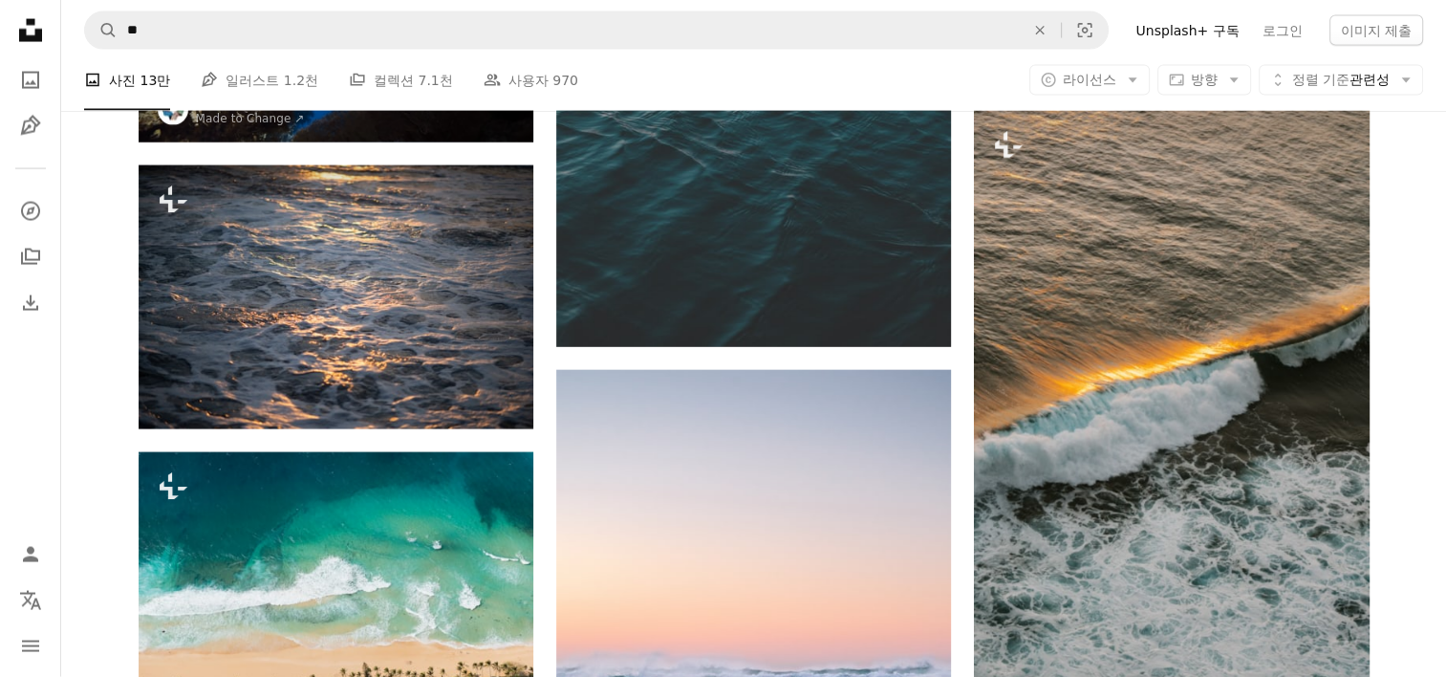
scroll to position [11131, 0]
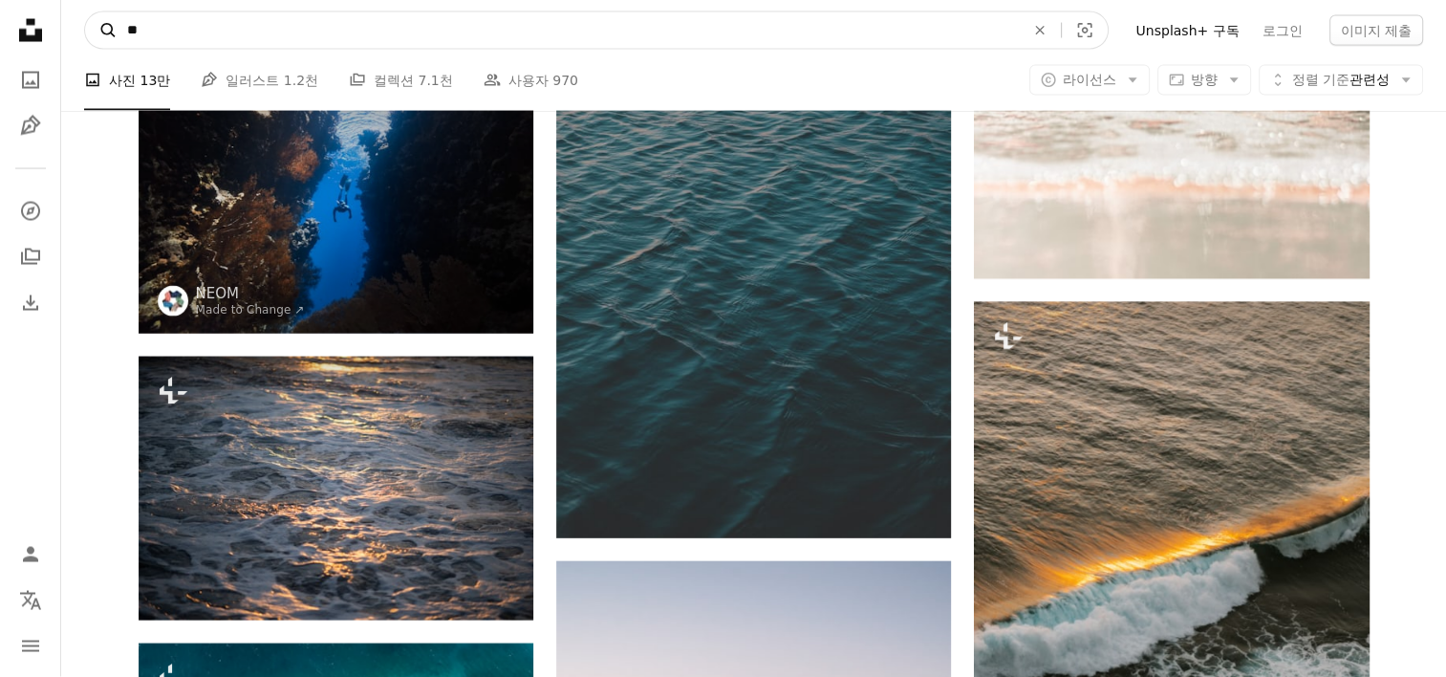
drag, startPoint x: 178, startPoint y: 31, endPoint x: 116, endPoint y: 34, distance: 62.2
click at [116, 34] on form "A magnifying glass ** An X shape Visual search" at bounding box center [596, 30] width 1025 height 38
type input "*"
click button "A magnifying glass" at bounding box center [101, 30] width 32 height 36
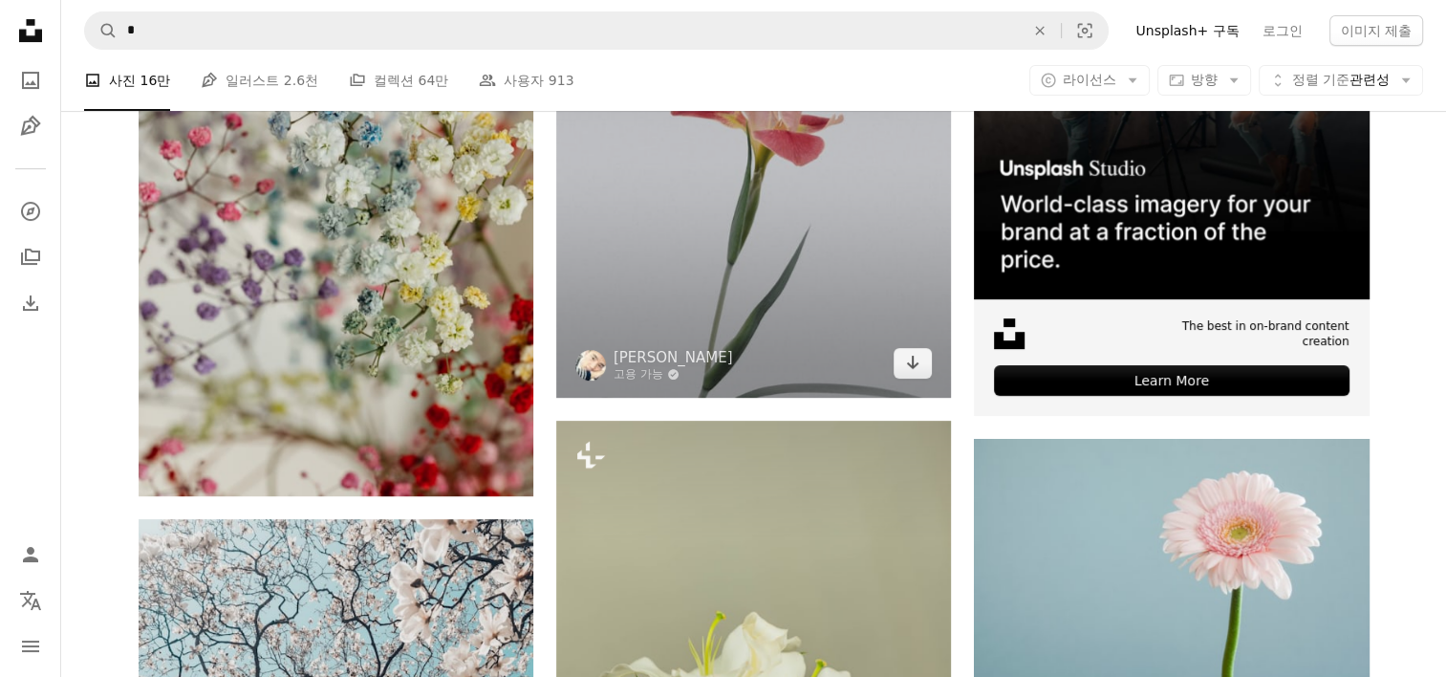
scroll to position [287, 0]
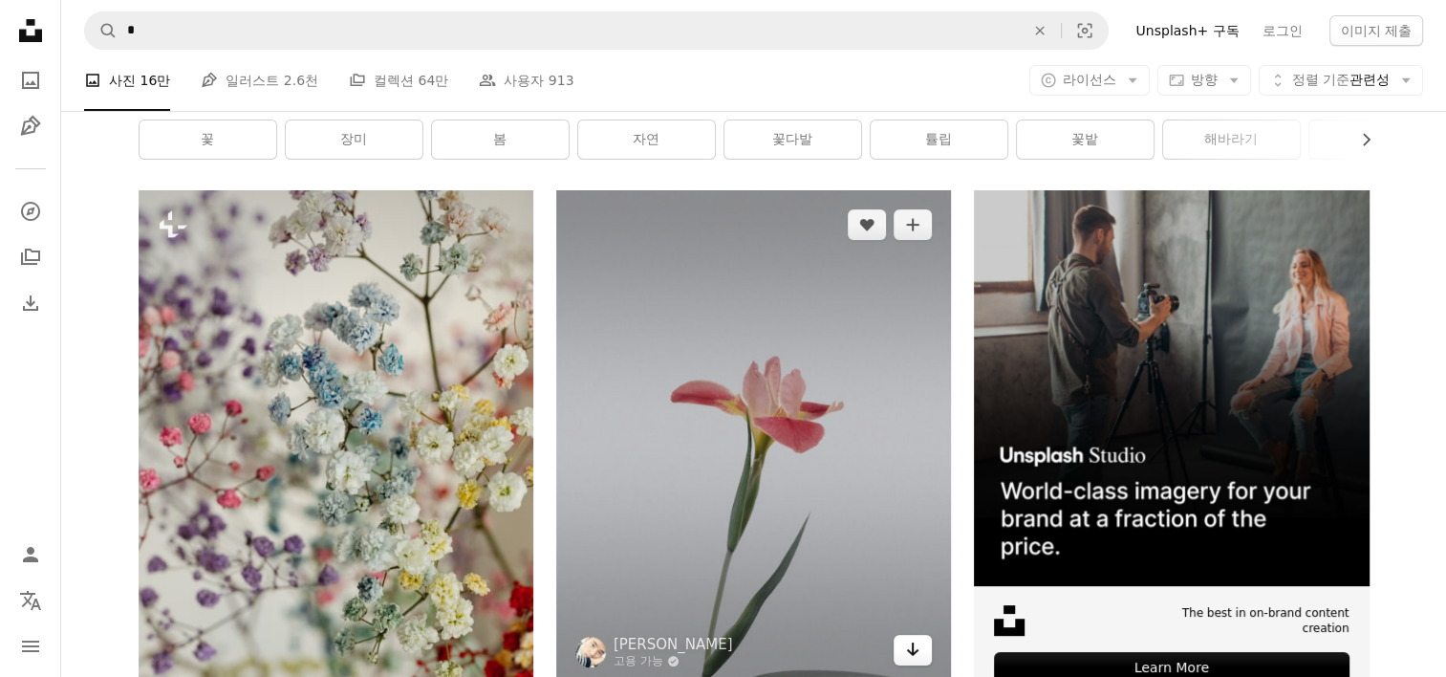
click at [915, 646] on icon "Arrow pointing down" at bounding box center [912, 649] width 15 height 23
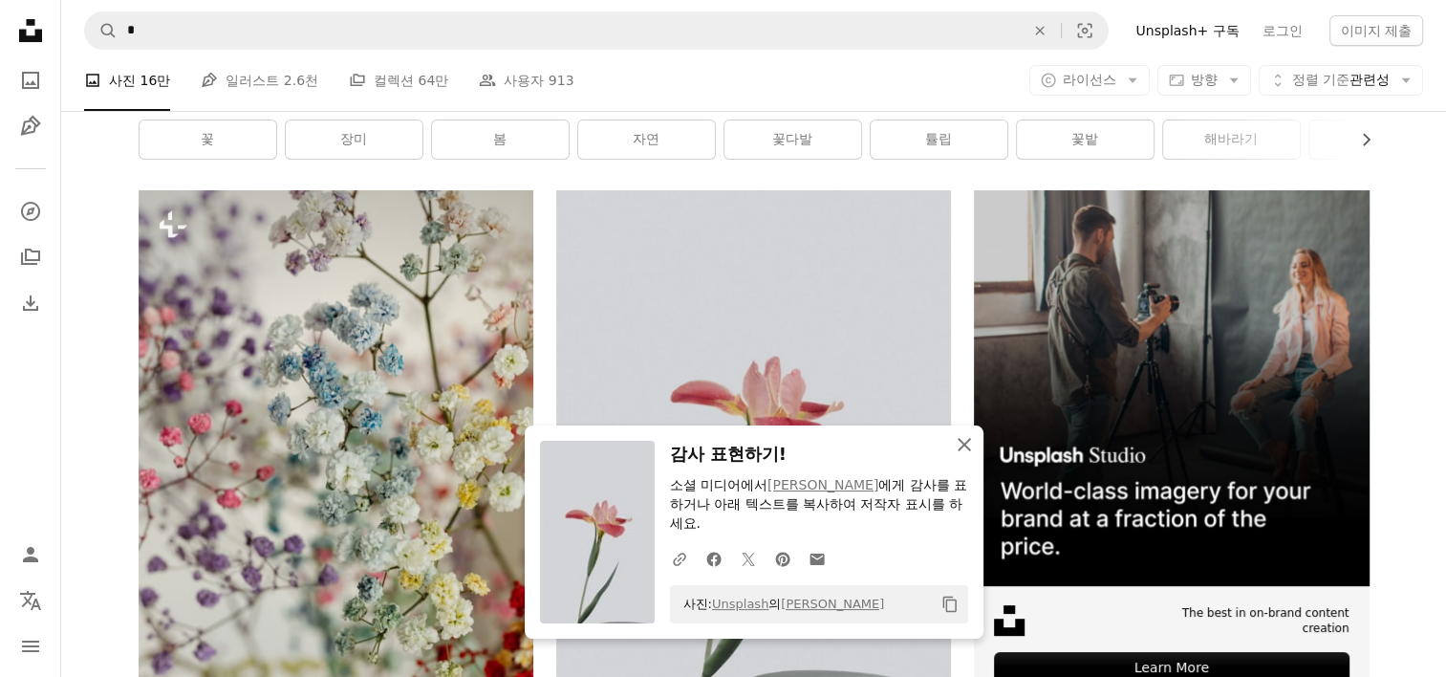
click at [962, 449] on icon "An X shape" at bounding box center [964, 444] width 23 height 23
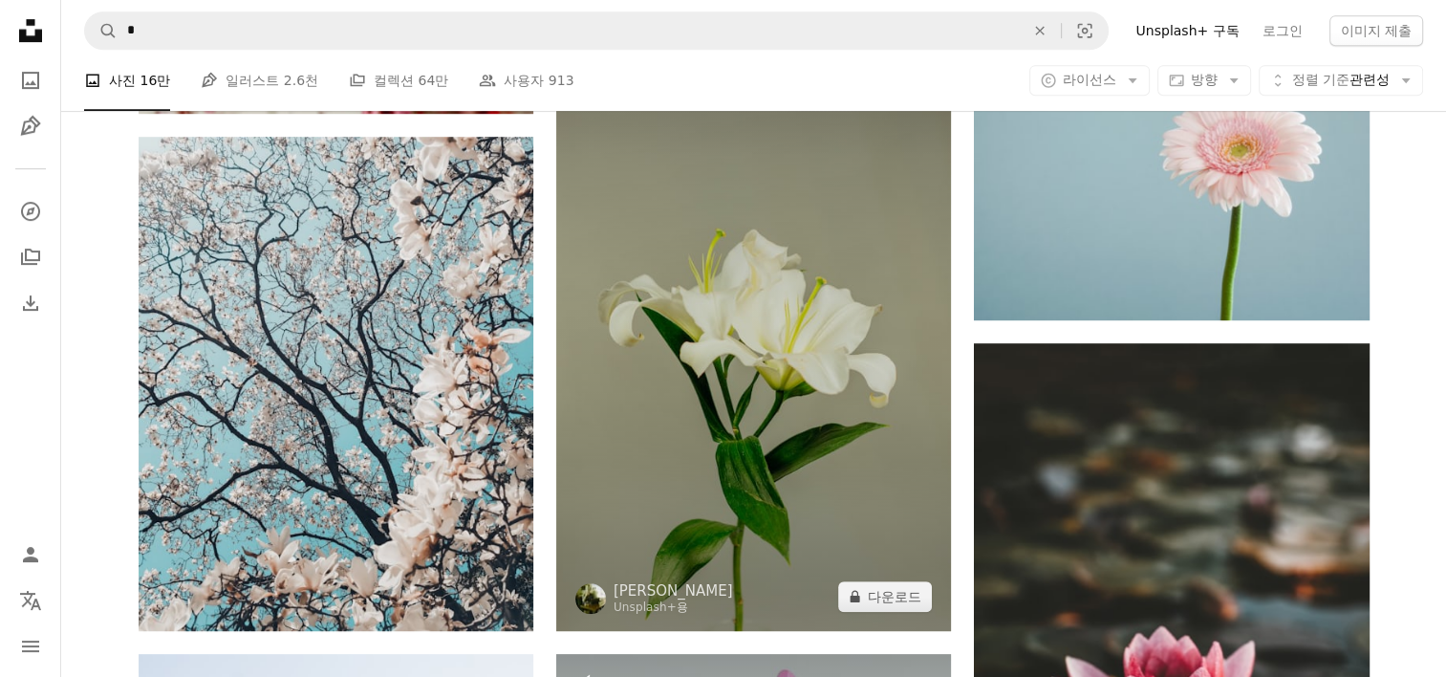
scroll to position [1051, 0]
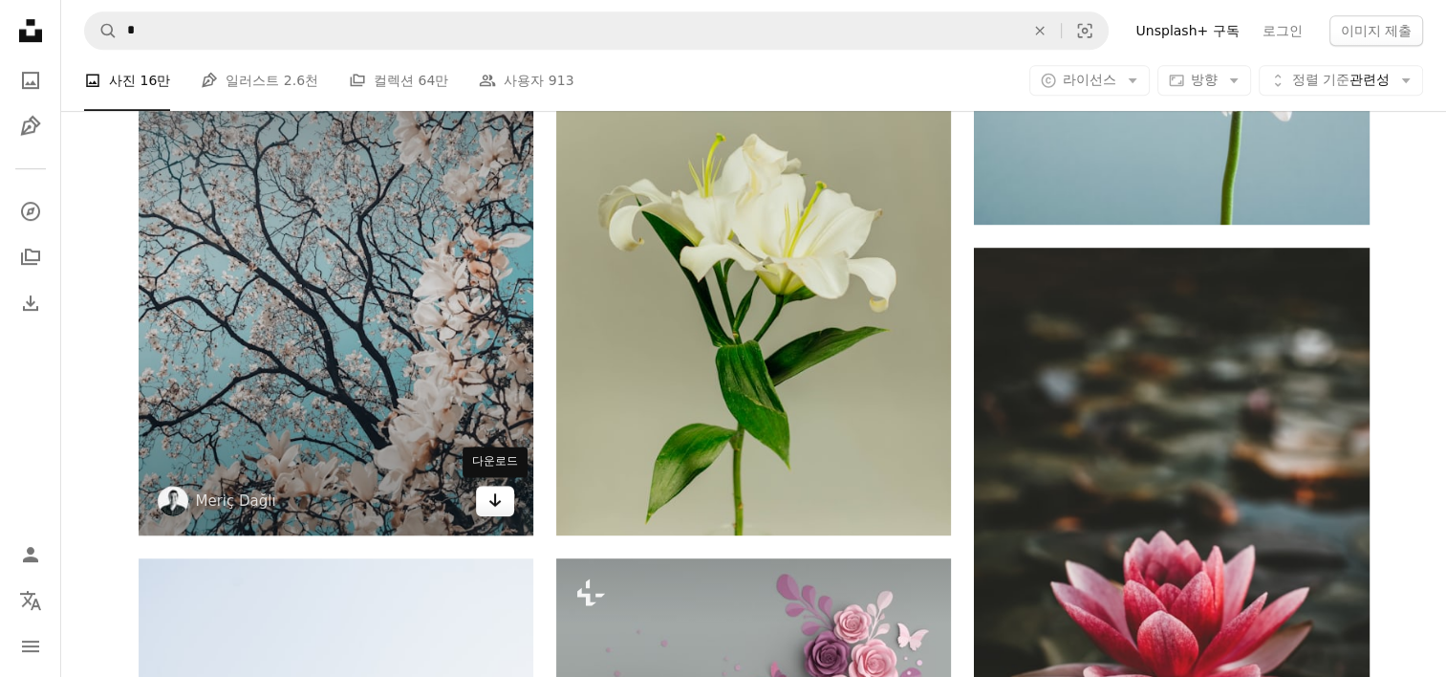
click at [498, 497] on icon "Arrow pointing down" at bounding box center [494, 499] width 15 height 23
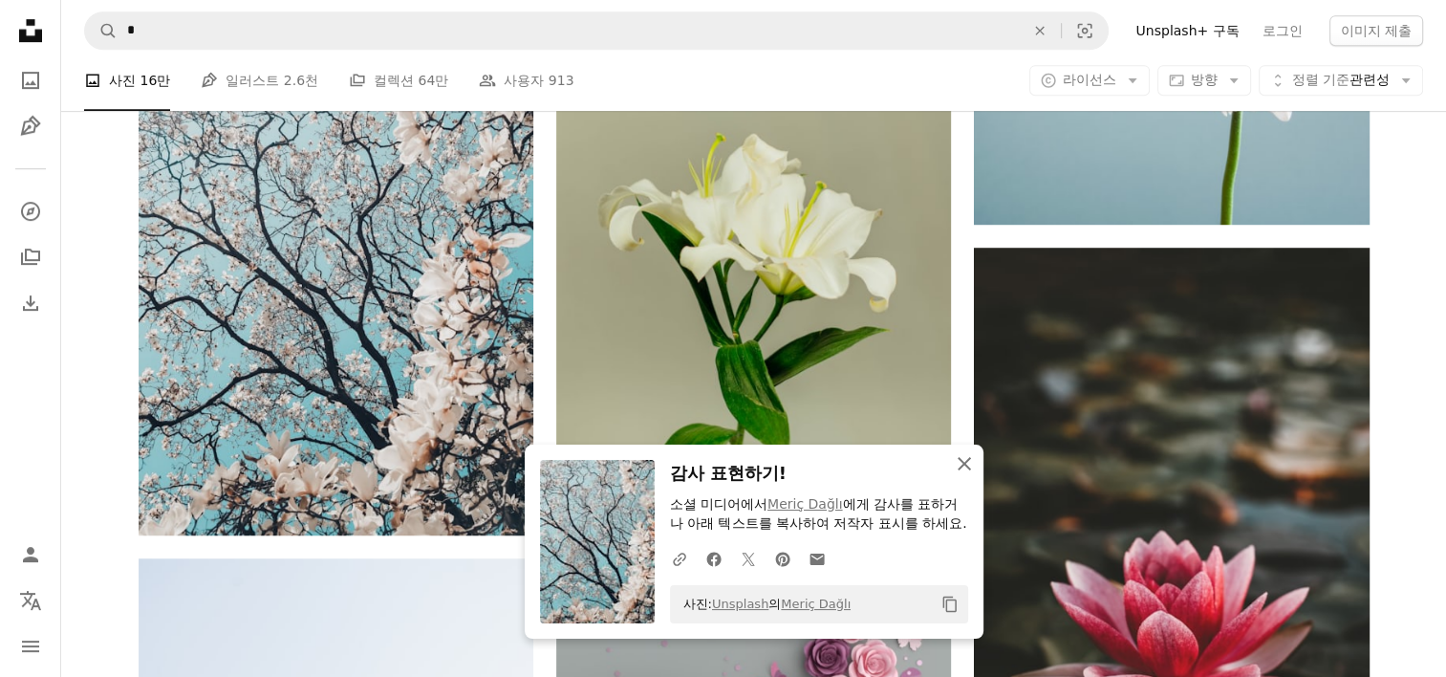
click at [961, 452] on icon "An X shape" at bounding box center [964, 463] width 23 height 23
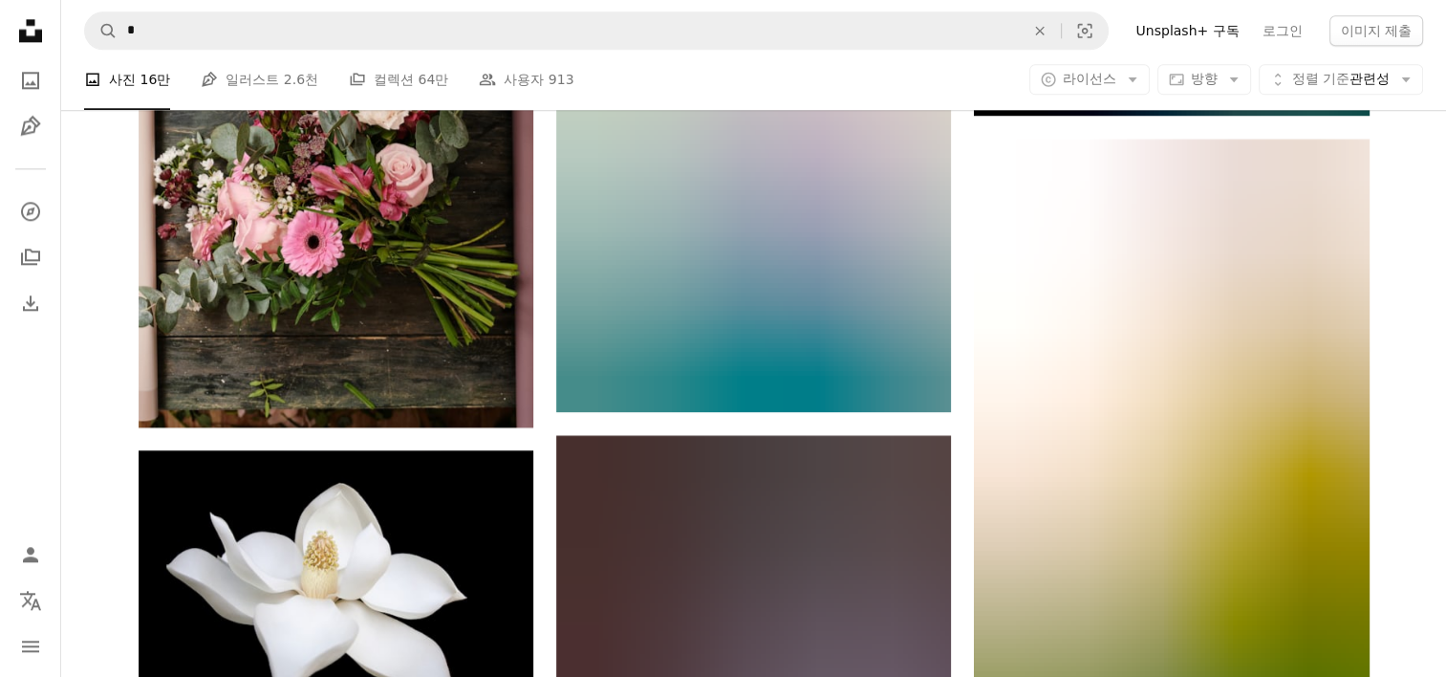
scroll to position [2485, 0]
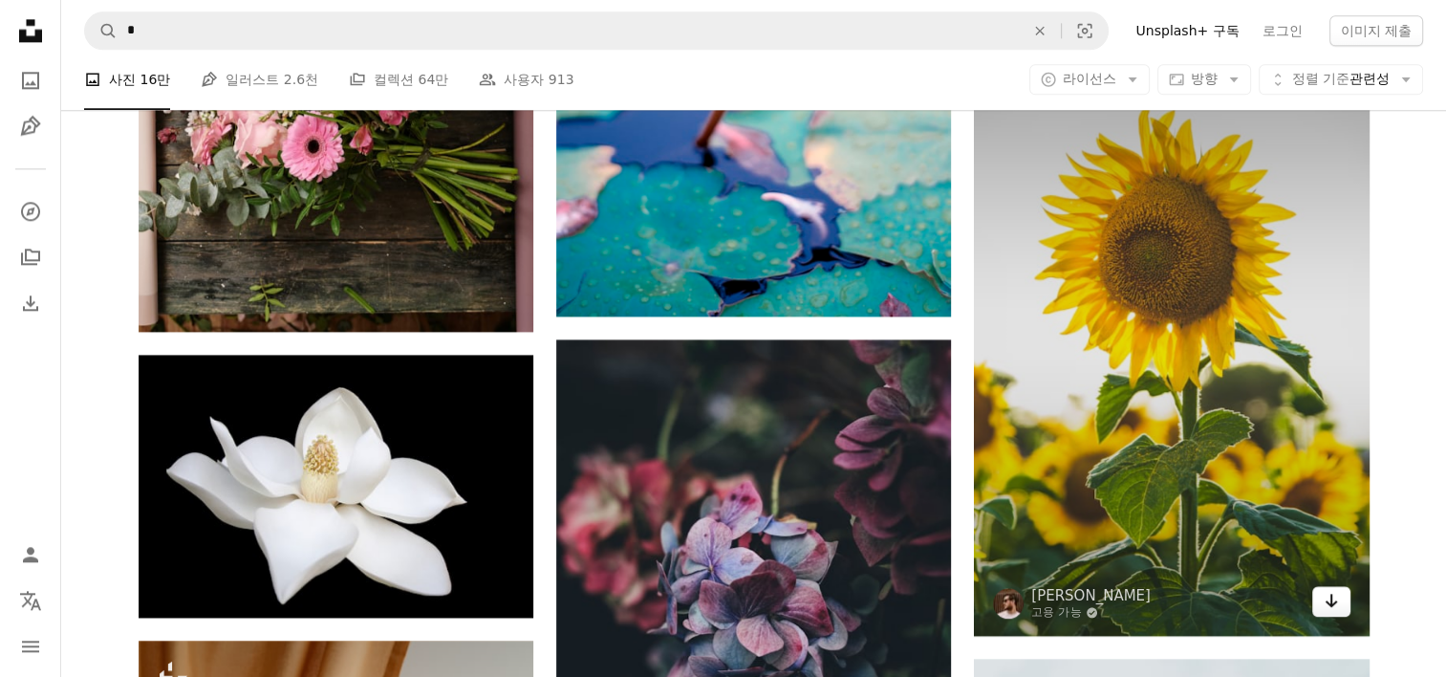
click at [1324, 598] on icon "Arrow pointing down" at bounding box center [1331, 600] width 15 height 23
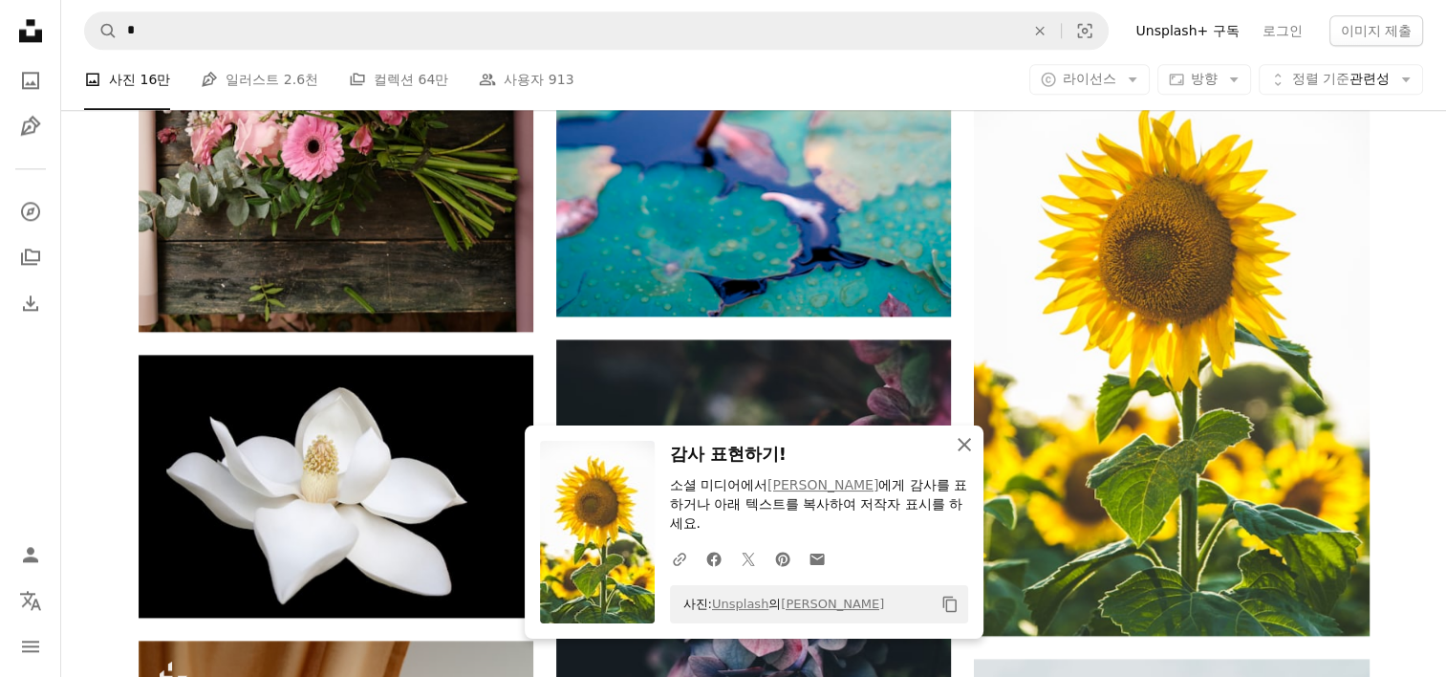
click at [961, 446] on icon "button" at bounding box center [964, 444] width 13 height 13
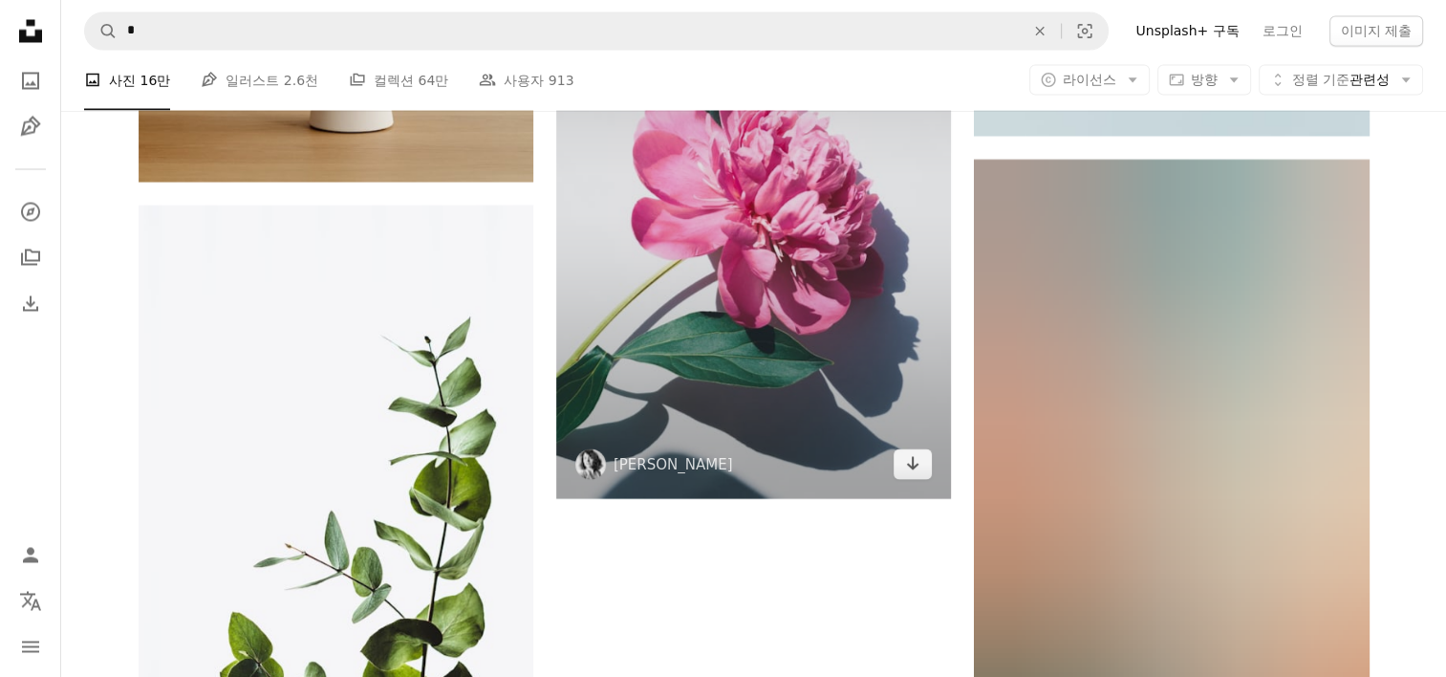
scroll to position [3632, 0]
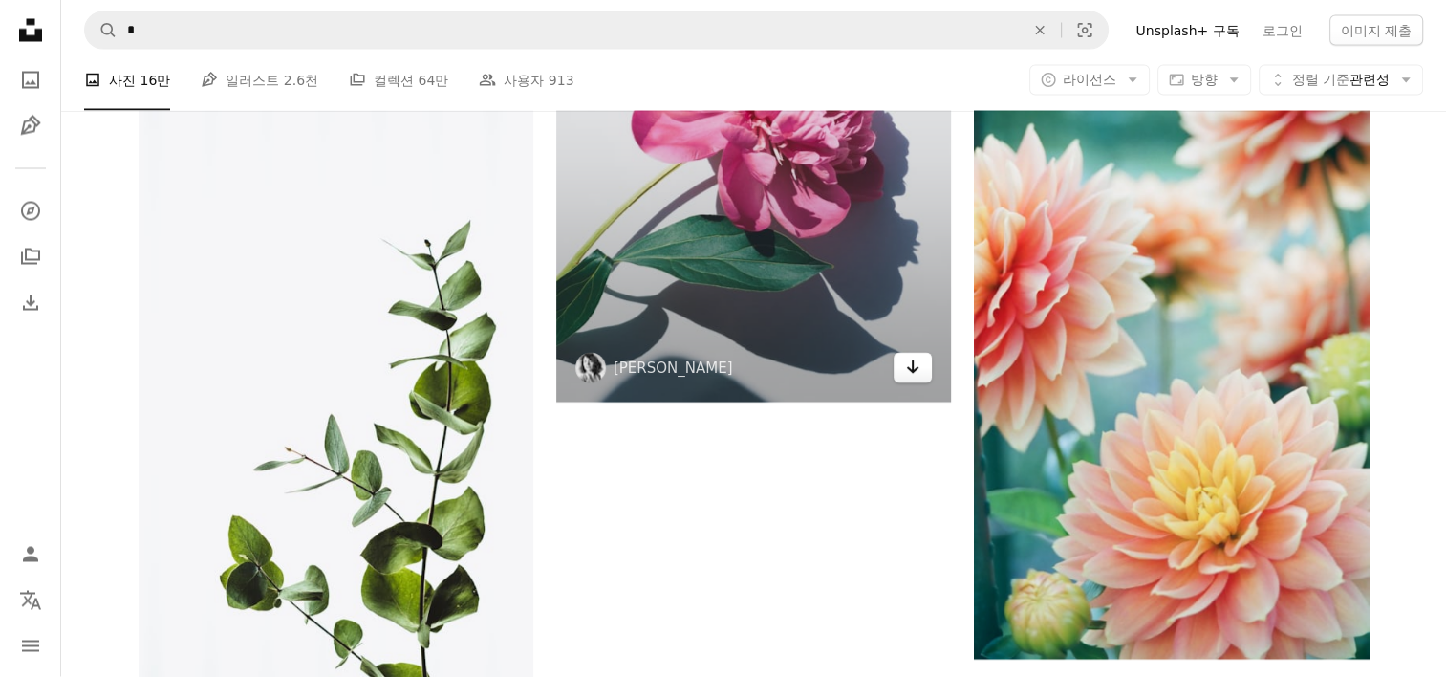
click at [913, 368] on icon "다운로드" at bounding box center [913, 366] width 12 height 13
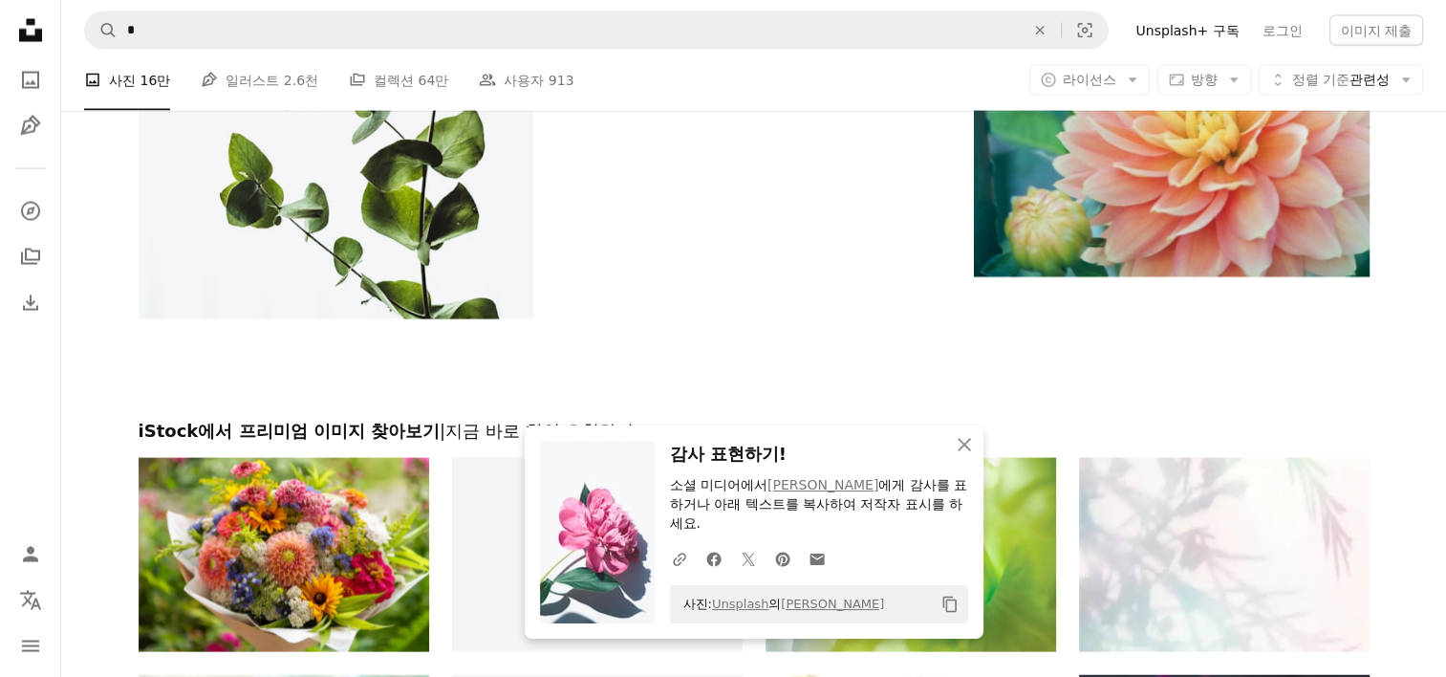
scroll to position [4110, 0]
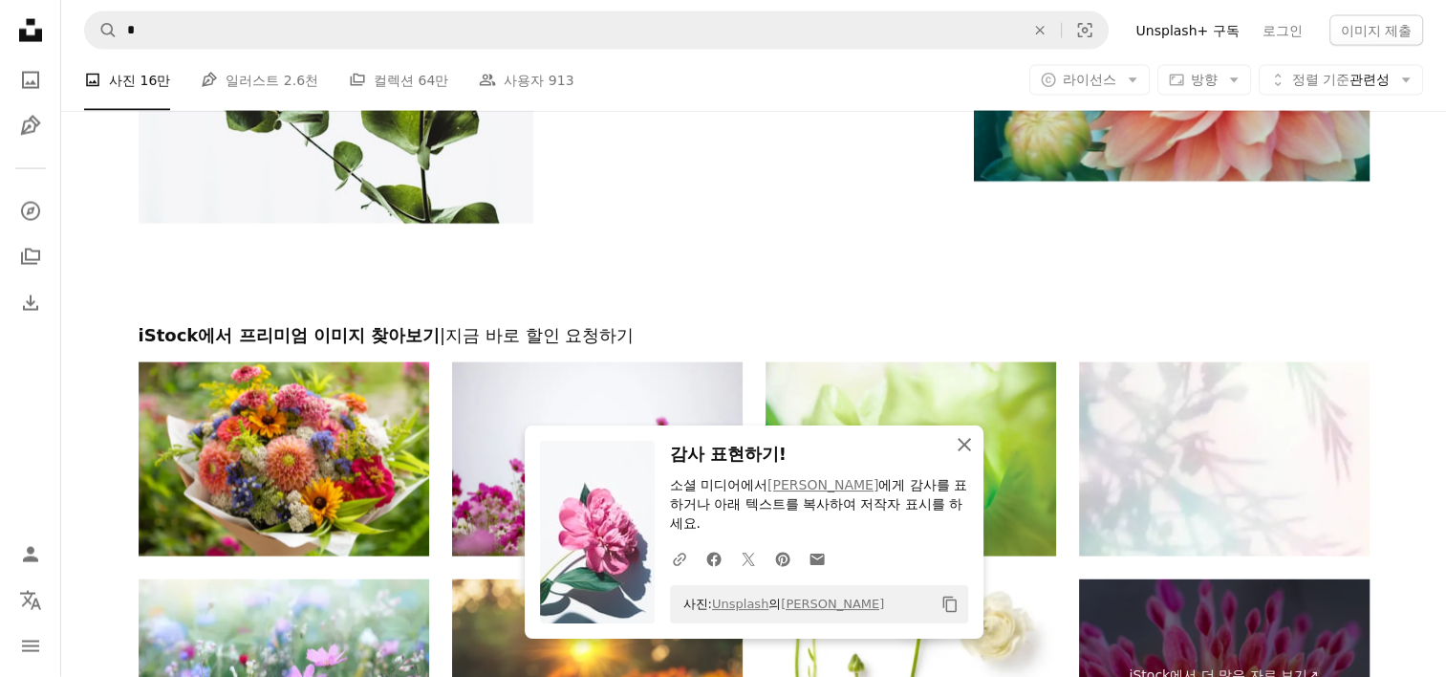
click at [960, 443] on icon "An X shape" at bounding box center [964, 444] width 23 height 23
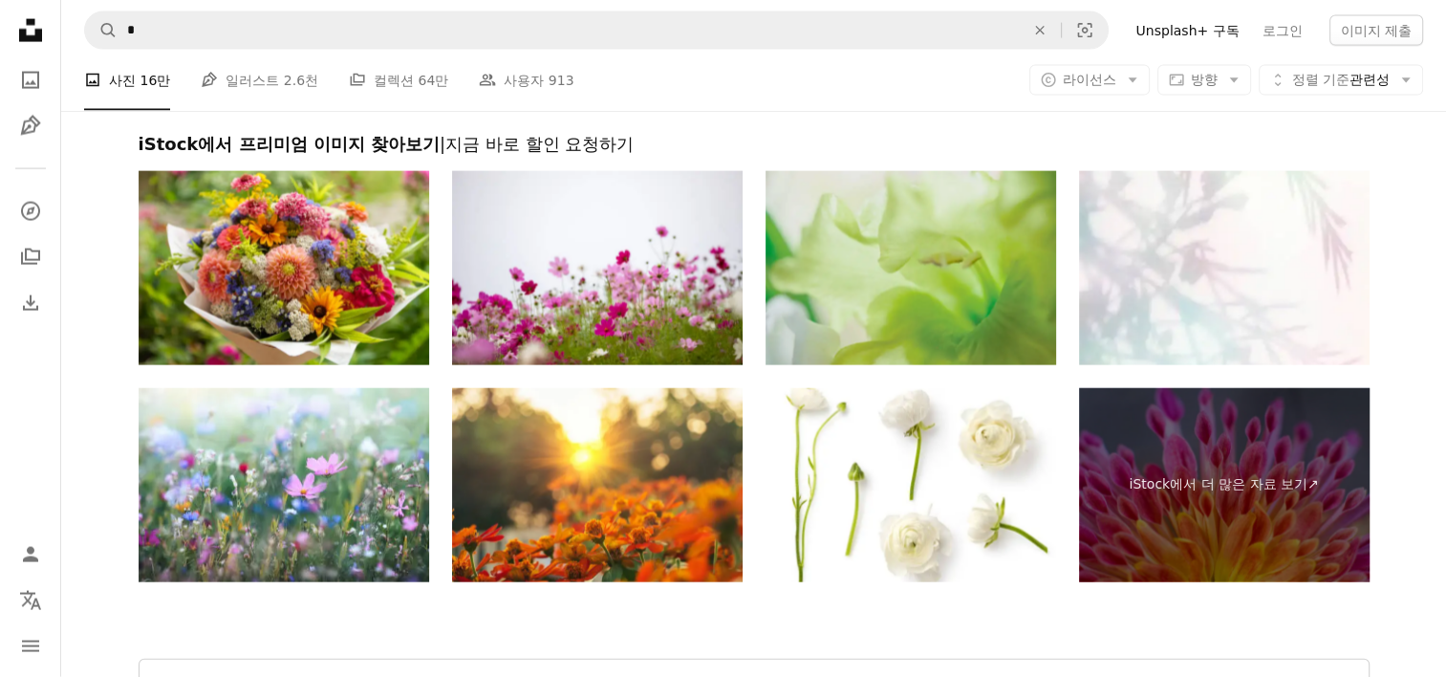
scroll to position [4492, 0]
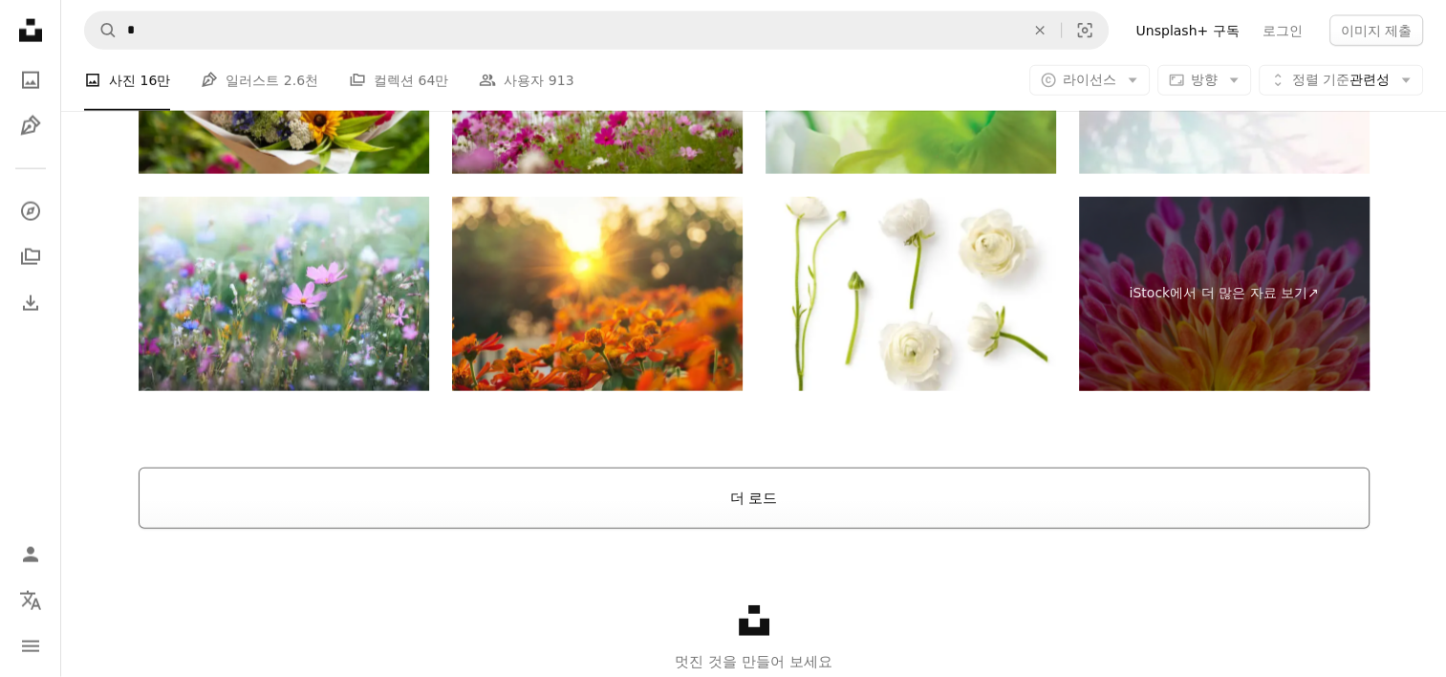
click at [755, 494] on button "더 로드" at bounding box center [754, 497] width 1231 height 61
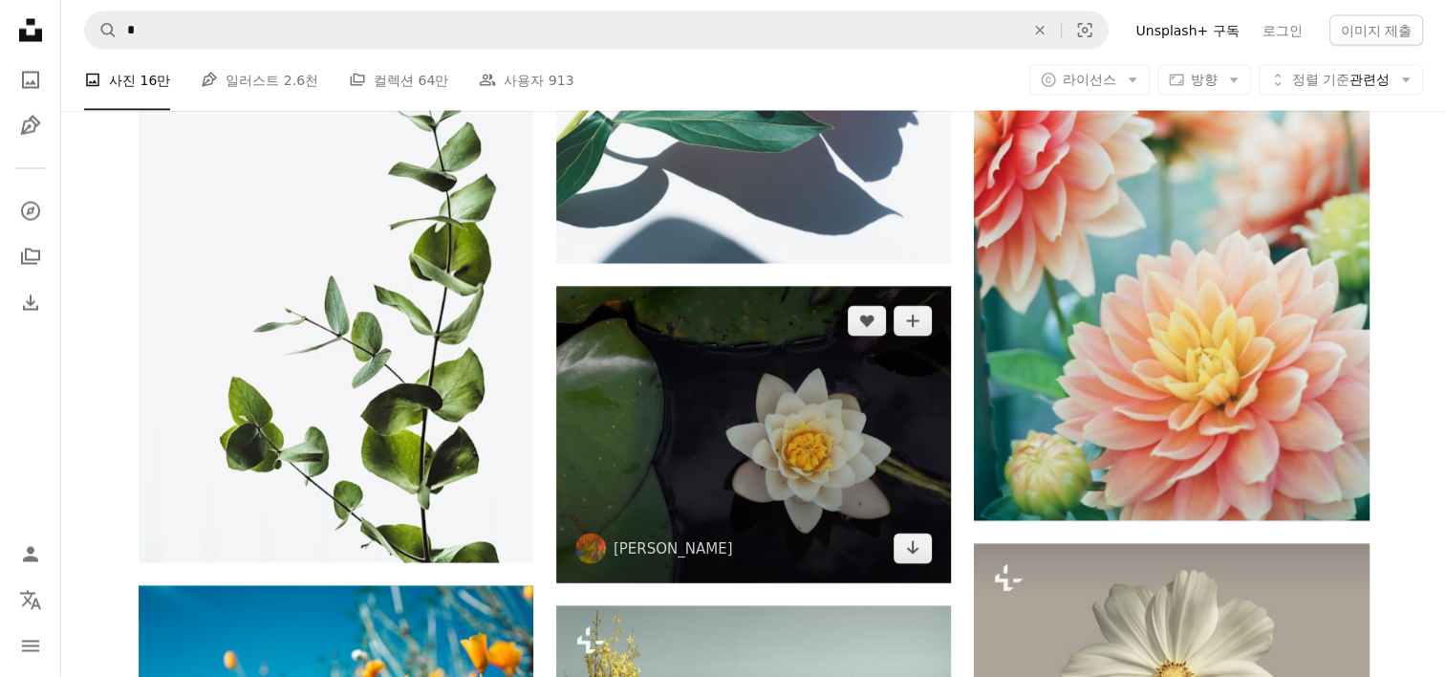
scroll to position [3484, 0]
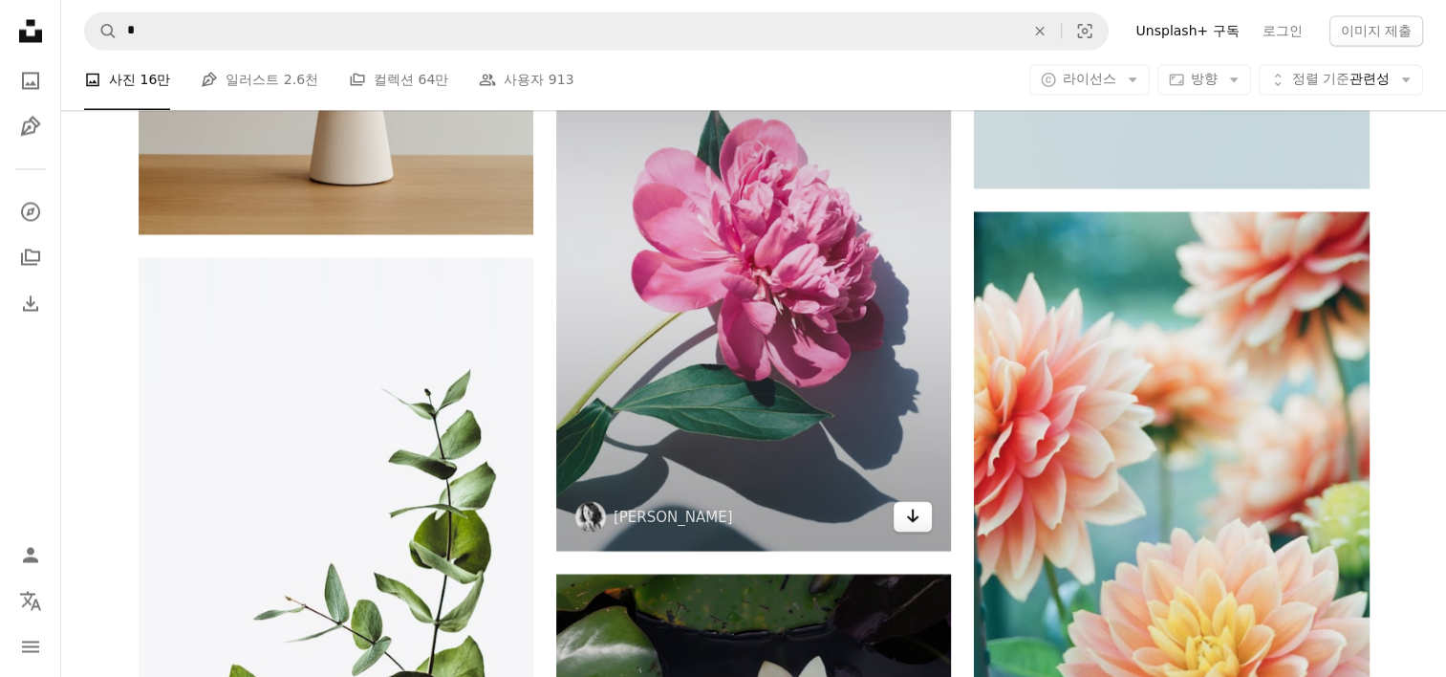
click at [906, 516] on icon "Arrow pointing down" at bounding box center [912, 515] width 15 height 23
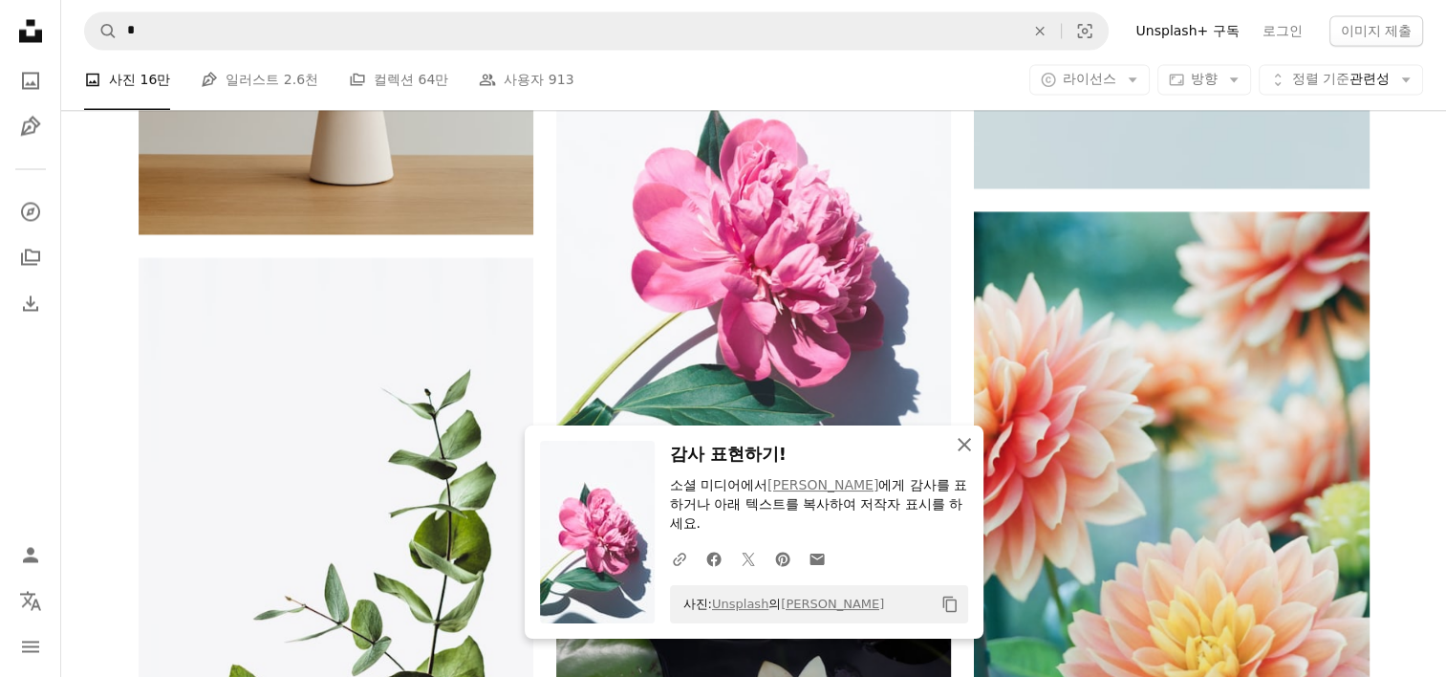
click at [962, 451] on icon "An X shape" at bounding box center [964, 444] width 23 height 23
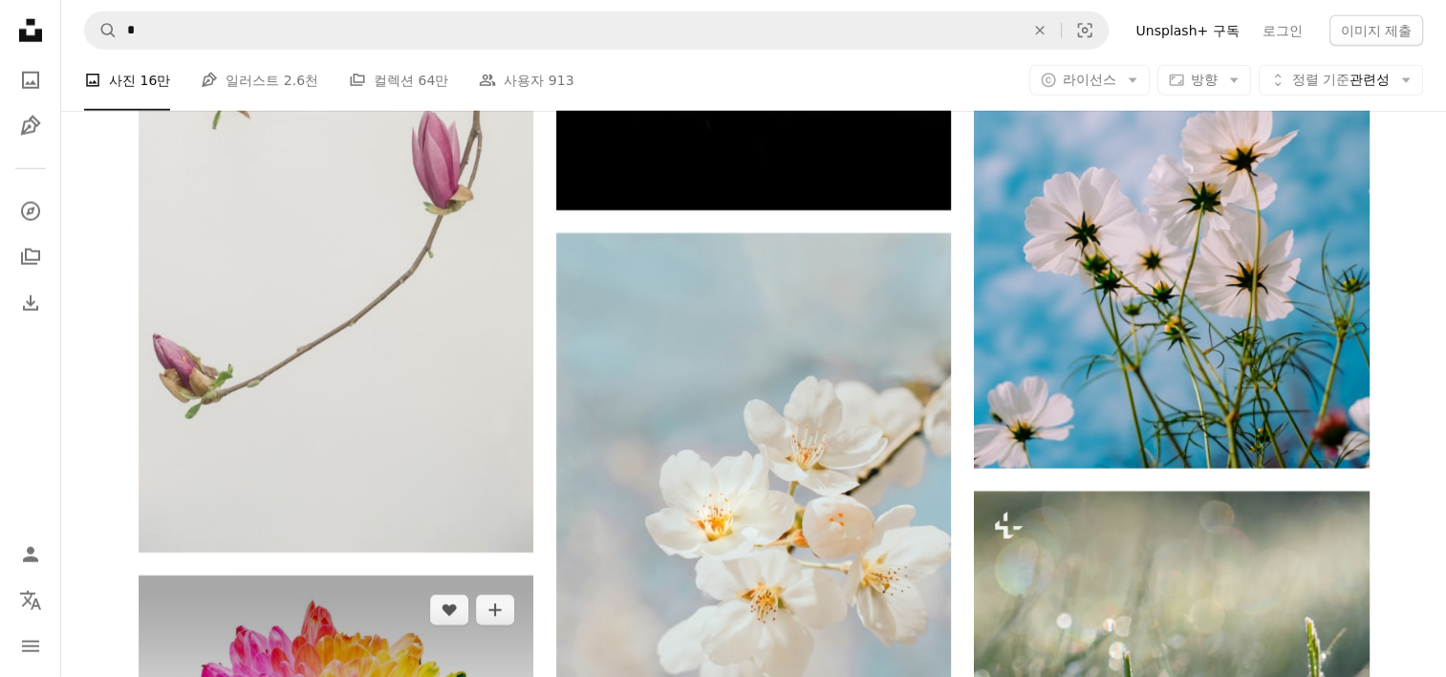
scroll to position [4918, 0]
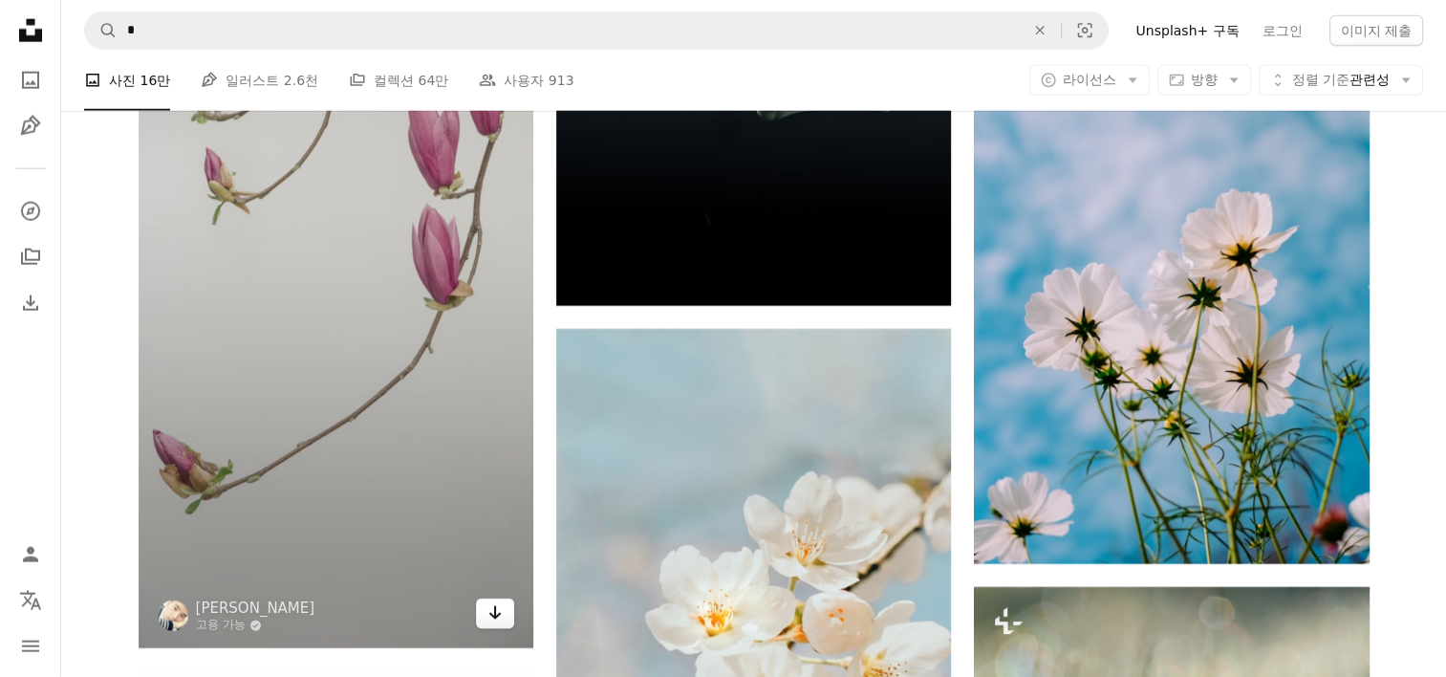
click at [492, 607] on icon "Arrow pointing down" at bounding box center [494, 612] width 15 height 23
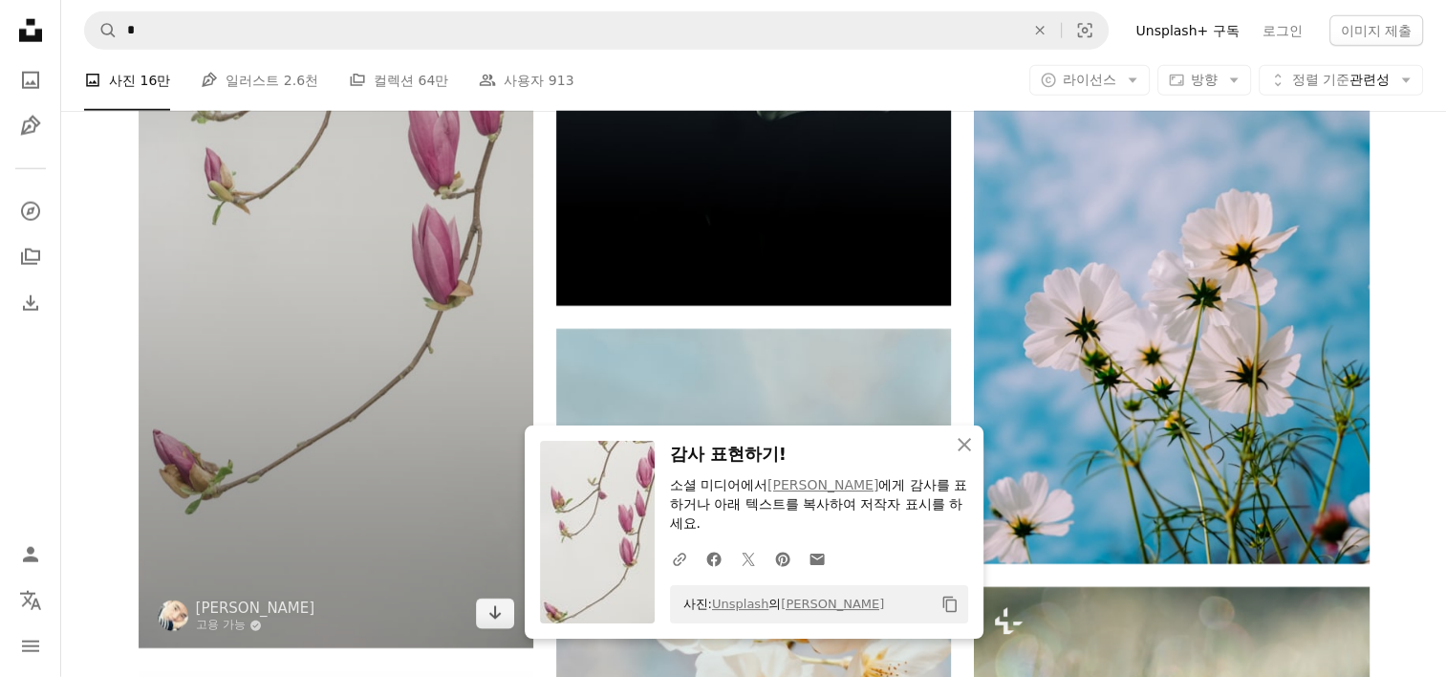
scroll to position [5205, 0]
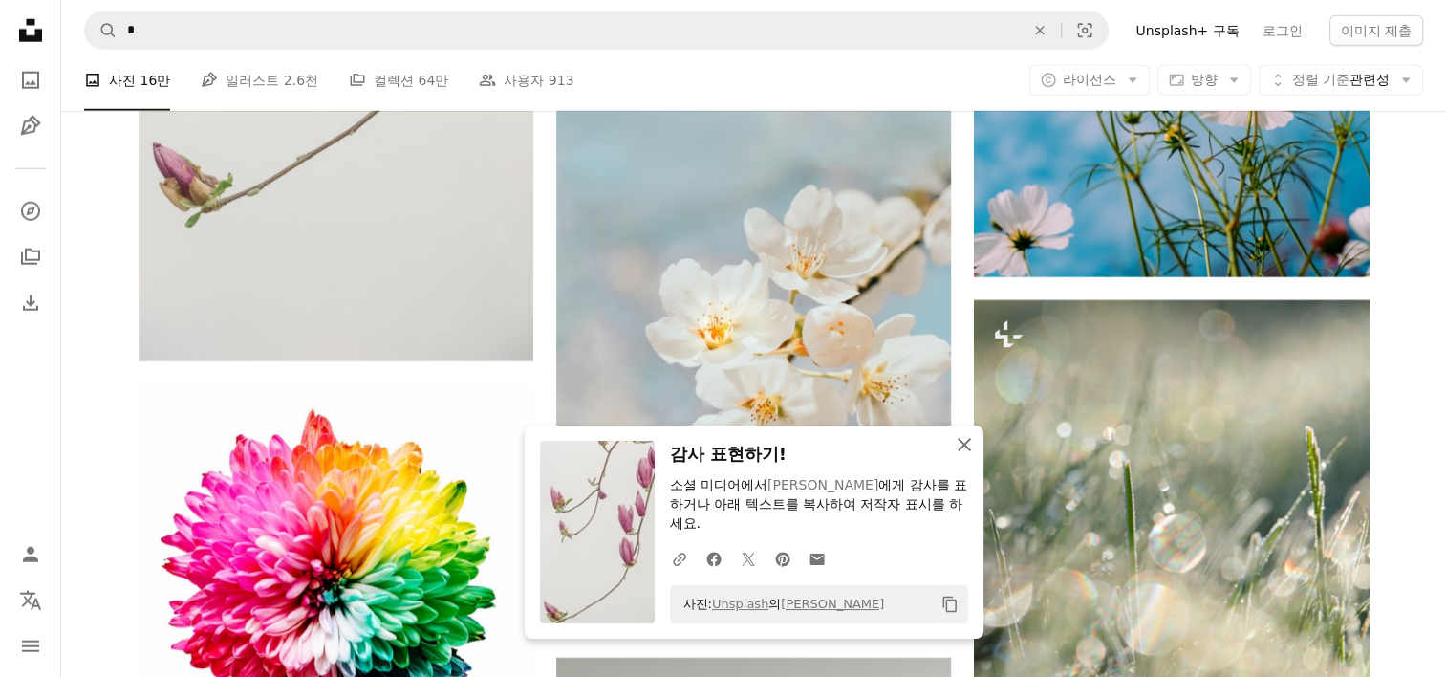
click at [962, 448] on icon "An X shape" at bounding box center [964, 444] width 23 height 23
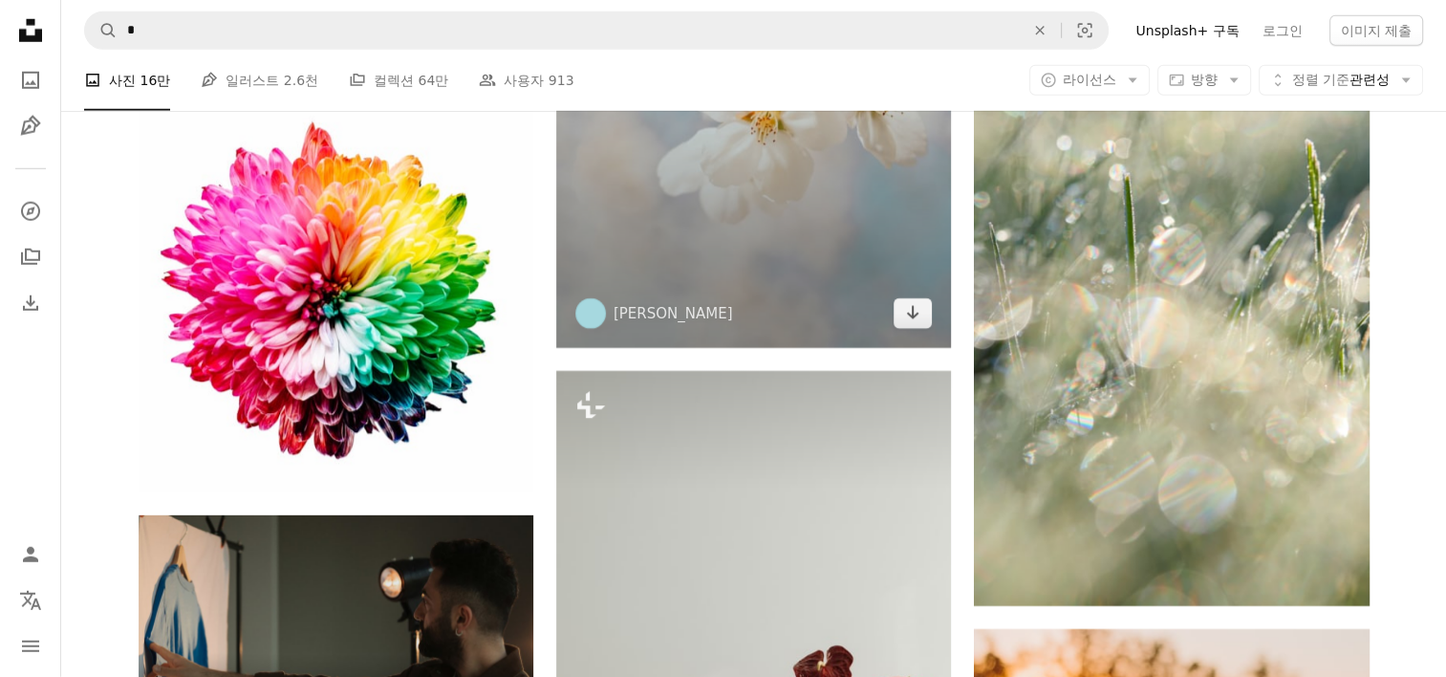
scroll to position [5874, 0]
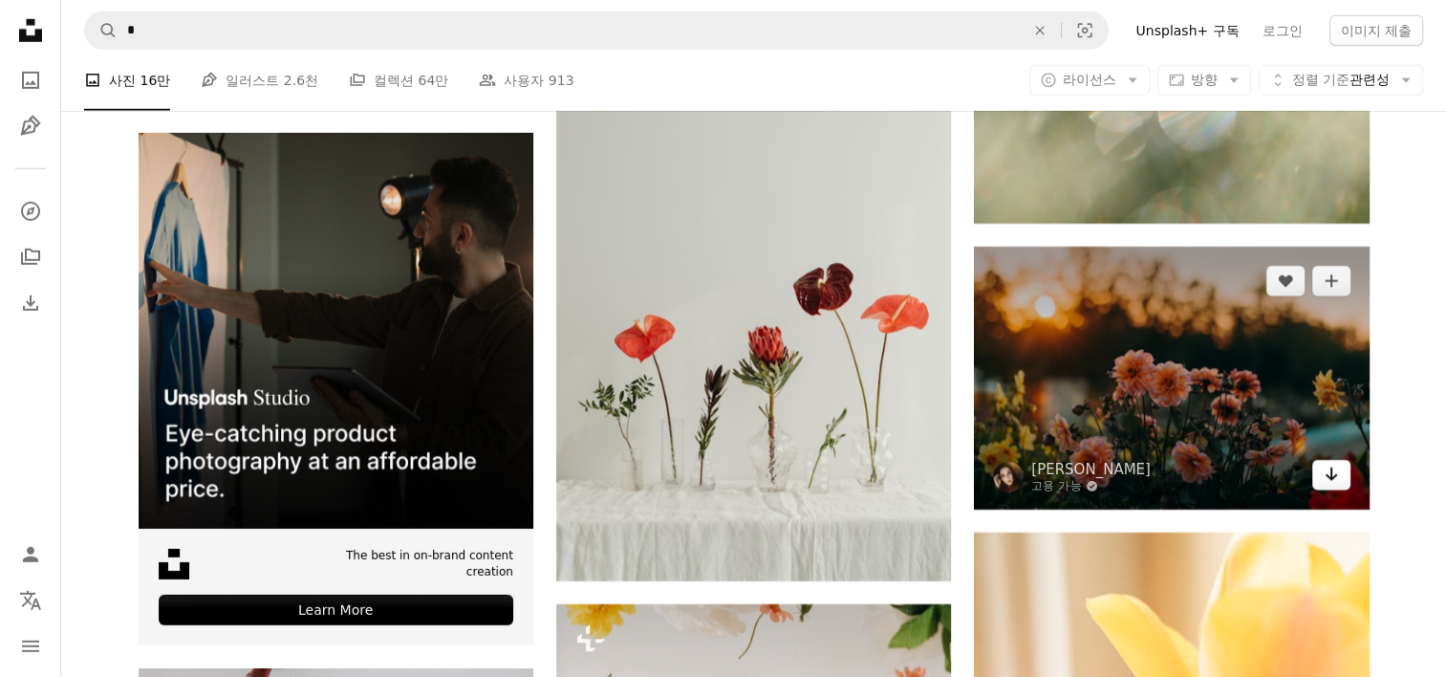
click at [1329, 479] on icon "Arrow pointing down" at bounding box center [1331, 474] width 15 height 23
